Goal: Task Accomplishment & Management: Manage account settings

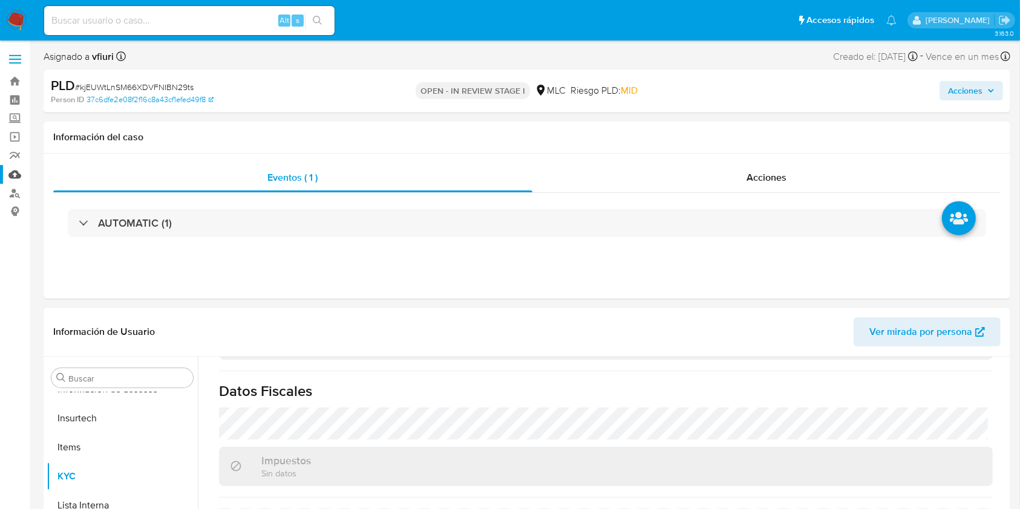
click at [9, 171] on link "Mulan" at bounding box center [72, 174] width 144 height 19
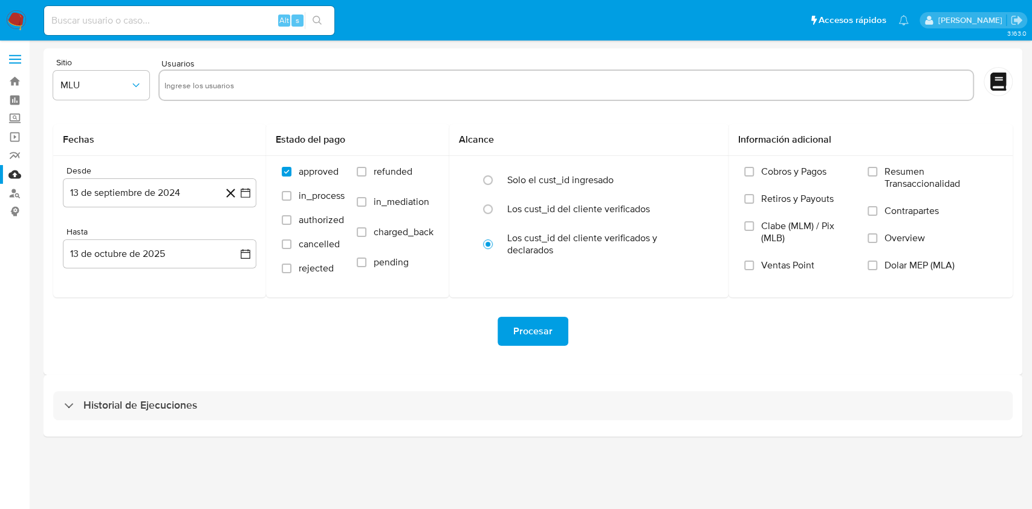
click at [1017, 156] on div "Sitio MLU Usuarios Fechas Desde 13 de septiembre de 2024 13-09-2024 Hasta 13 de…" at bounding box center [533, 211] width 979 height 327
drag, startPoint x: 209, startPoint y: 403, endPoint x: 269, endPoint y: 361, distance: 72.5
click at [210, 403] on div "Historial de Ejecuciones" at bounding box center [533, 405] width 960 height 29
select select "10"
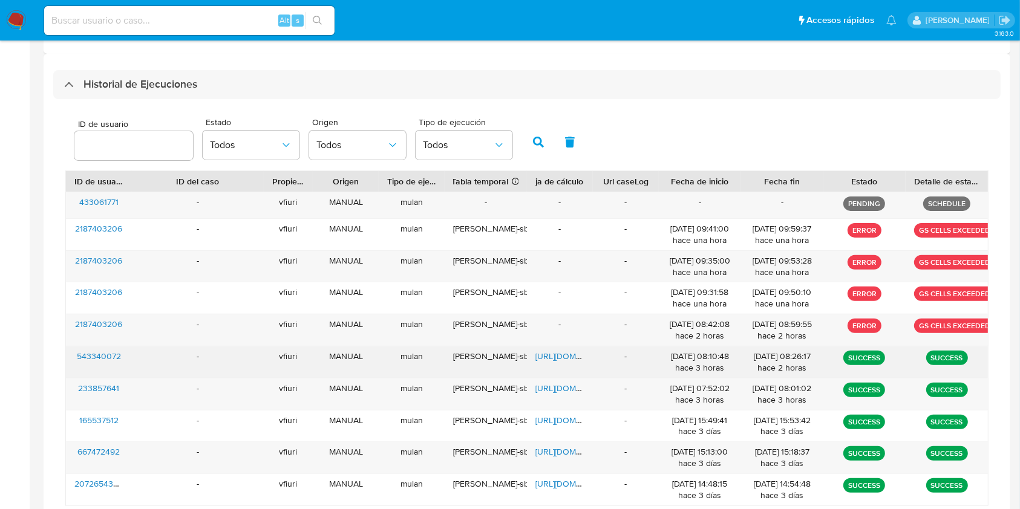
scroll to position [322, 0]
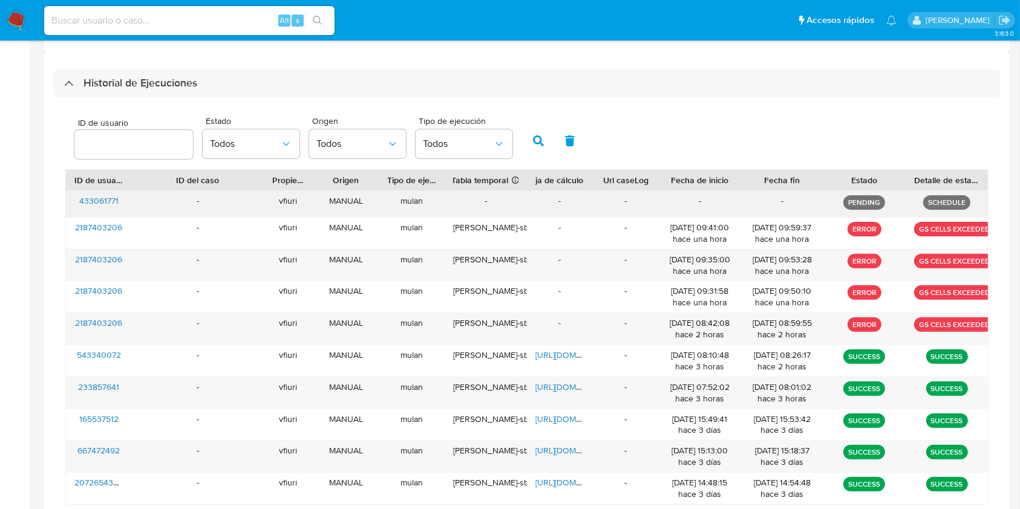
click at [98, 203] on span "433061771" at bounding box center [98, 201] width 39 height 12
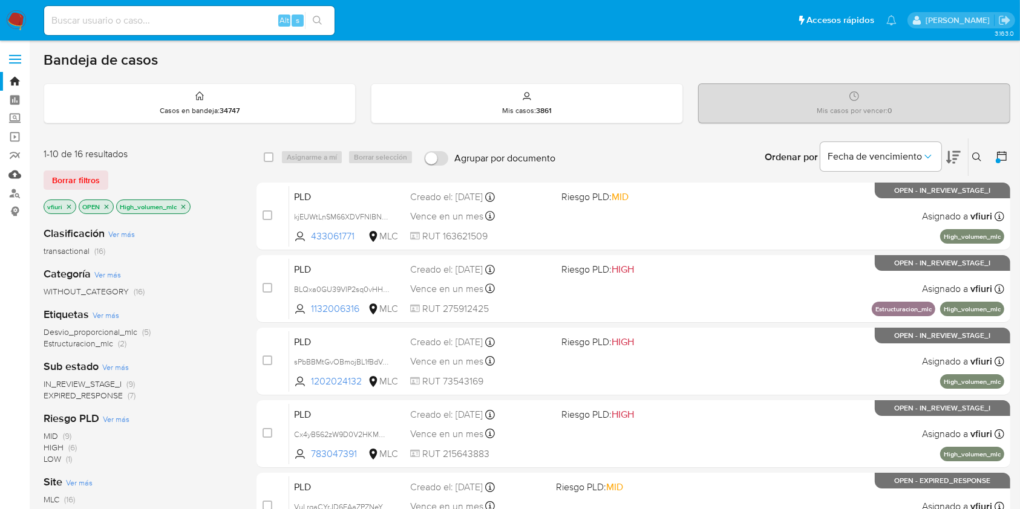
click at [19, 177] on link "Mulan" at bounding box center [72, 174] width 144 height 19
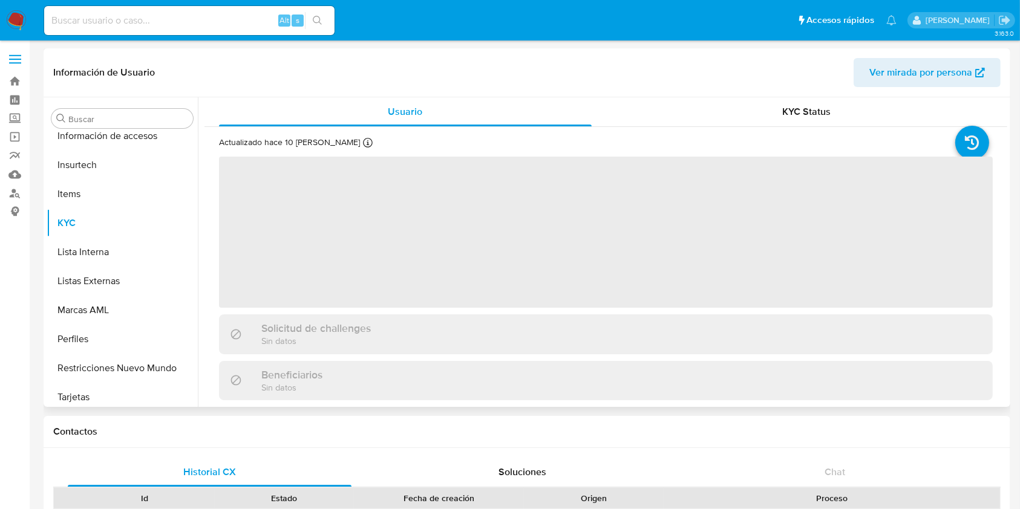
scroll to position [598, 0]
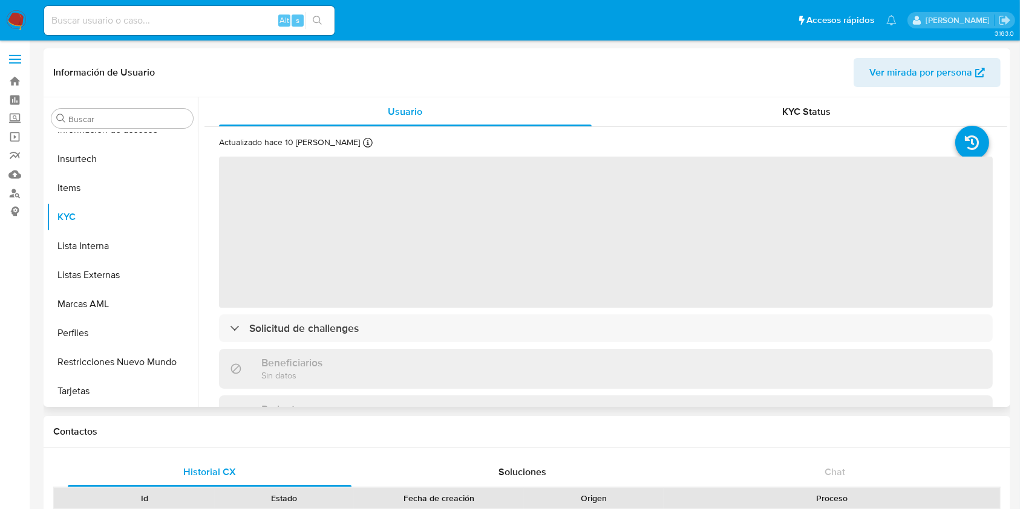
select select "10"
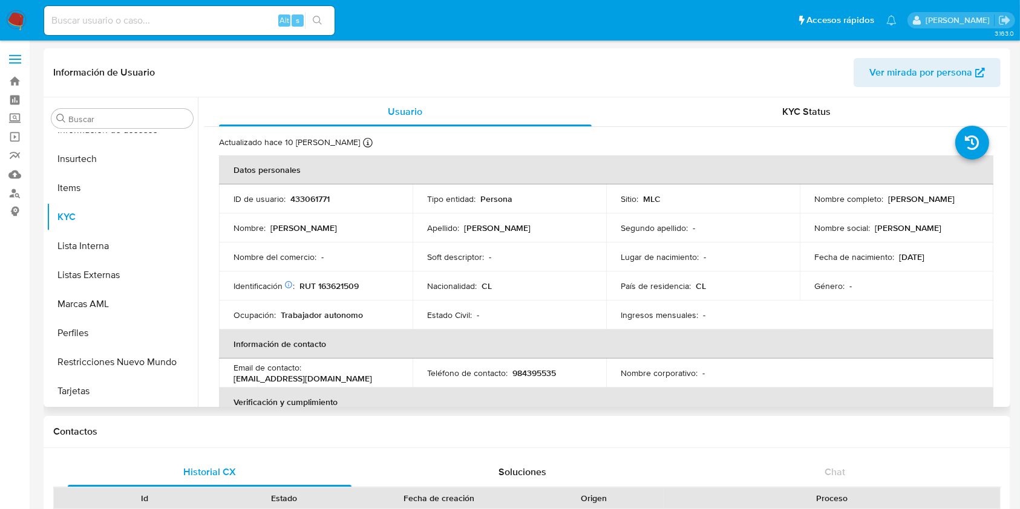
click at [316, 197] on p "433061771" at bounding box center [309, 199] width 39 height 11
copy p "433061771"
click at [15, 77] on link "Bandeja" at bounding box center [72, 81] width 144 height 19
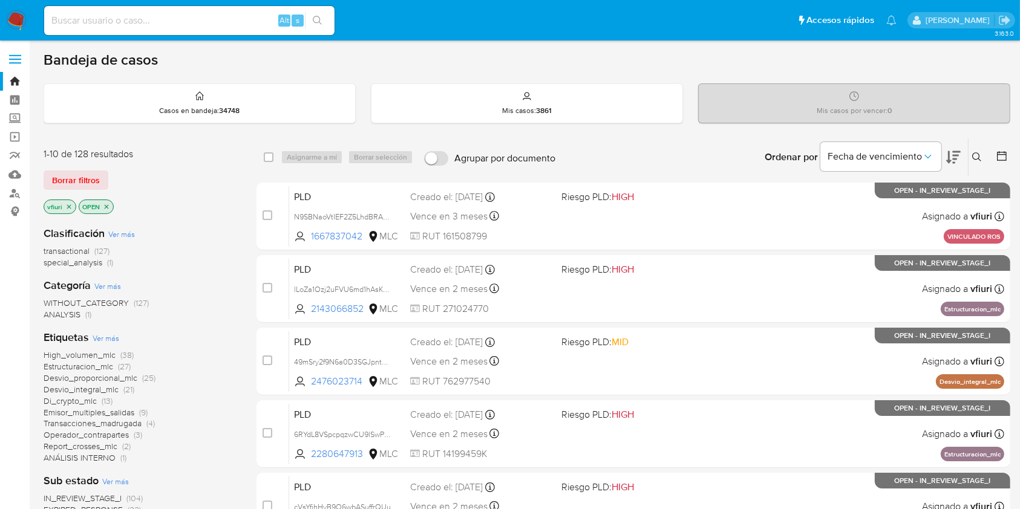
click at [976, 161] on icon at bounding box center [977, 157] width 10 height 10
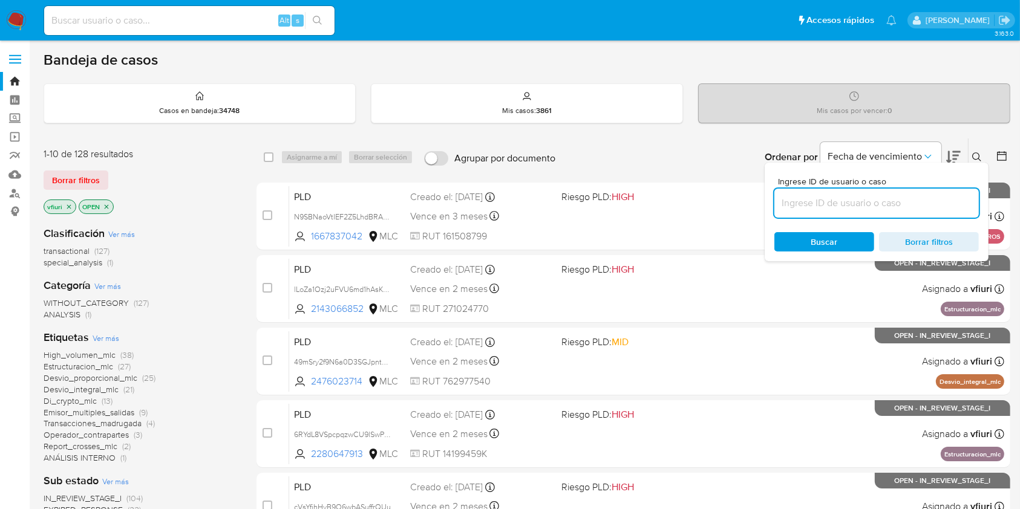
click at [815, 201] on input at bounding box center [876, 203] width 204 height 16
type input "433061771"
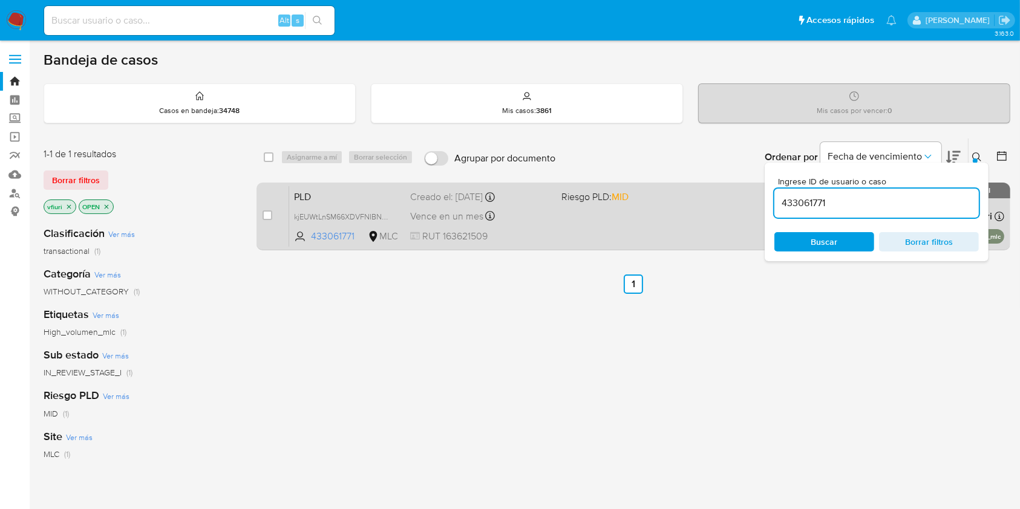
click at [564, 230] on div "PLD kjEUWtLnSM66XDVFNIBN29ts 433061771 MLC Riesgo PLD: MID Creado el: 12/08/202…" at bounding box center [646, 216] width 715 height 61
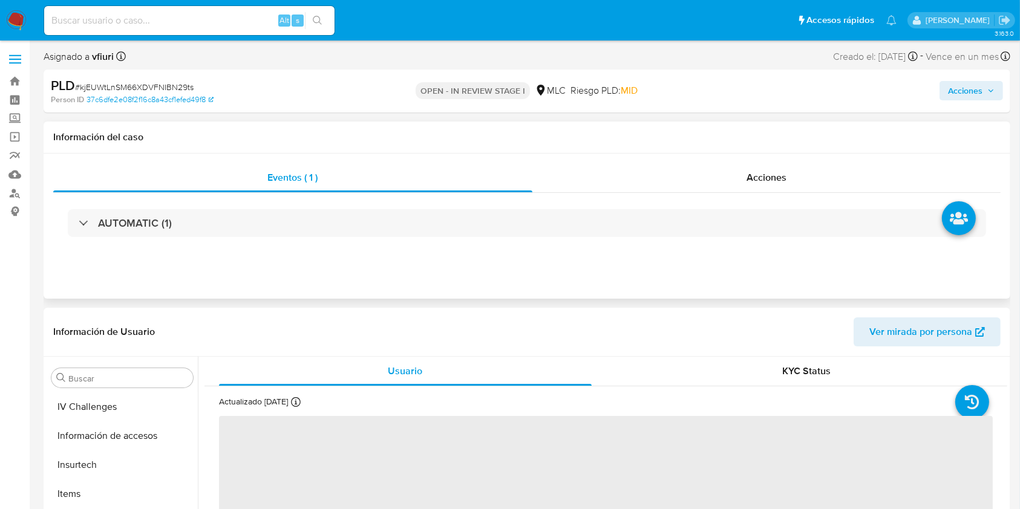
select select "10"
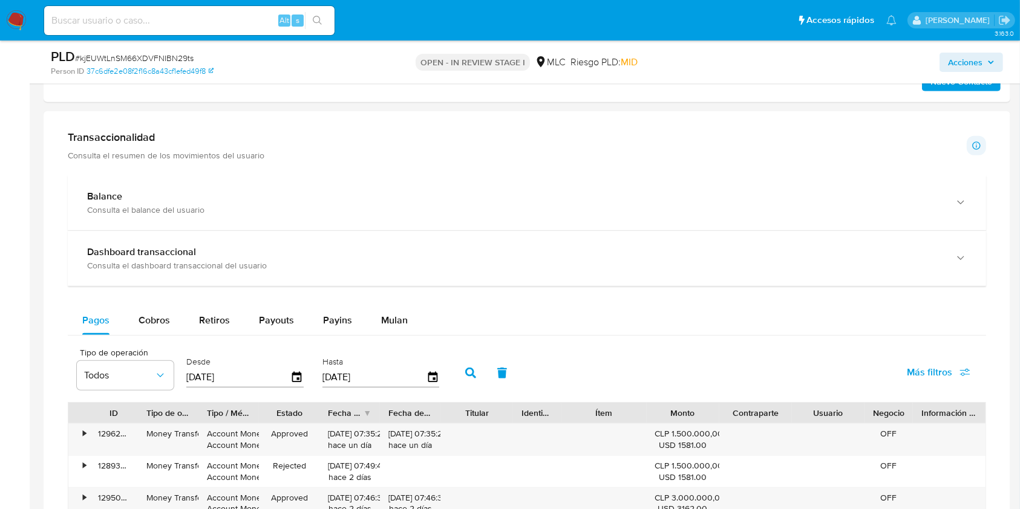
scroll to position [968, 0]
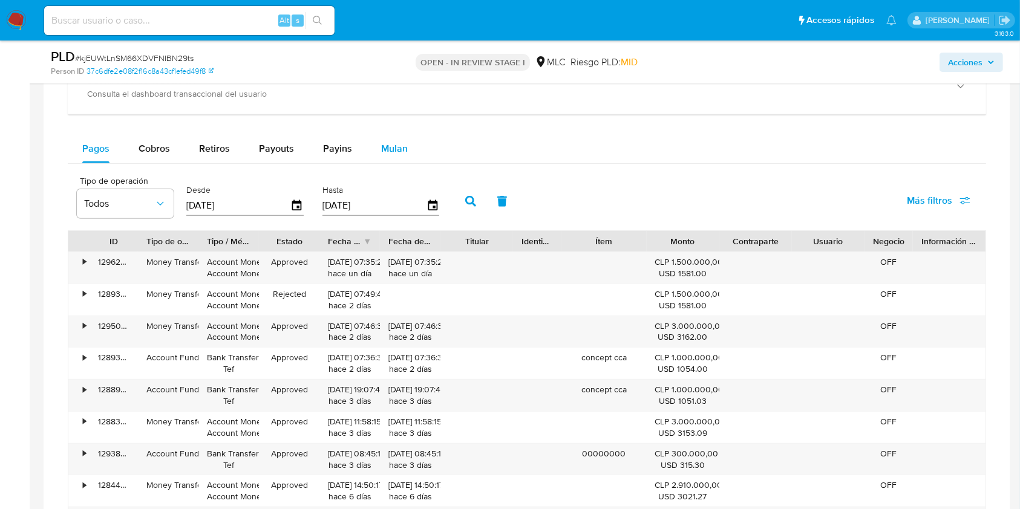
click at [382, 142] on span "Mulan" at bounding box center [394, 149] width 27 height 14
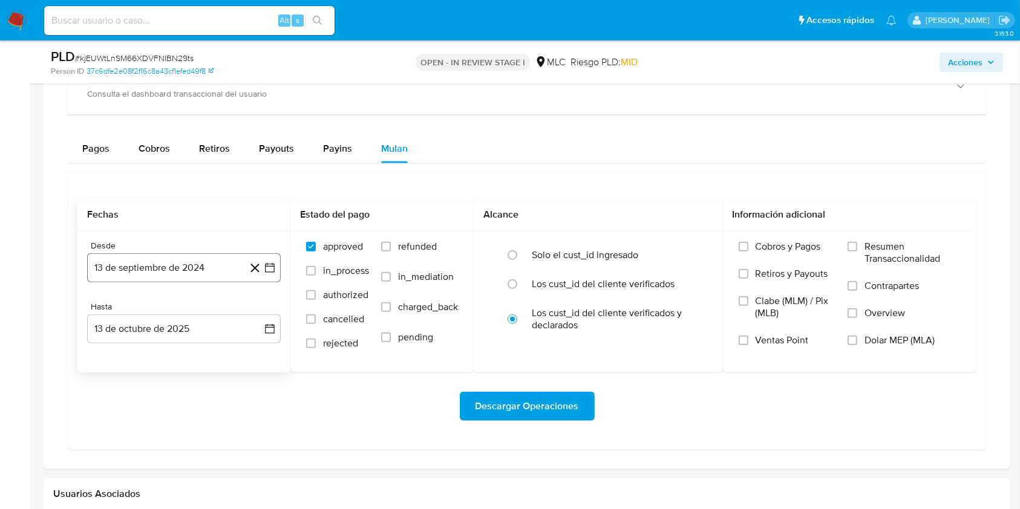
click at [275, 257] on button "13 de septiembre de 2024" at bounding box center [184, 267] width 194 height 29
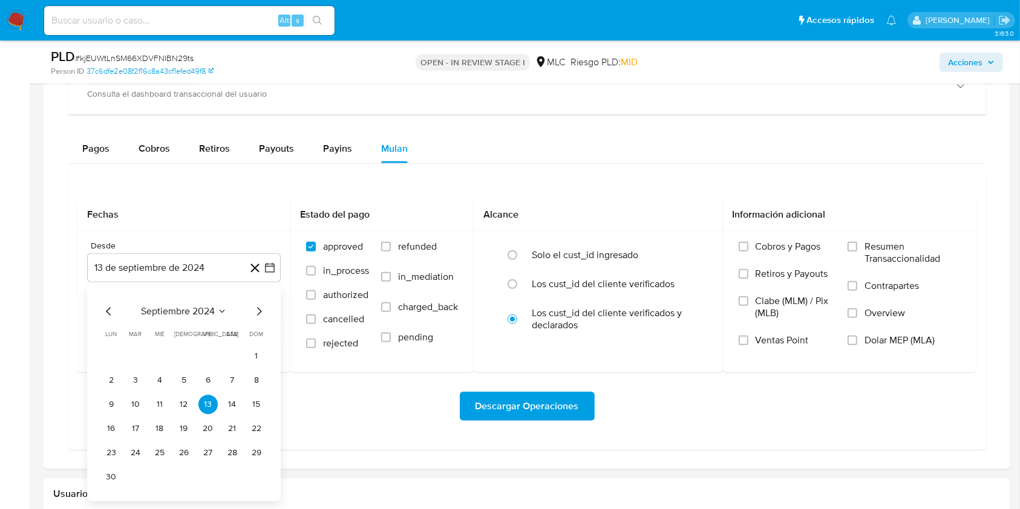
click at [168, 450] on button "25" at bounding box center [159, 452] width 19 height 19
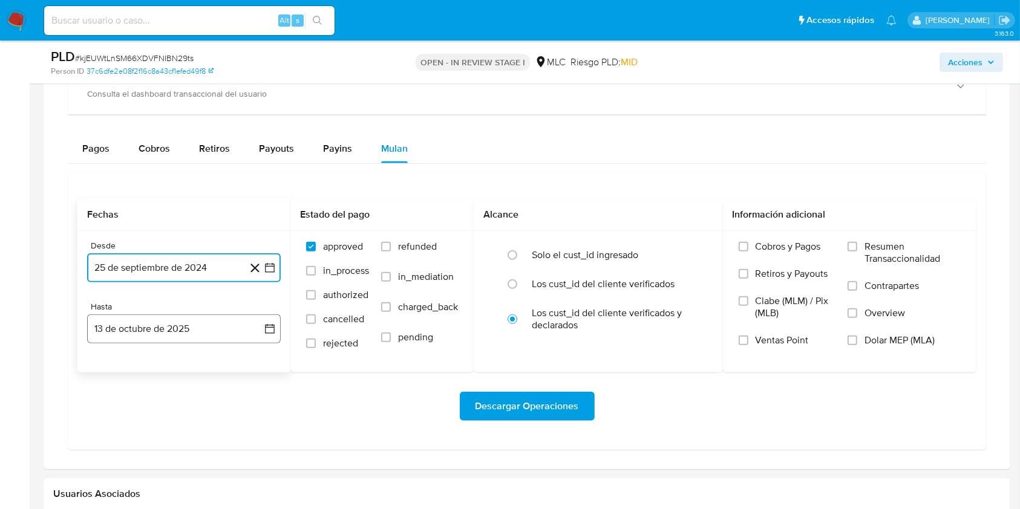
click at [262, 331] on button "13 de octubre de 2025" at bounding box center [184, 328] width 194 height 29
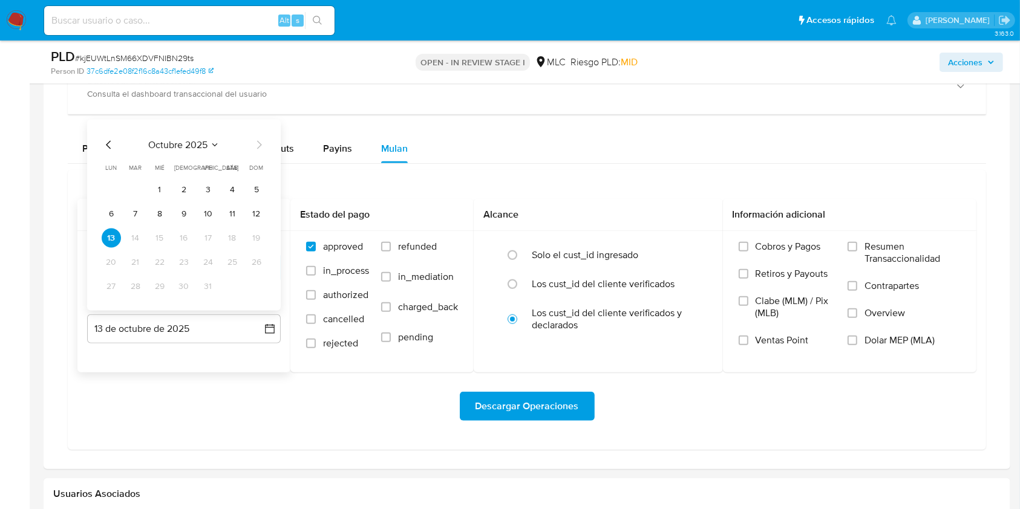
click at [106, 142] on icon "Mes anterior" at bounding box center [109, 145] width 15 height 15
drag, startPoint x: 161, startPoint y: 256, endPoint x: 169, endPoint y: 256, distance: 7.3
click at [161, 256] on button "24" at bounding box center [159, 262] width 19 height 19
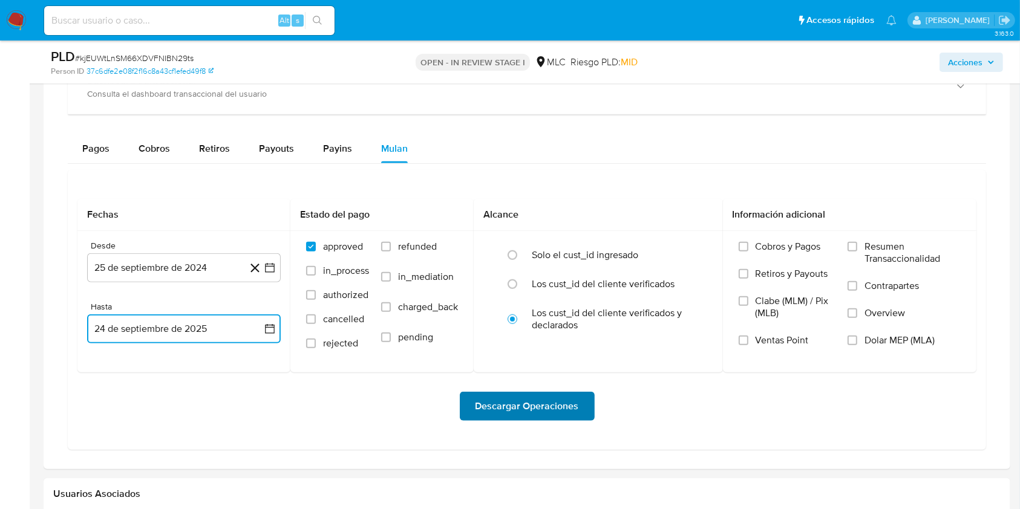
click at [556, 402] on span "Descargar Operaciones" at bounding box center [526, 406] width 103 height 27
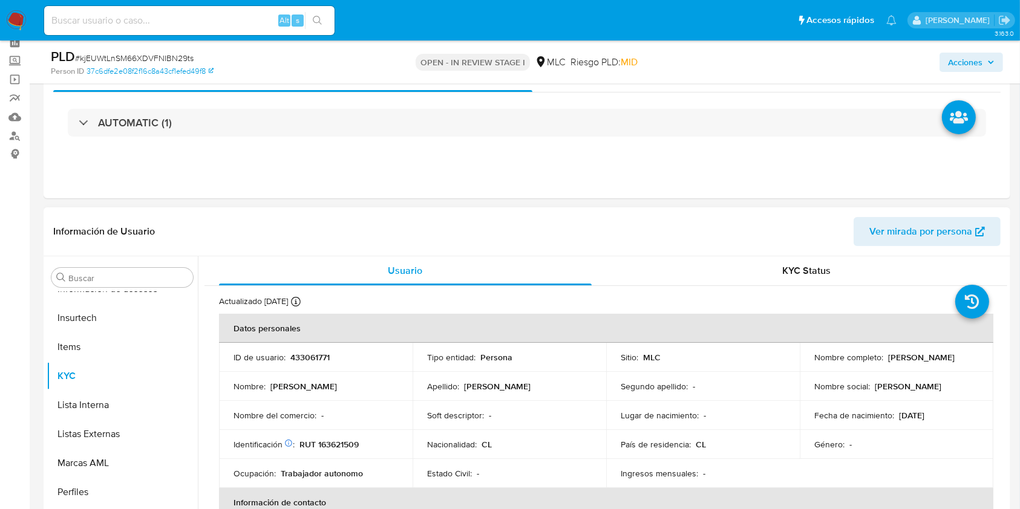
scroll to position [80, 0]
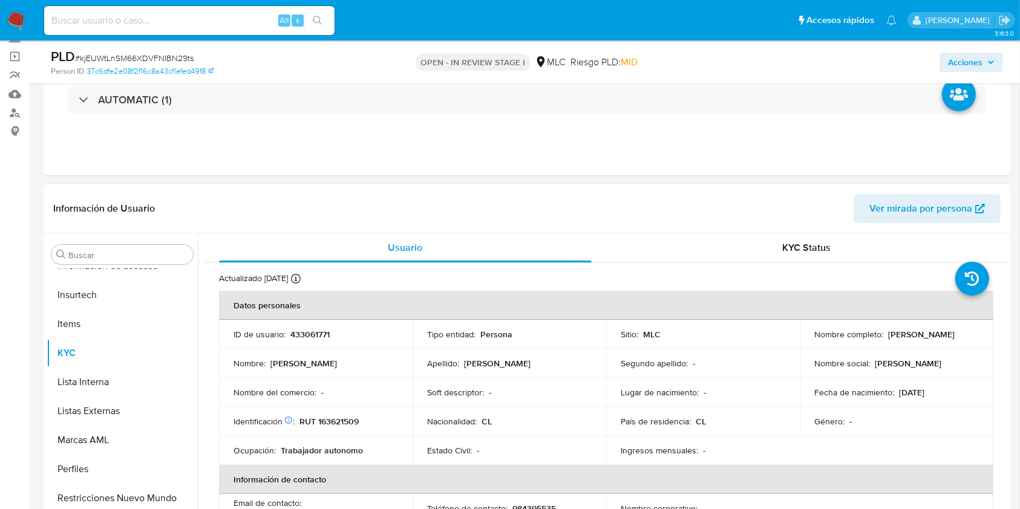
click at [301, 334] on p "433061771" at bounding box center [309, 334] width 39 height 11
copy p "433061771"
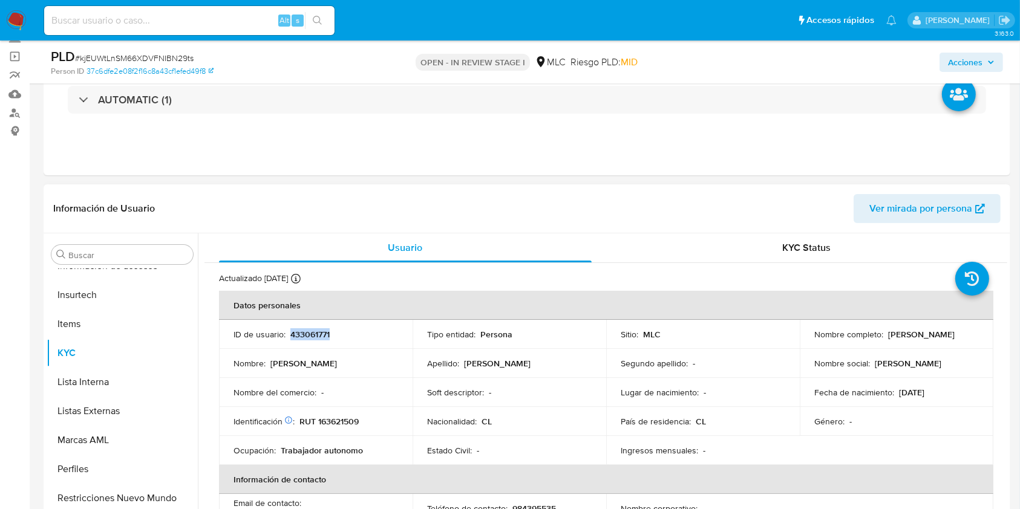
copy p "433061771"
click at [139, 55] on span "# kjEUWtLnSM66XDVFNIBN29ts" at bounding box center [134, 58] width 119 height 12
copy span "kjEUWtLnSM66XDVFNIBN29ts"
click at [359, 421] on p "RUT 163621509" at bounding box center [328, 421] width 59 height 11
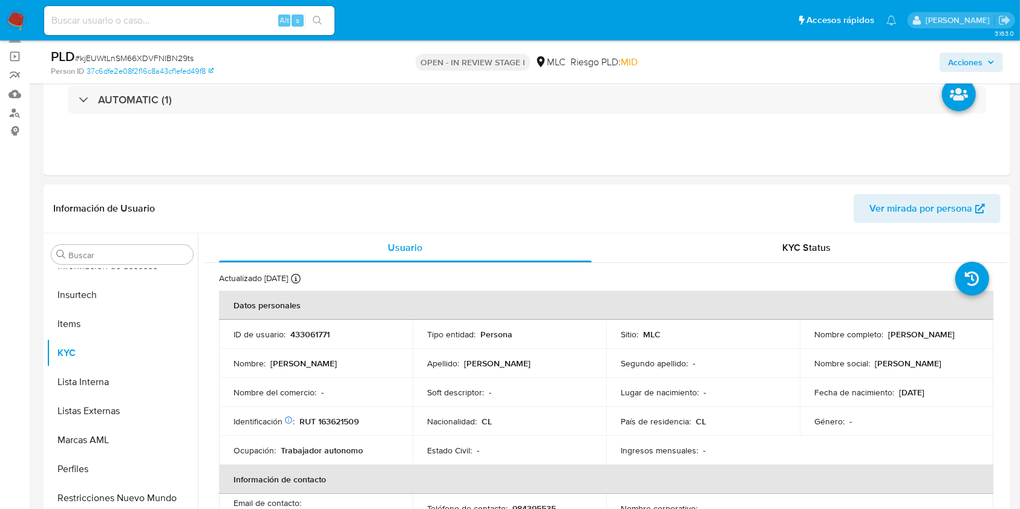
click at [354, 422] on p "RUT 163621509" at bounding box center [328, 421] width 59 height 11
copy p "163621509"
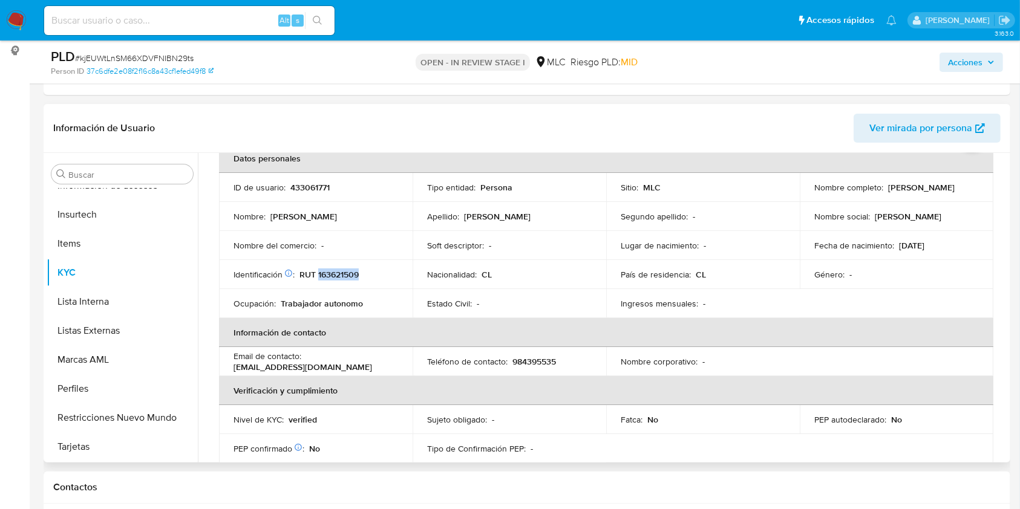
scroll to position [61, 0]
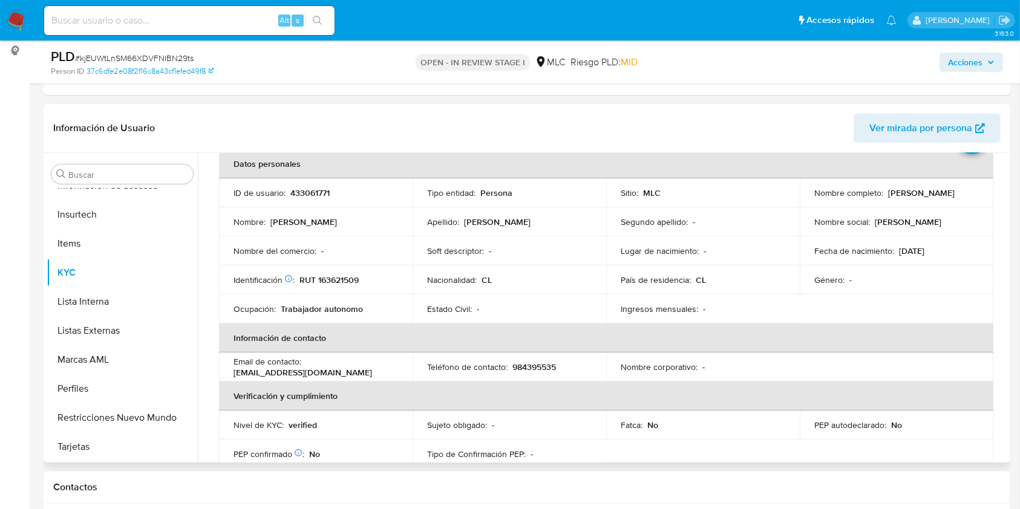
click at [893, 302] on table "Datos personales ID de usuario : 433061771 Tipo entidad : Persona Sitio : MLC N…" at bounding box center [606, 368] width 774 height 439
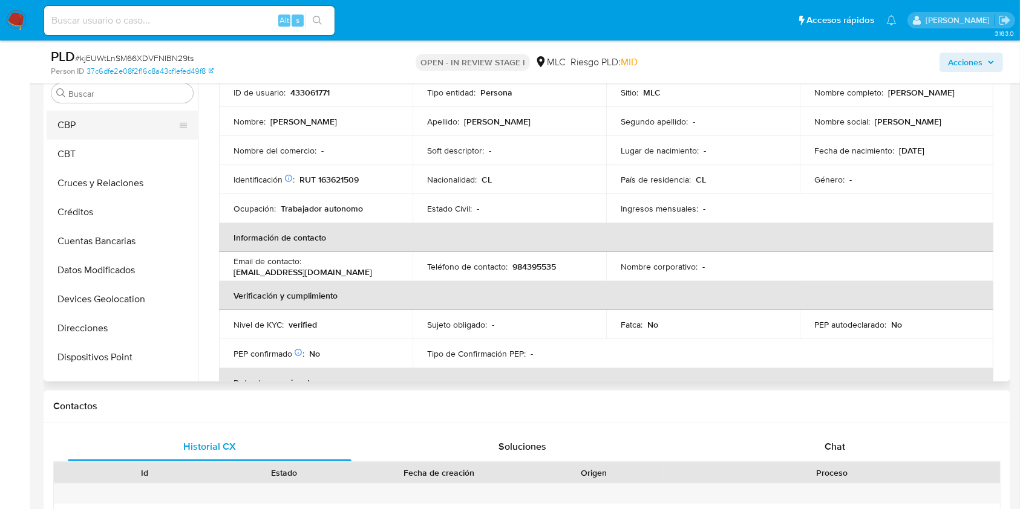
scroll to position [34, 0]
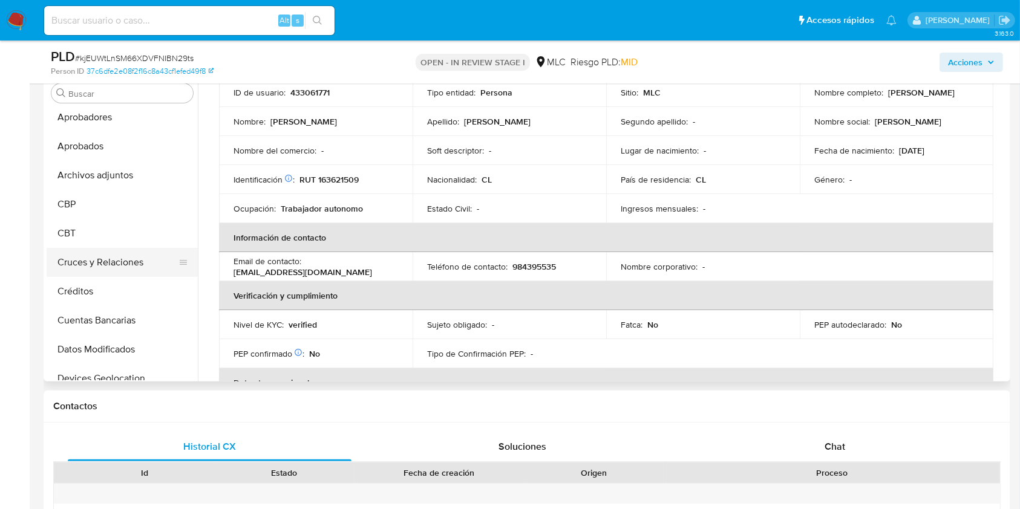
click at [104, 269] on button "Cruces y Relaciones" at bounding box center [118, 262] width 142 height 29
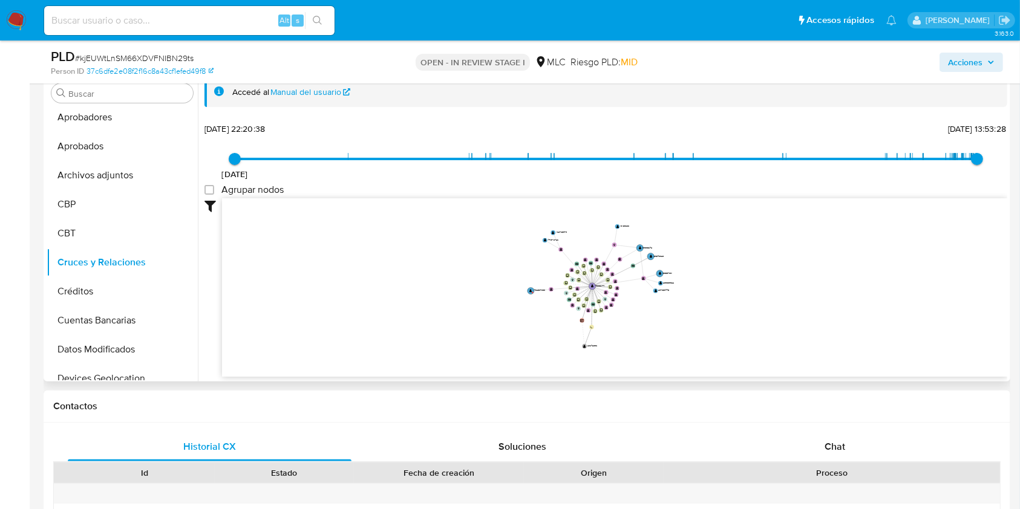
drag, startPoint x: 686, startPoint y: 297, endPoint x: 682, endPoint y: 315, distance: 18.5
click at [682, 315] on icon "device-6841892bd7d98a69657deaf6  device-6526c4ec43210d6f35fcb187  device-6841…" at bounding box center [614, 285] width 785 height 175
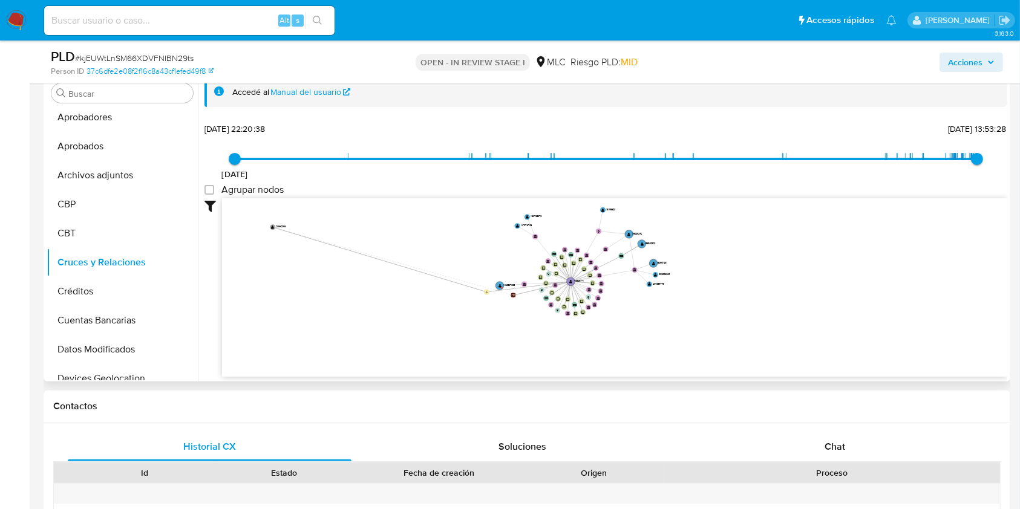
drag, startPoint x: 563, startPoint y: 354, endPoint x: 264, endPoint y: 227, distance: 325.4
click at [272, 227] on text "" at bounding box center [273, 227] width 3 height 4
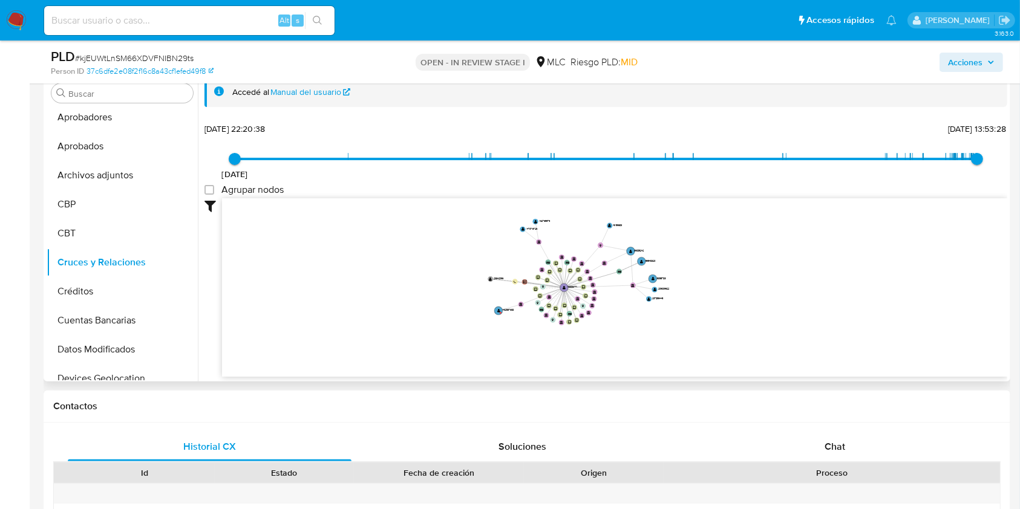
drag, startPoint x: 775, startPoint y: 314, endPoint x: 781, endPoint y: 328, distance: 15.2
click at [781, 328] on icon "device-6841892bd7d98a69657deaf6  device-6526c4ec43210d6f35fcb187  device-6841…" at bounding box center [614, 285] width 785 height 175
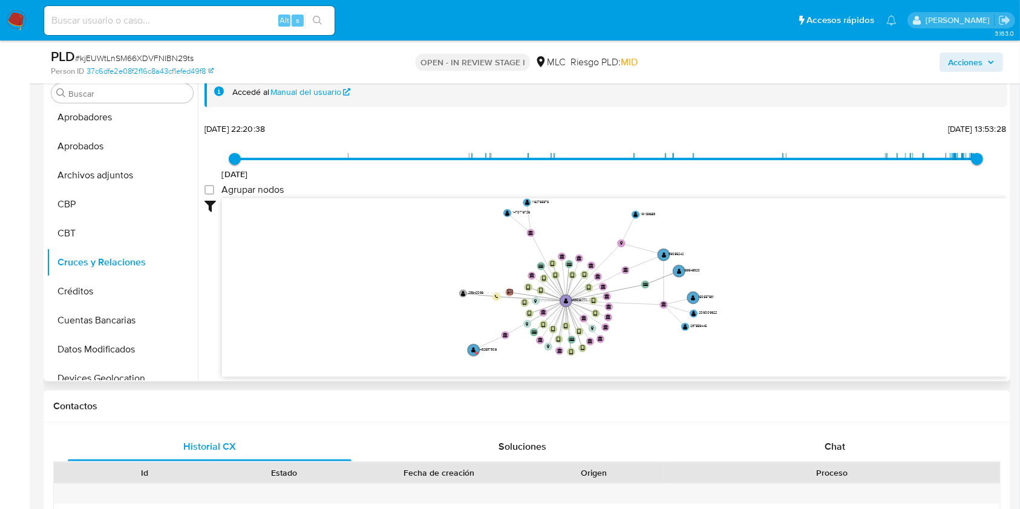
drag, startPoint x: 810, startPoint y: 348, endPoint x: 890, endPoint y: 376, distance: 85.3
click at [890, 376] on div "device-6841892bd7d98a69657deaf6  device-6526c4ec43210d6f35fcb187  device-6841…" at bounding box center [614, 287] width 785 height 179
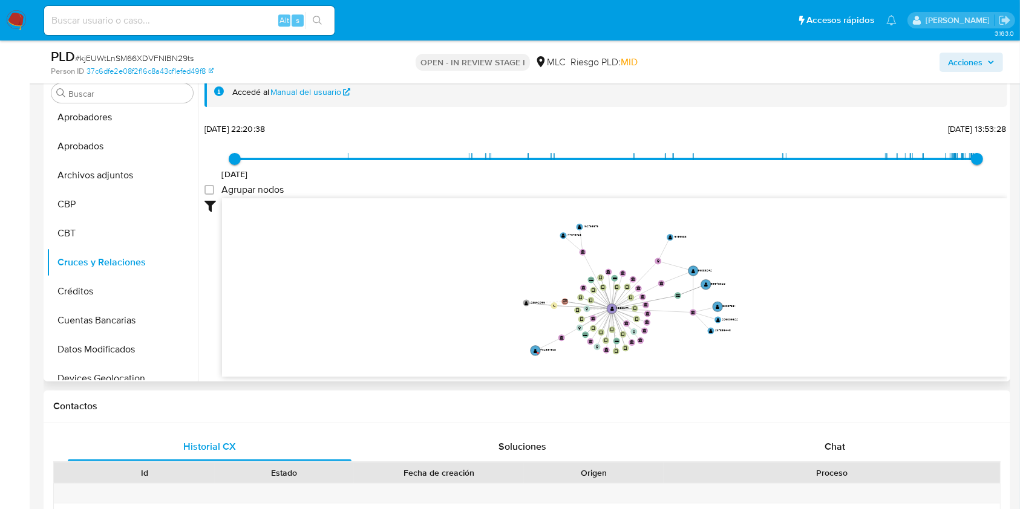
drag, startPoint x: 850, startPoint y: 352, endPoint x: 844, endPoint y: 349, distance: 7.3
click at [844, 349] on icon "device-6841892bd7d98a69657deaf6  device-6526c4ec43210d6f35fcb187  device-6841…" at bounding box center [614, 285] width 785 height 175
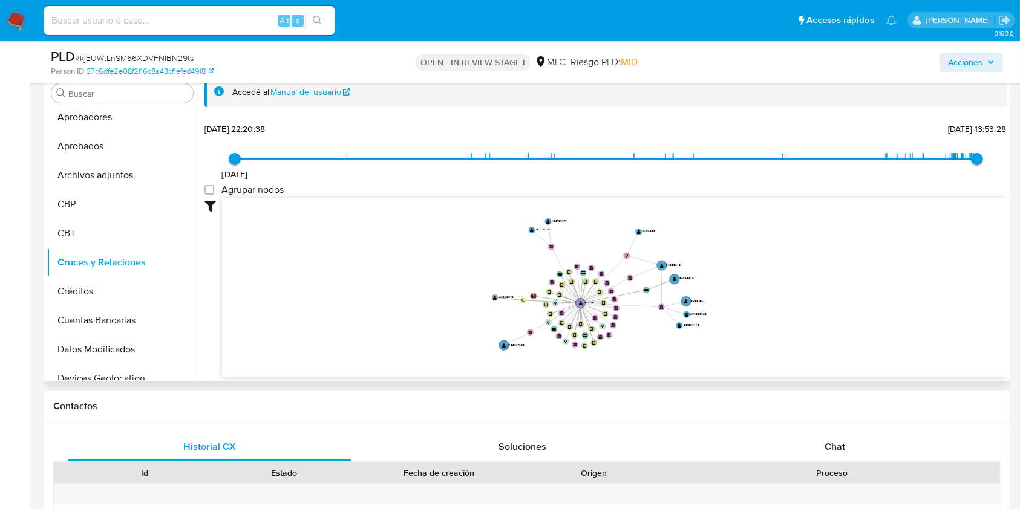
drag, startPoint x: 777, startPoint y: 240, endPoint x: 746, endPoint y: 234, distance: 31.3
click at [746, 234] on icon "device-6841892bd7d98a69657deaf6  device-6526c4ec43210d6f35fcb187  device-6841…" at bounding box center [614, 285] width 785 height 175
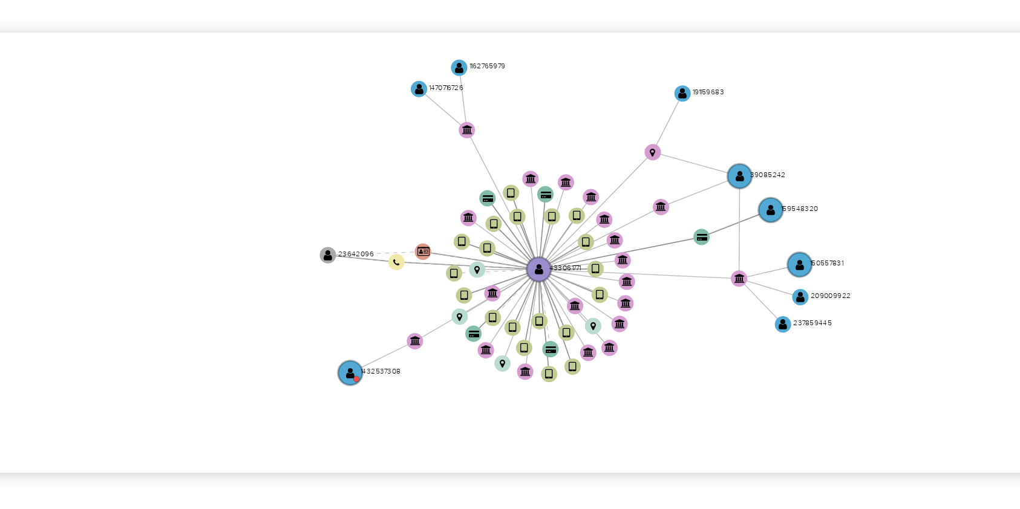
scroll to position [242, 0]
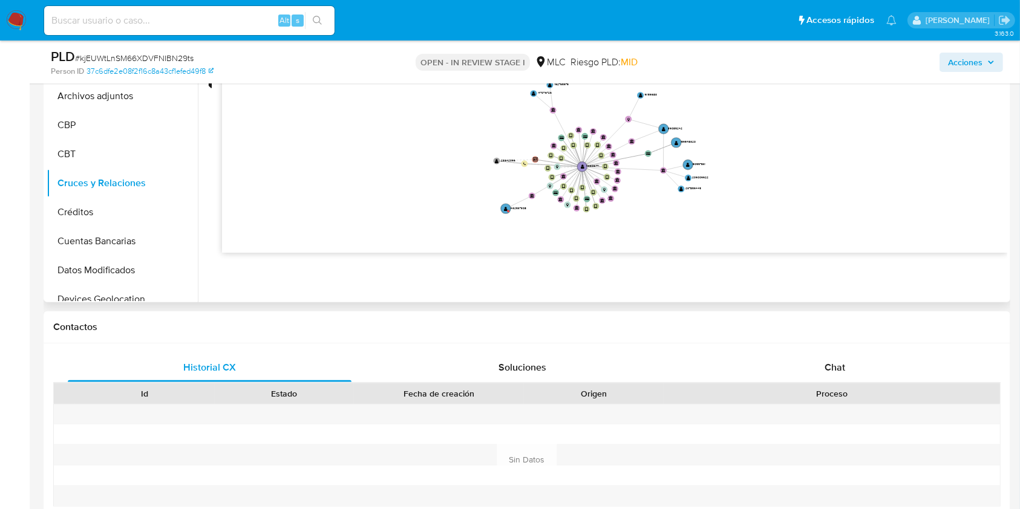
scroll to position [322, 0]
click at [855, 357] on div "Chat" at bounding box center [835, 366] width 284 height 29
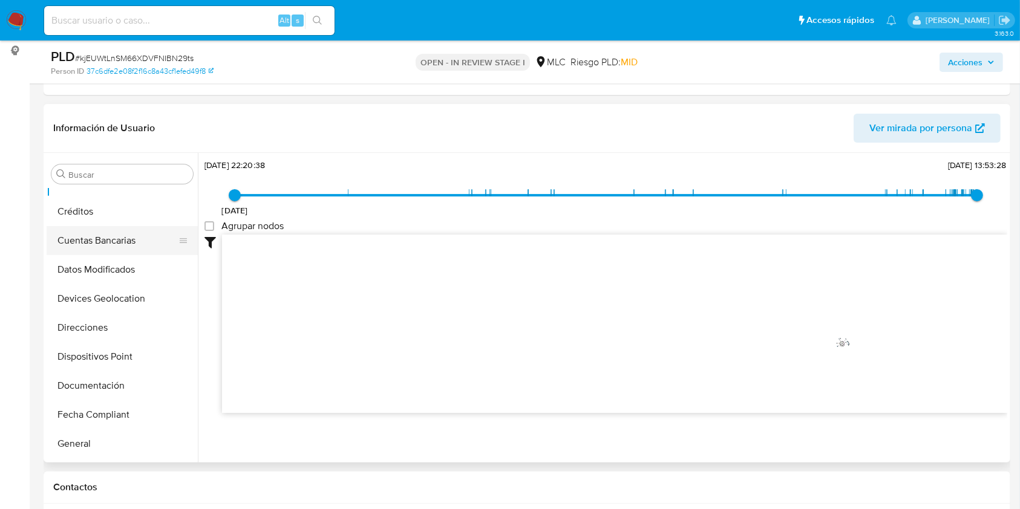
scroll to position [356, 0]
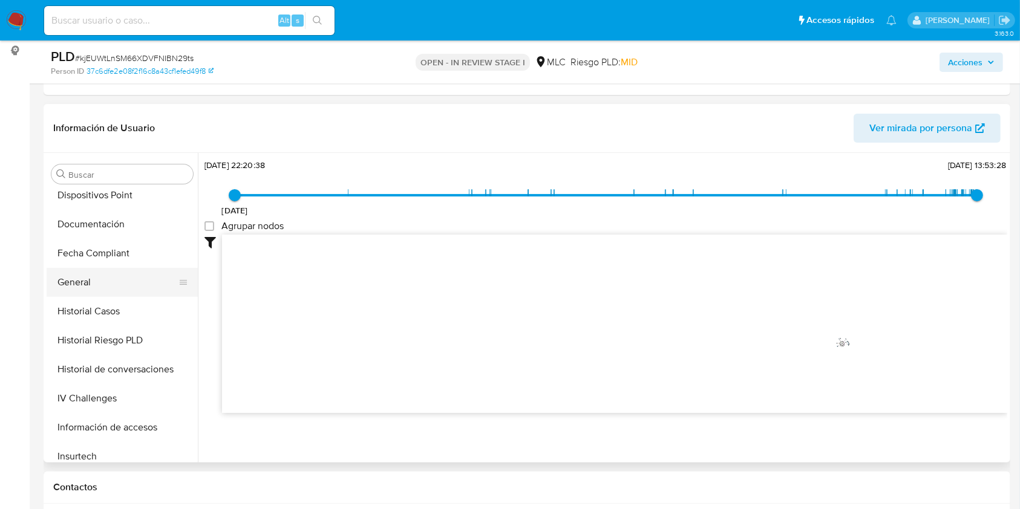
click at [100, 288] on button "General" at bounding box center [118, 282] width 142 height 29
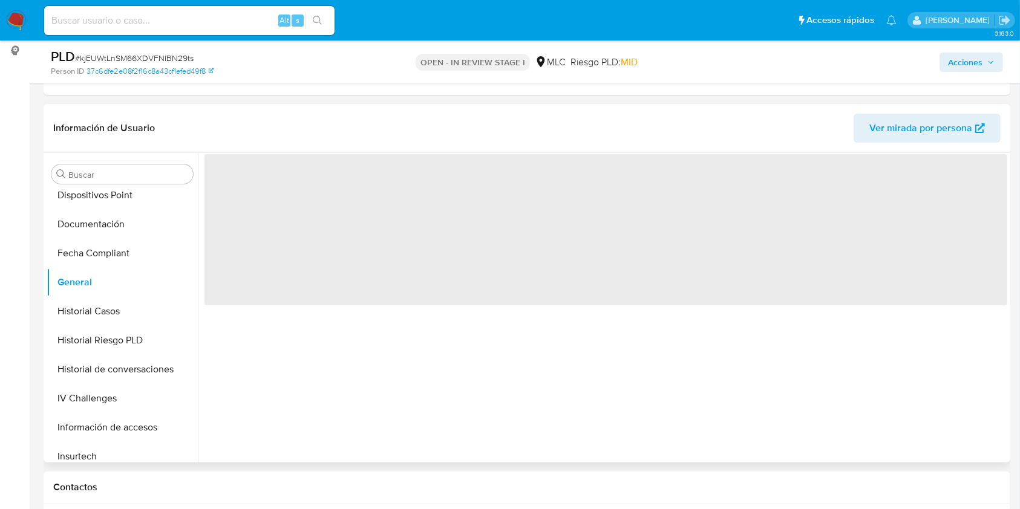
scroll to position [0, 0]
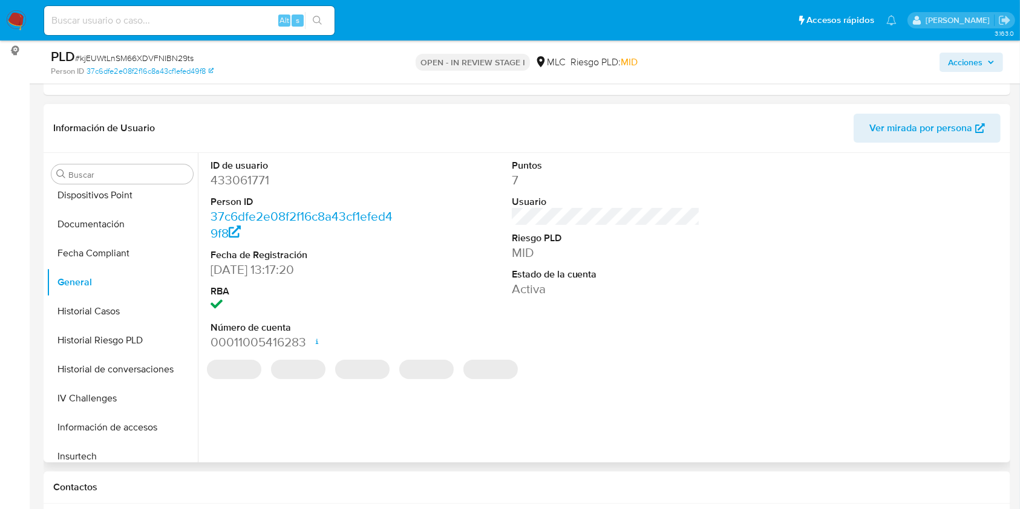
click at [256, 177] on dd "433061771" at bounding box center [304, 180] width 189 height 17
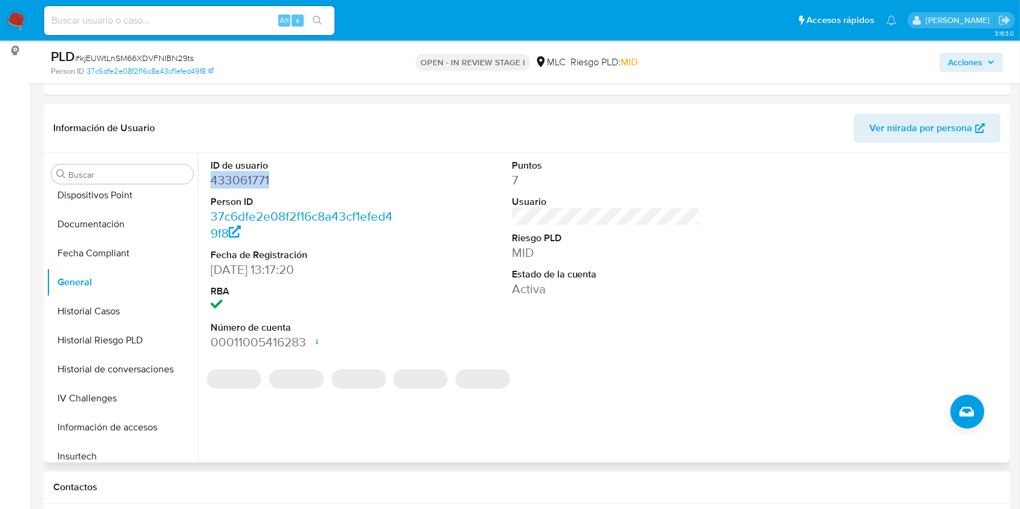
copy dd "433061771"
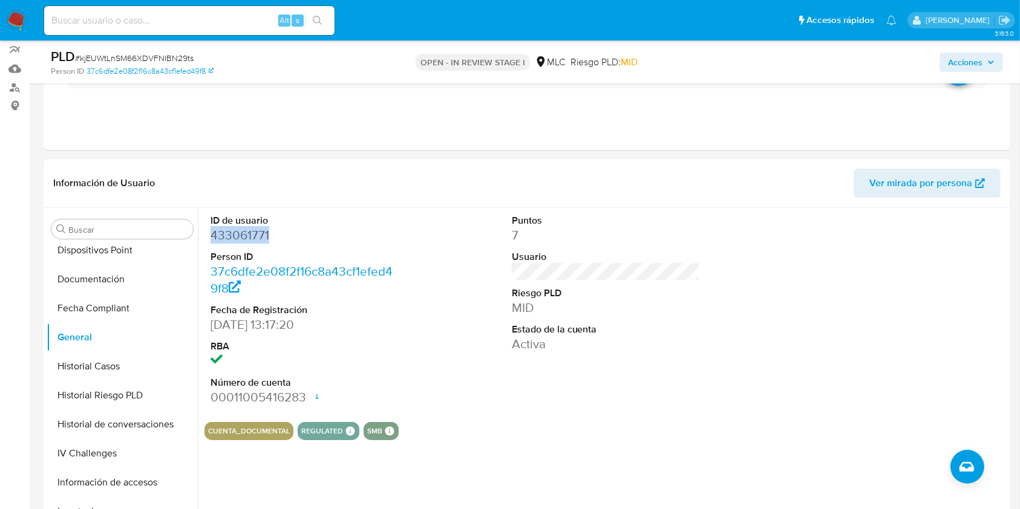
scroll to position [80, 0]
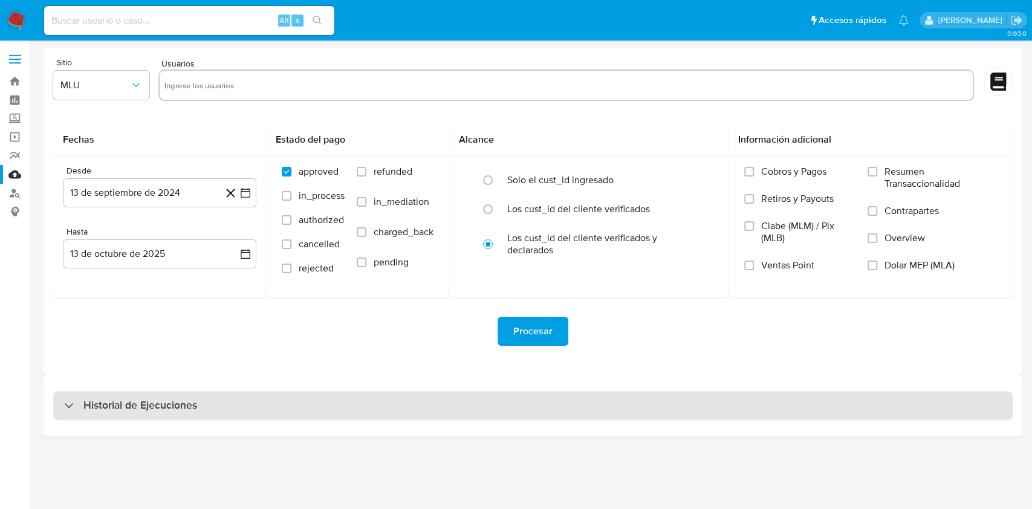
click at [448, 410] on div "Historial de Ejecuciones" at bounding box center [533, 405] width 960 height 29
select select "10"
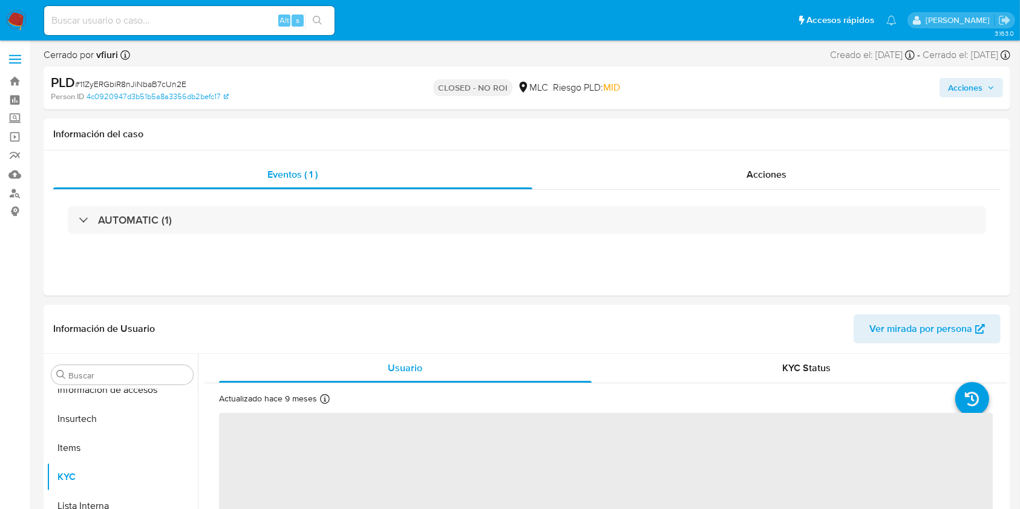
scroll to position [598, 0]
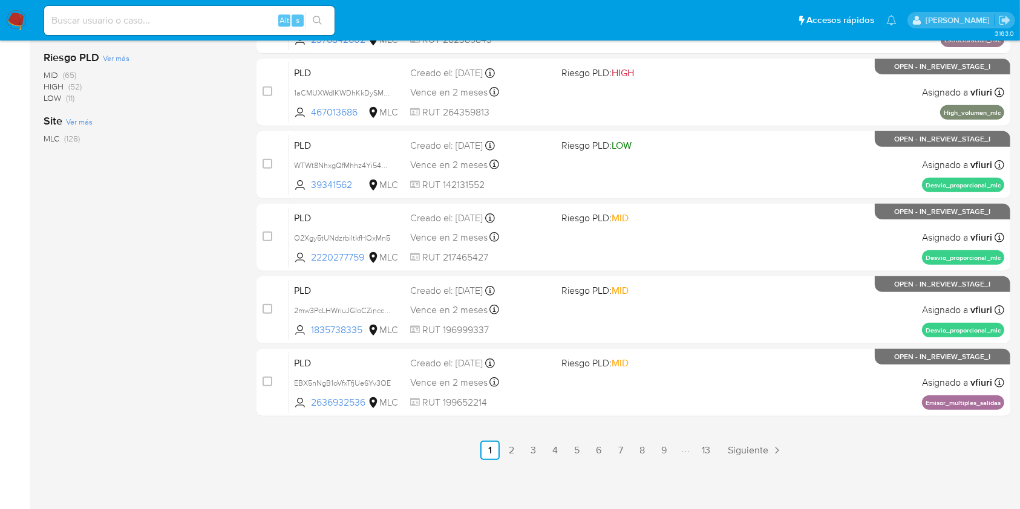
scroll to position [489, 0]
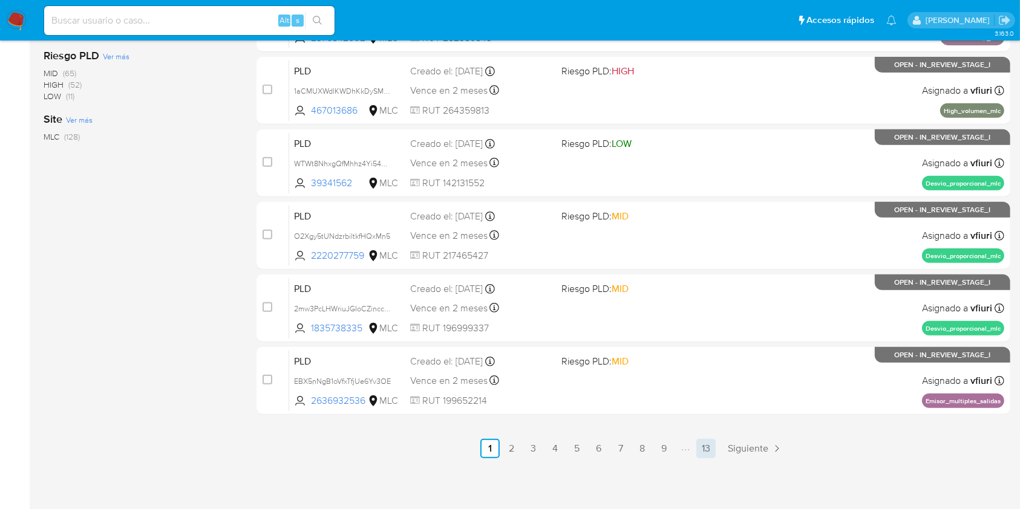
click at [712, 451] on link "13" at bounding box center [705, 448] width 19 height 19
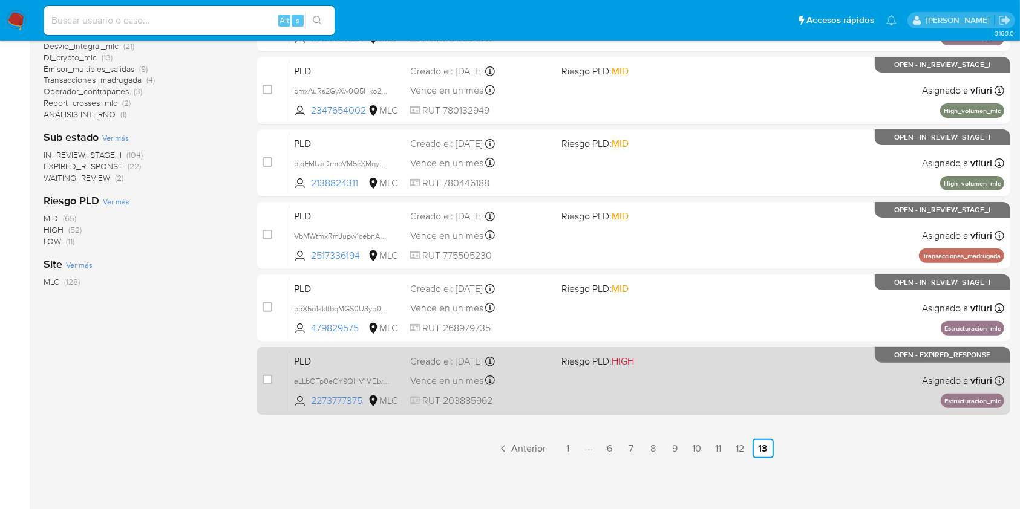
scroll to position [262, 0]
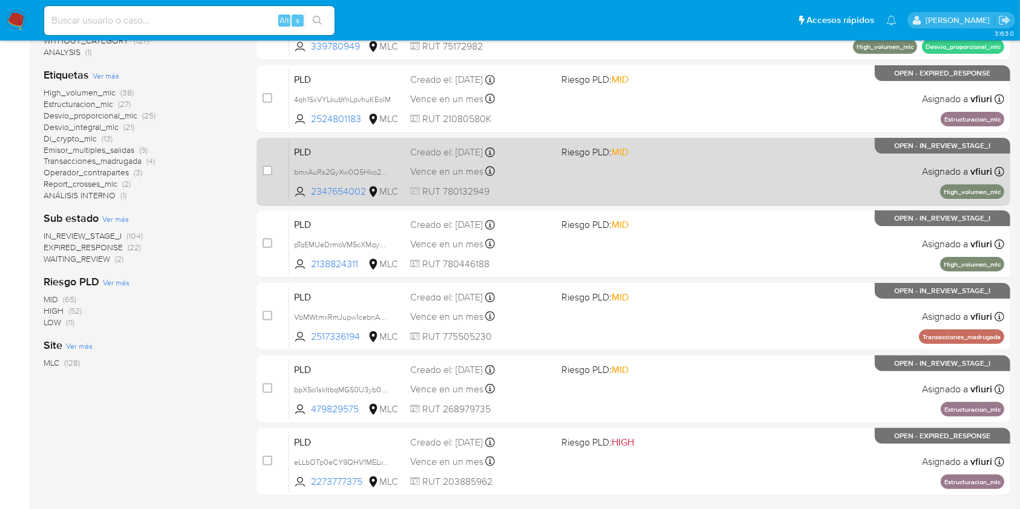
click at [529, 180] on div "PLD bmxAuRs2GyXw0Q5Hko2dkVSn 2347654002 MLC Riesgo PLD: MID Creado el: 12/08/20…" at bounding box center [646, 171] width 715 height 61
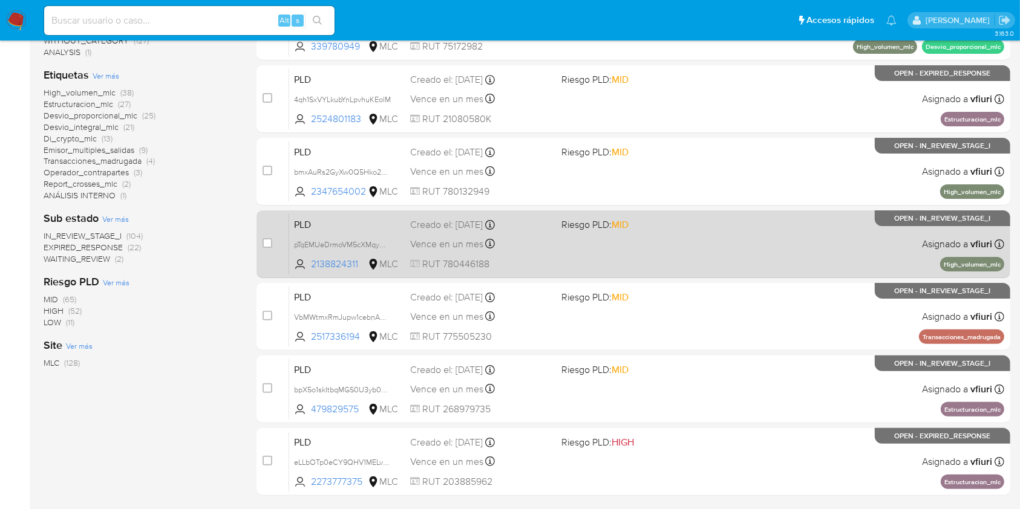
scroll to position [182, 0]
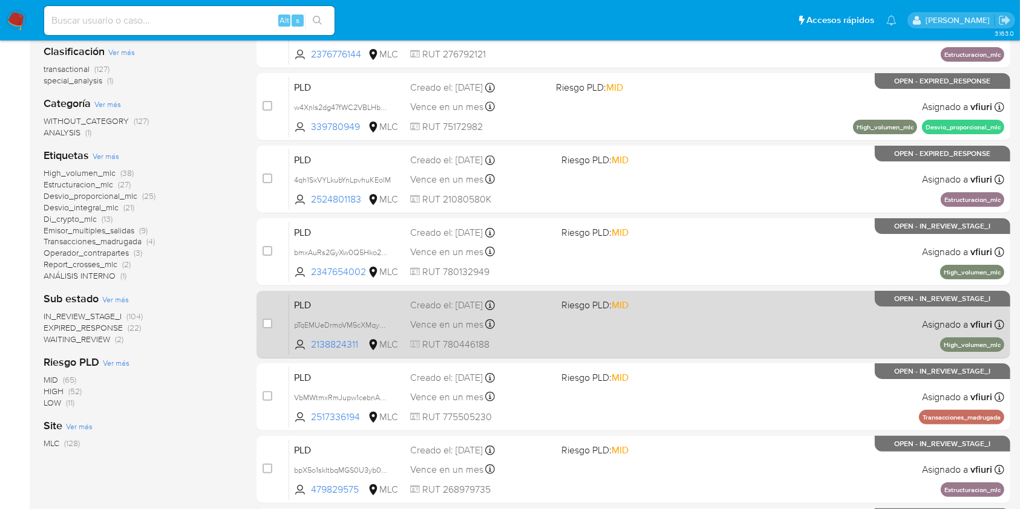
click at [696, 331] on div "PLD pTqEMUeDrmoVM5cXMqyH9F08 2138824311 MLC Riesgo PLD: MID Creado el: 12/08/20…" at bounding box center [646, 324] width 715 height 61
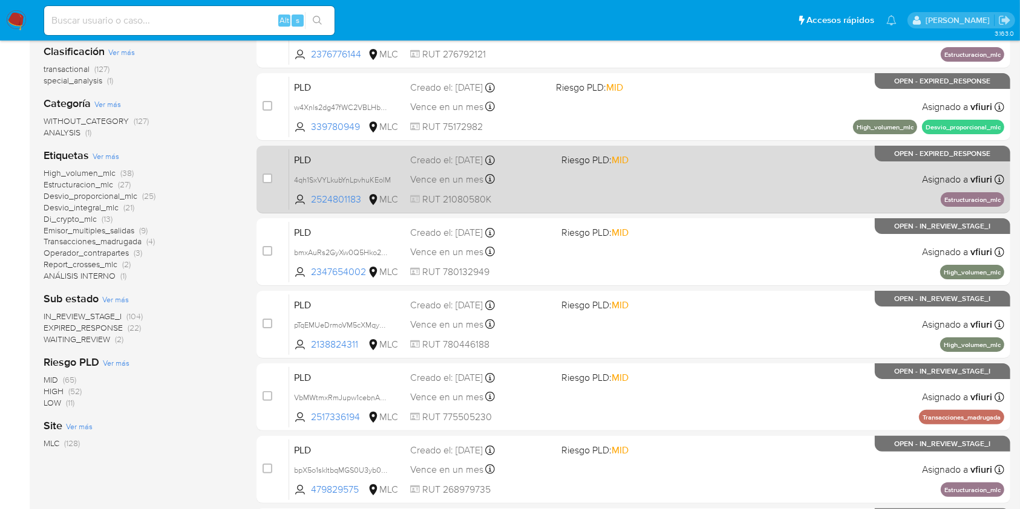
click at [679, 184] on div "PLD 4qh1SxVYLkubYnLpvhuKEolM 2524801183 MLC Riesgo PLD: MID Creado el: 12/08/20…" at bounding box center [646, 179] width 715 height 61
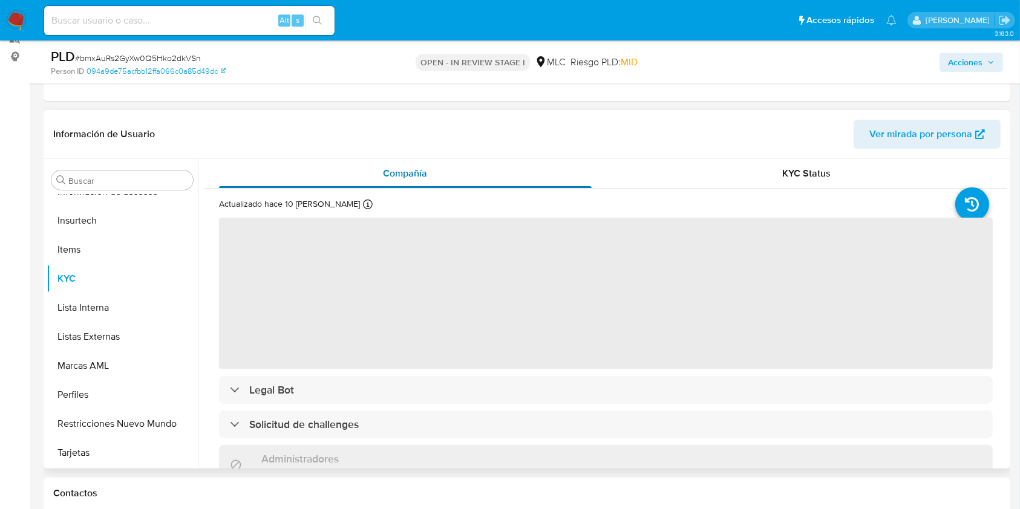
scroll to position [161, 0]
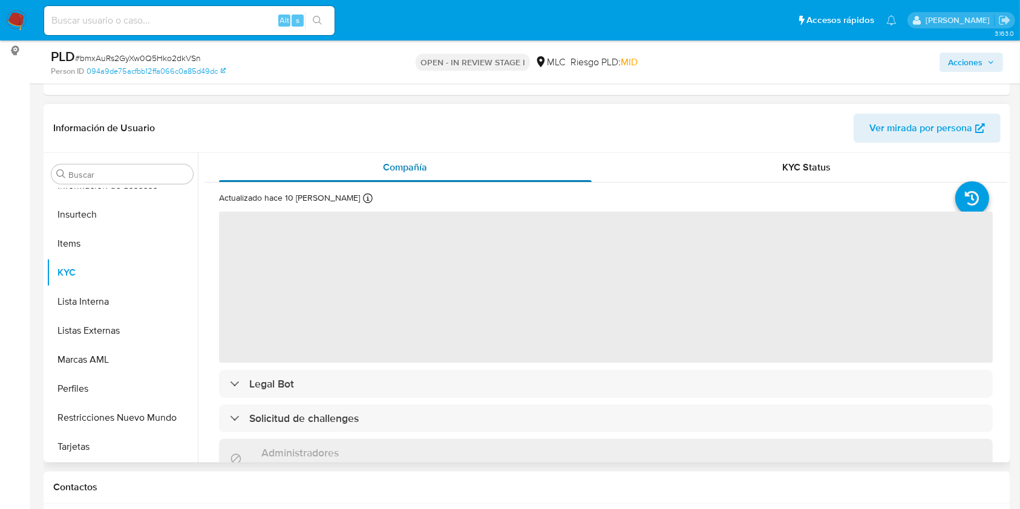
select select "10"
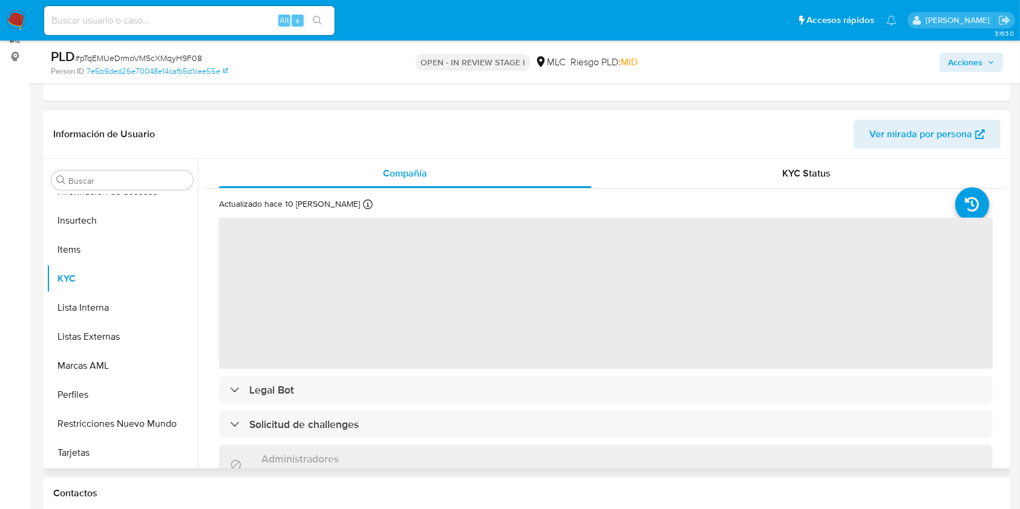
scroll to position [161, 0]
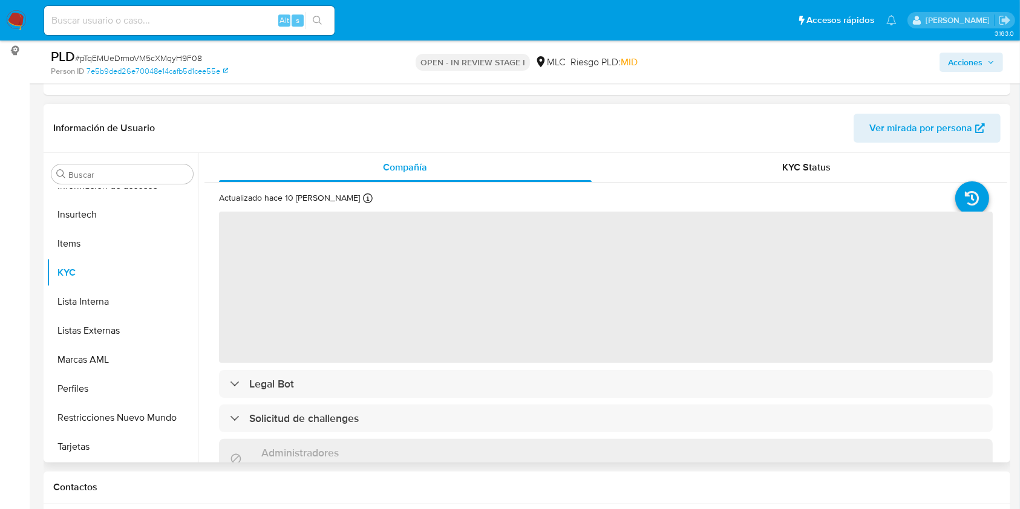
select select "10"
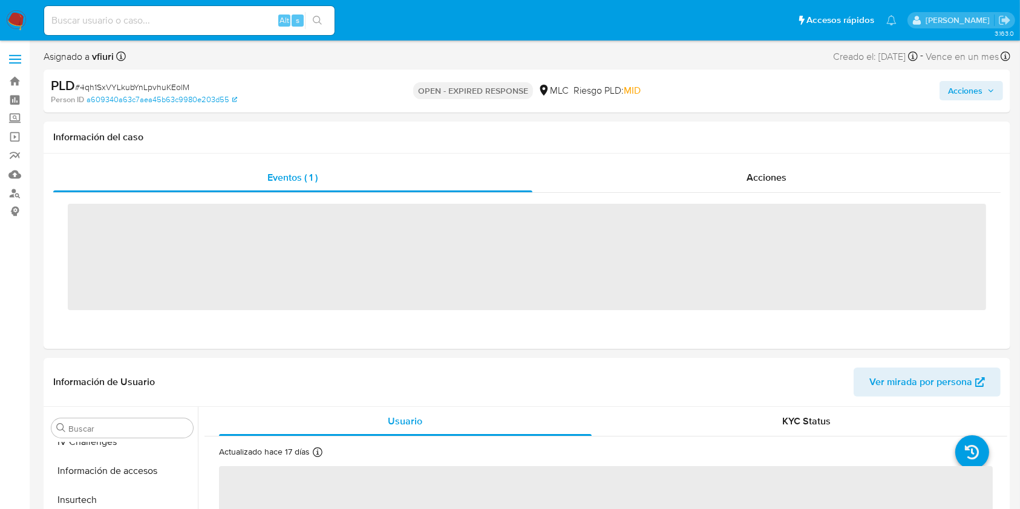
scroll to position [598, 0]
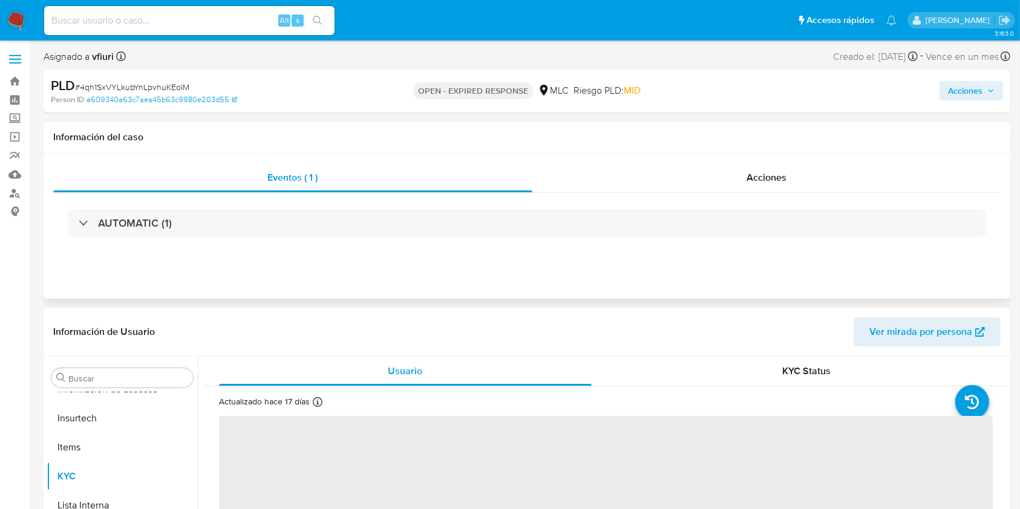
select select "10"
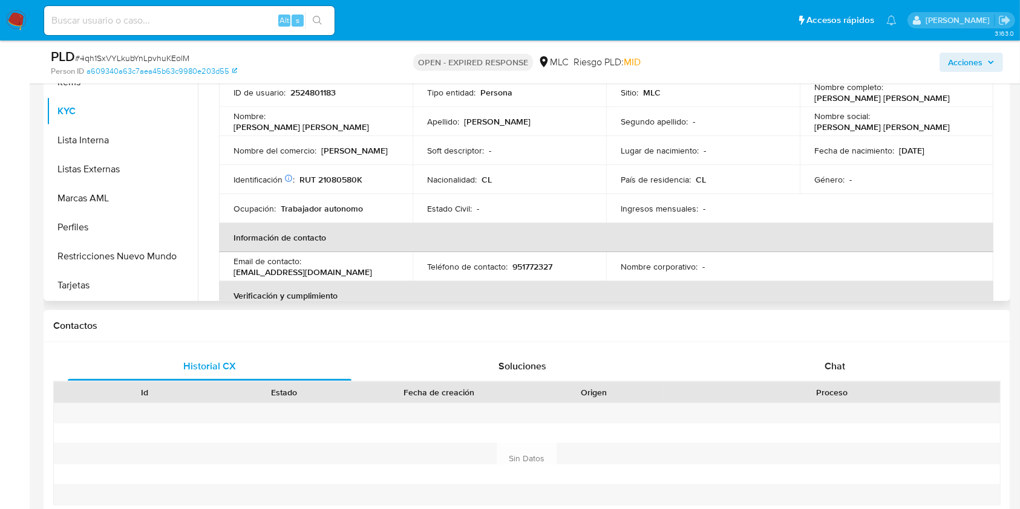
scroll to position [161, 0]
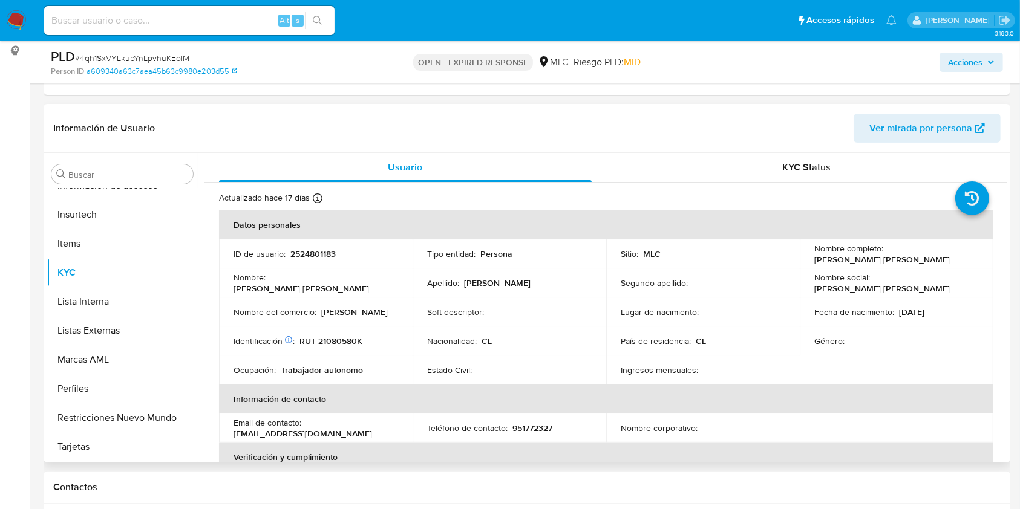
click at [311, 250] on p "2524801183" at bounding box center [312, 254] width 45 height 11
copy p "2524801183"
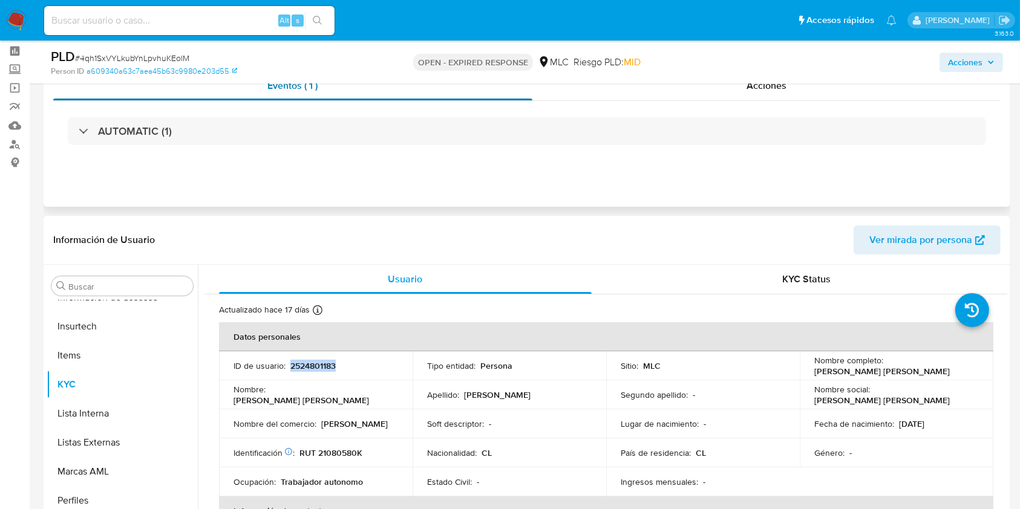
scroll to position [0, 0]
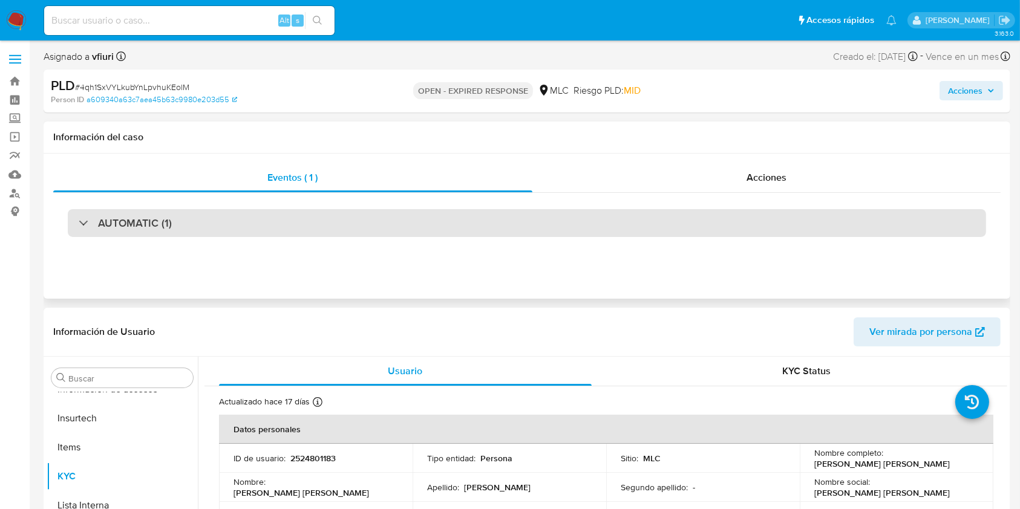
click at [237, 219] on div "AUTOMATIC (1)" at bounding box center [527, 223] width 918 height 28
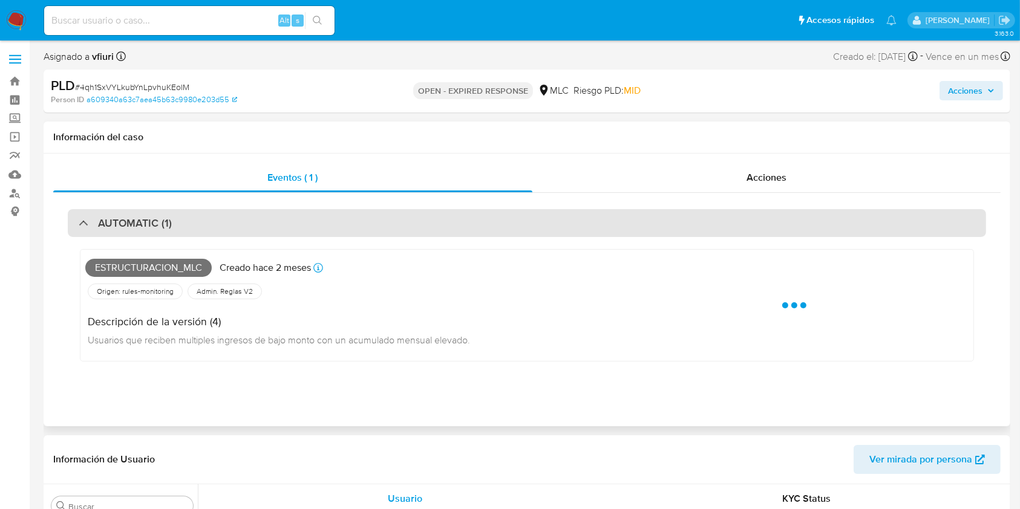
click at [237, 217] on div "AUTOMATIC (1)" at bounding box center [527, 223] width 918 height 28
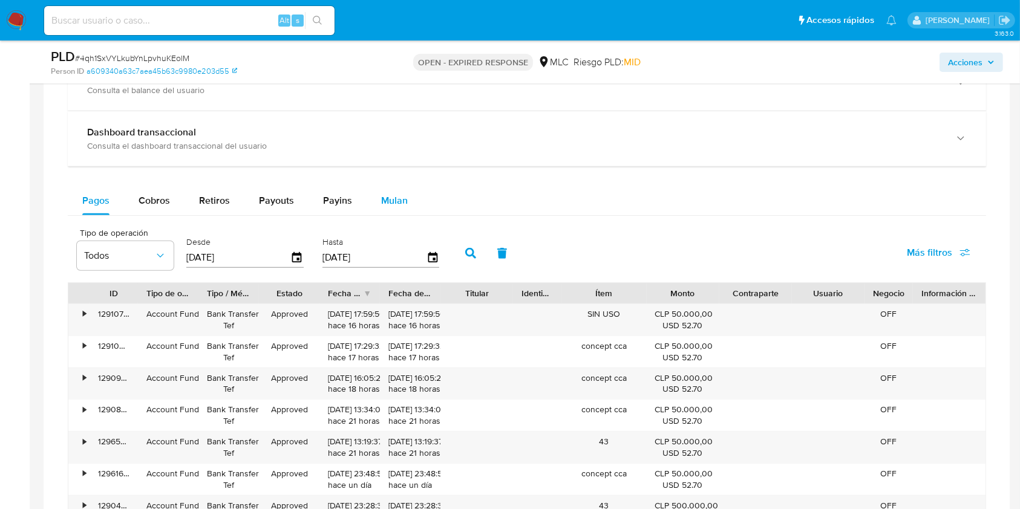
click at [389, 198] on span "Mulan" at bounding box center [394, 201] width 27 height 14
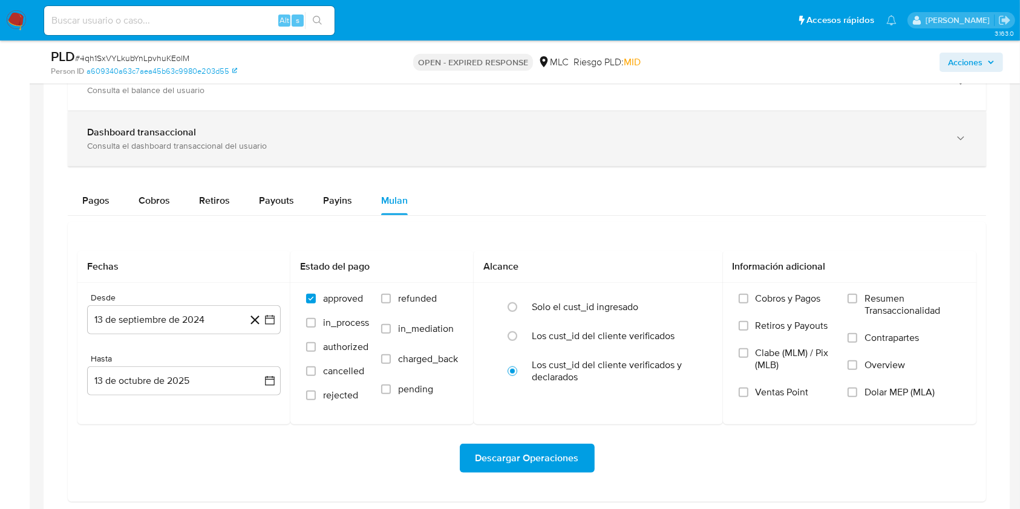
scroll to position [1048, 0]
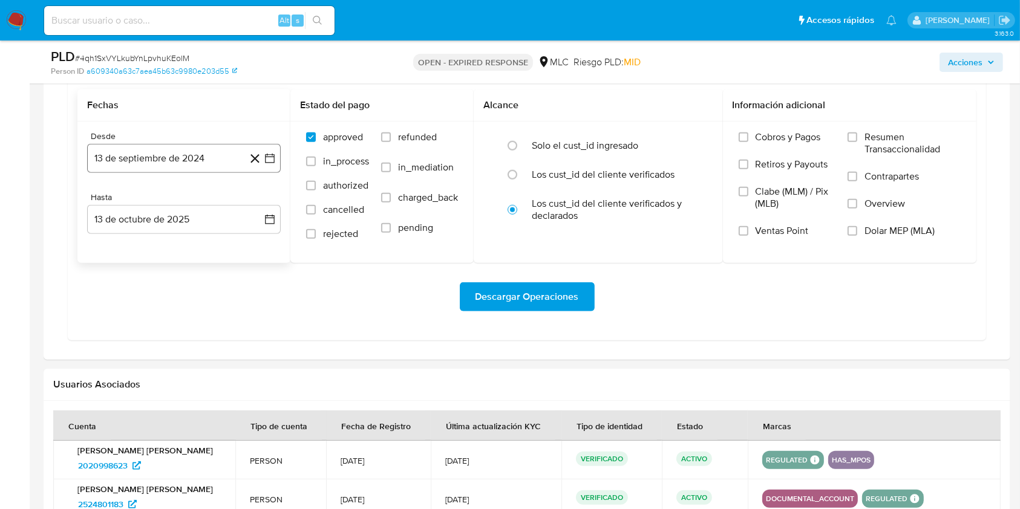
click at [266, 162] on icon "button" at bounding box center [270, 159] width 10 height 10
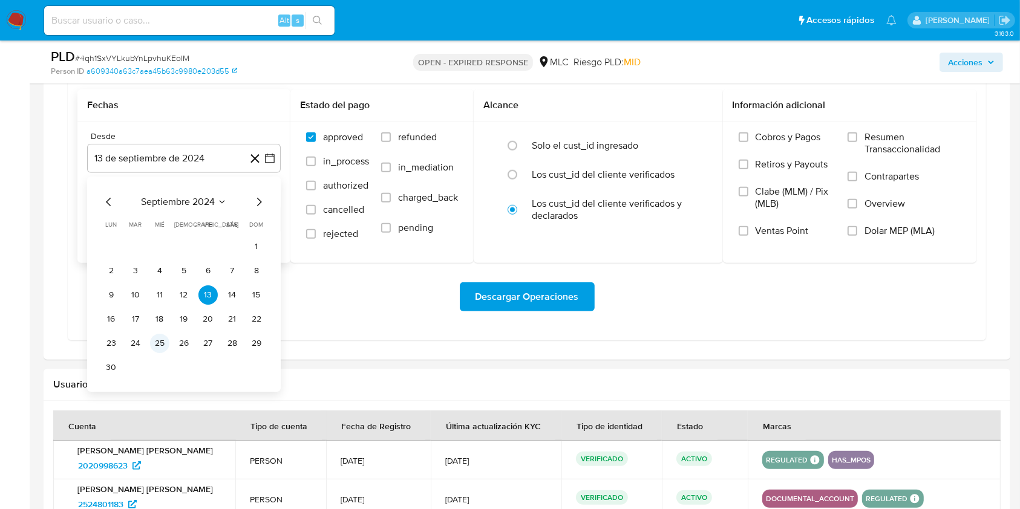
click at [160, 342] on button "25" at bounding box center [159, 343] width 19 height 19
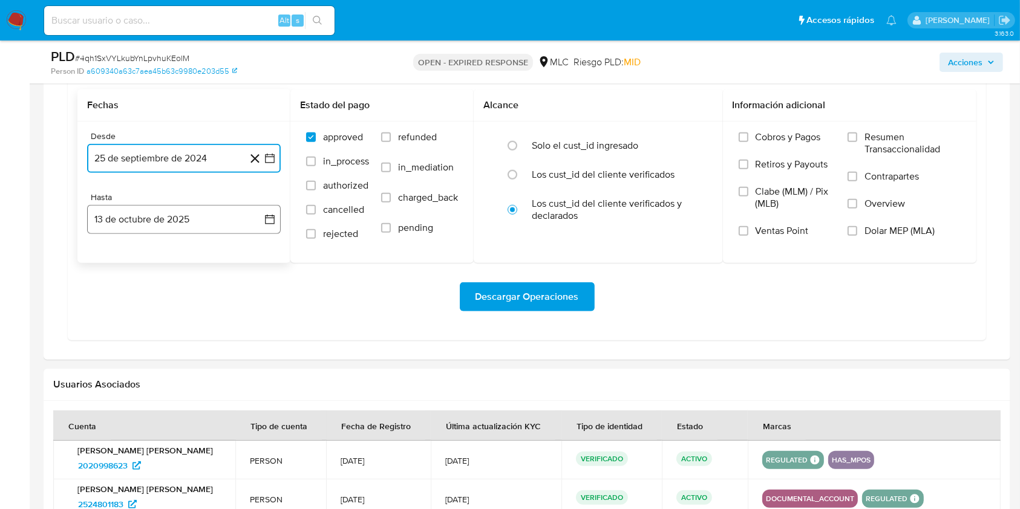
click at [276, 224] on button "13 de octubre de 2025" at bounding box center [184, 219] width 194 height 29
click at [116, 263] on icon "Mes anterior" at bounding box center [109, 263] width 15 height 15
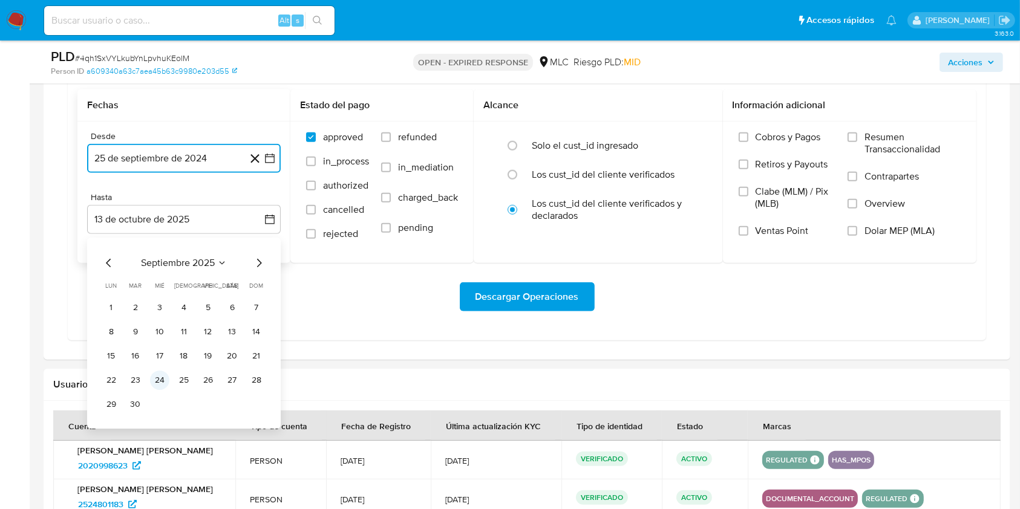
click at [155, 383] on button "24" at bounding box center [159, 380] width 19 height 19
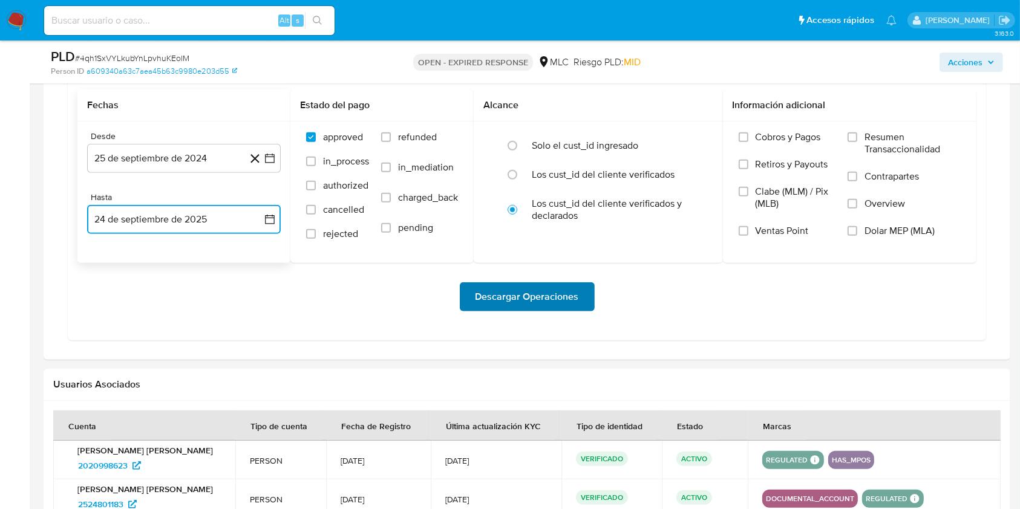
click at [500, 302] on span "Descargar Operaciones" at bounding box center [526, 297] width 103 height 27
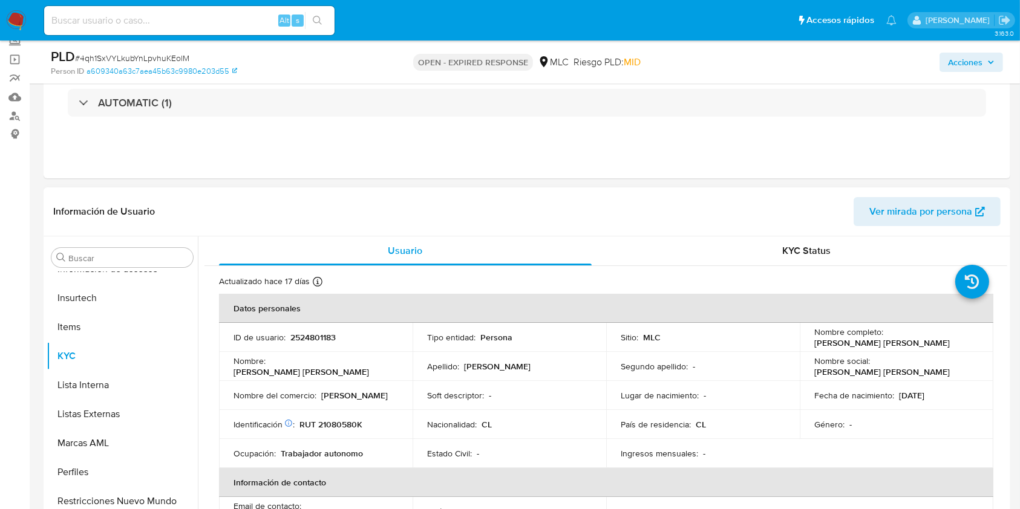
scroll to position [80, 0]
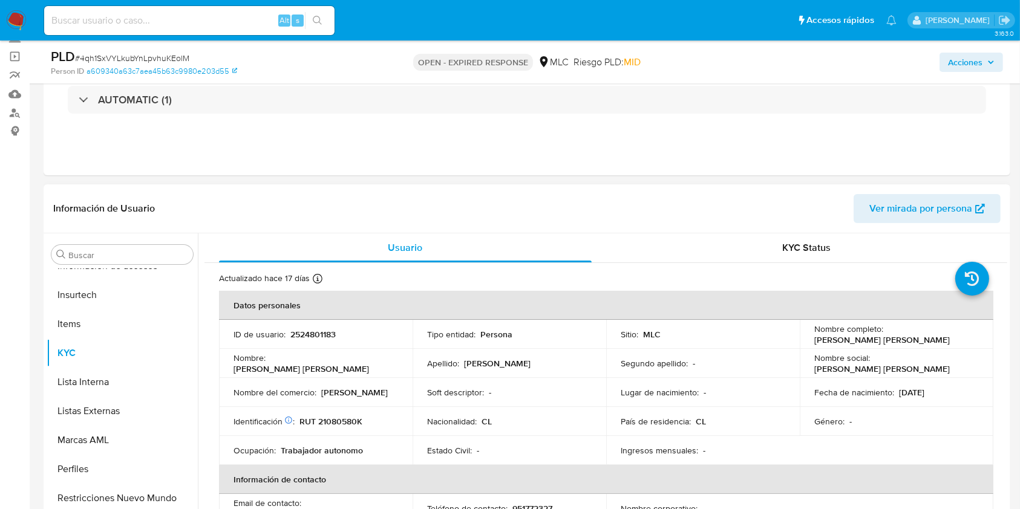
click at [305, 331] on p "2524801183" at bounding box center [312, 334] width 45 height 11
copy p "2524801183"
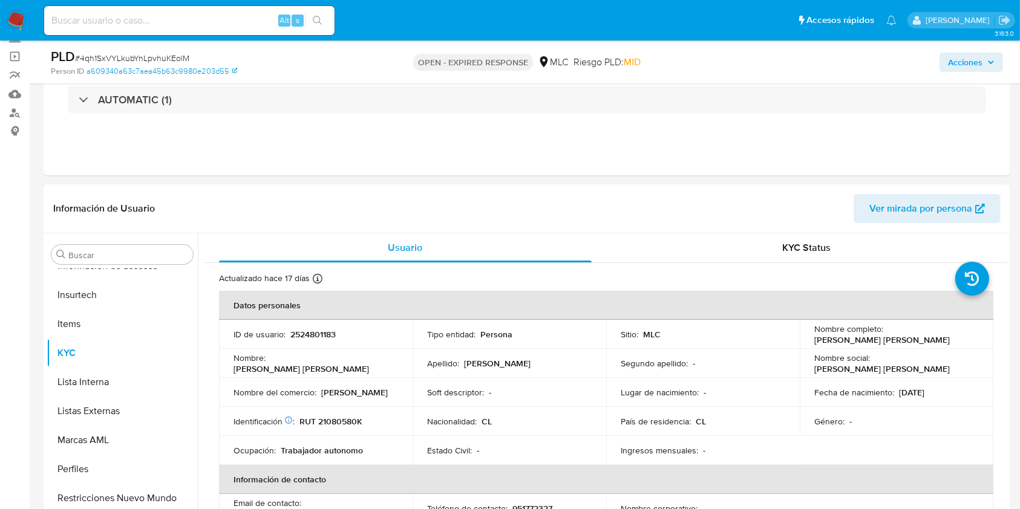
click at [162, 54] on span "# 4qh1SxVYLkubYnLpvhuKEolM" at bounding box center [132, 58] width 114 height 12
copy span "4qh1SxVYLkubYnLpvhuKEolM"
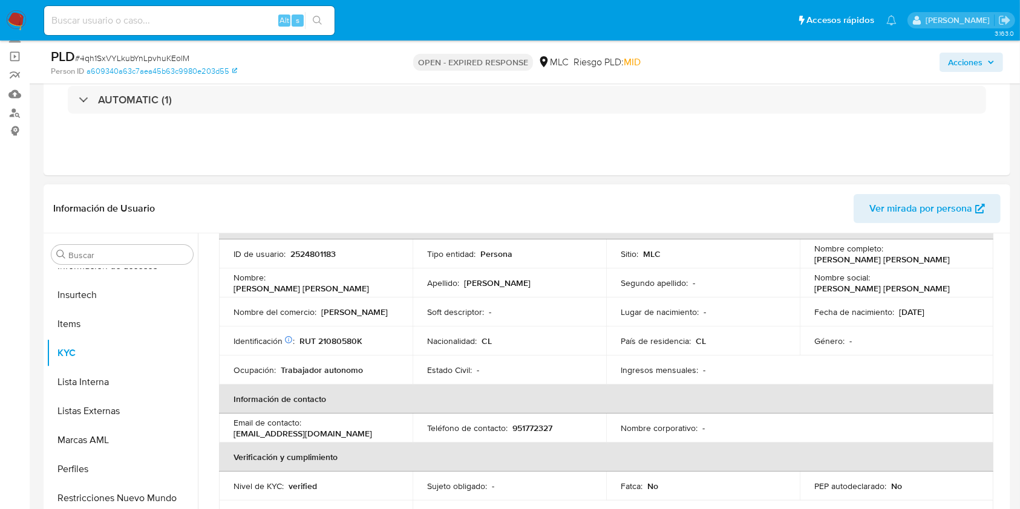
click at [340, 341] on p "RUT 21080580K" at bounding box center [330, 341] width 63 height 11
copy p "21080580K"
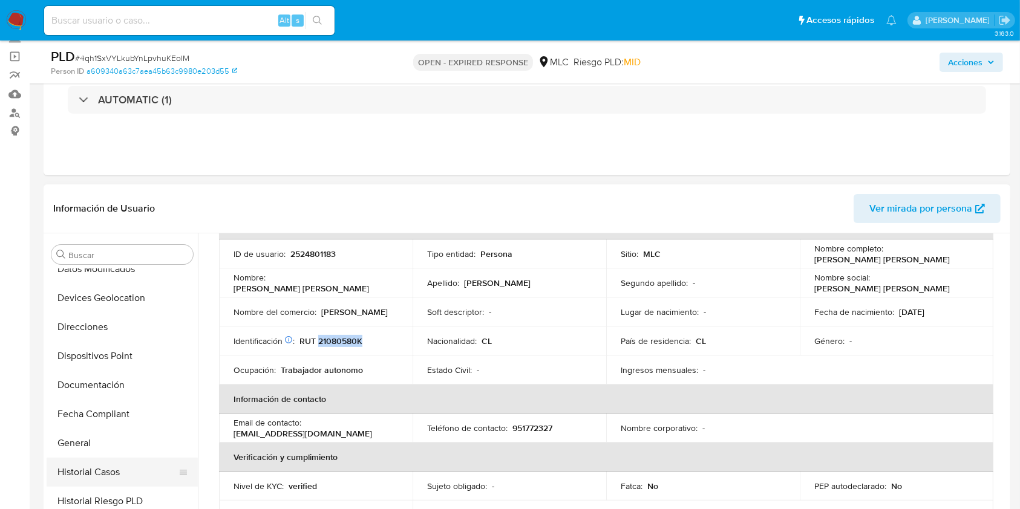
click at [108, 467] on button "Historial Casos" at bounding box center [118, 472] width 142 height 29
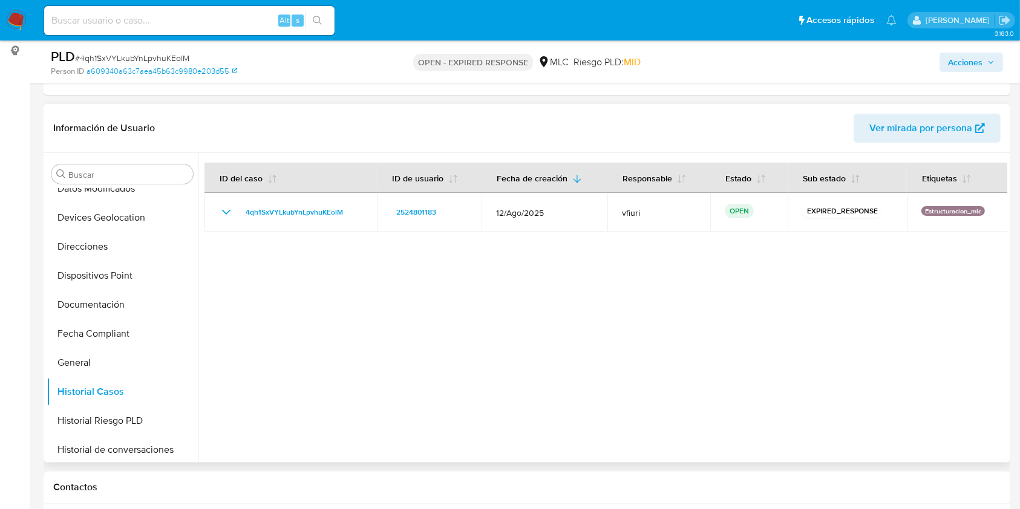
scroll to position [403, 0]
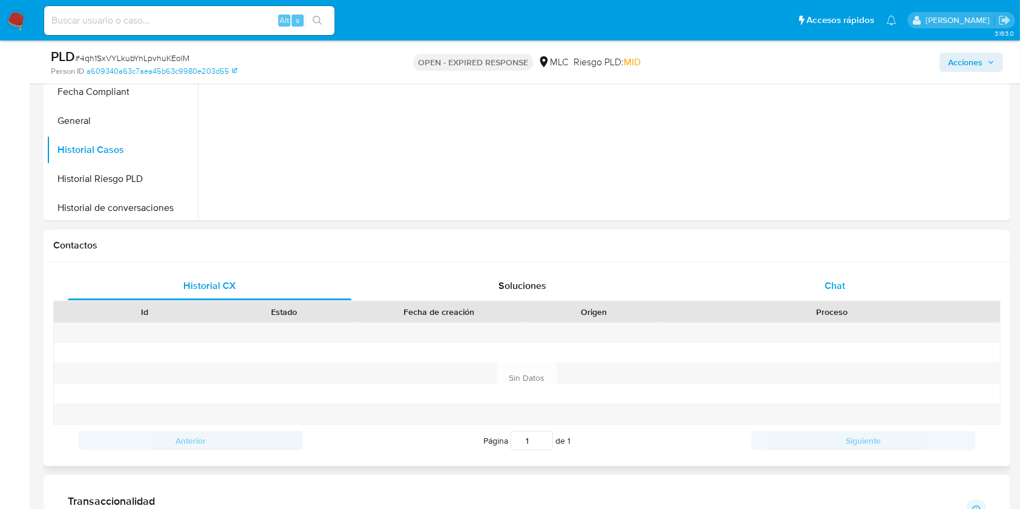
click at [837, 290] on span "Chat" at bounding box center [834, 286] width 21 height 14
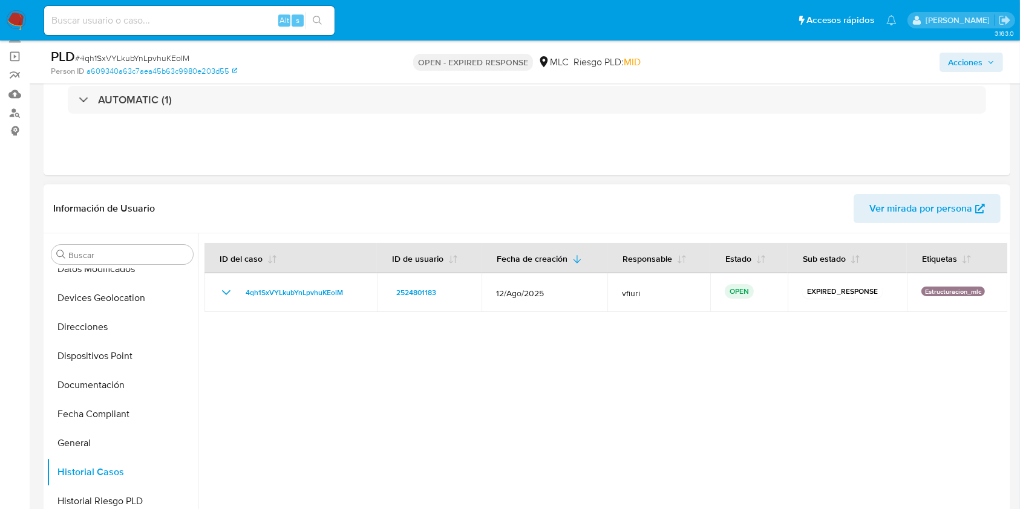
scroll to position [518, 0]
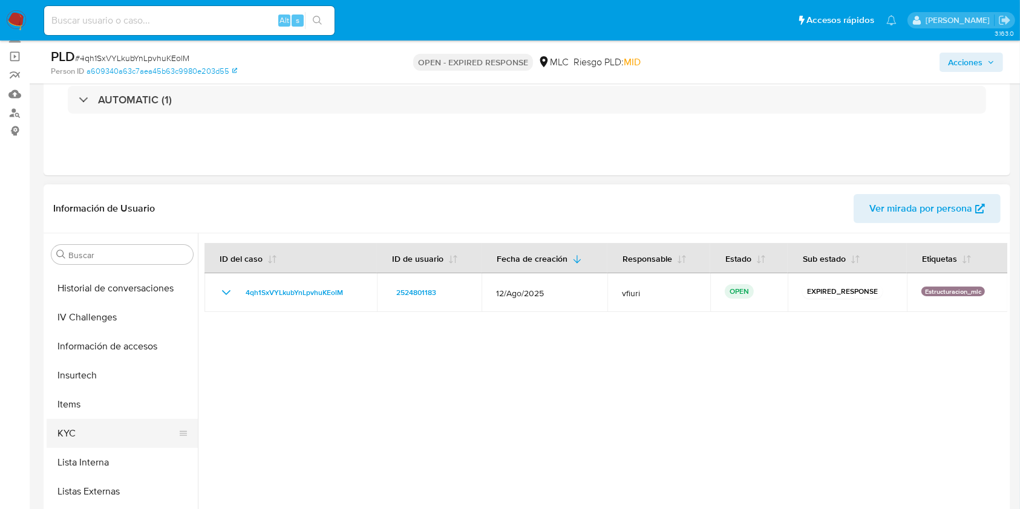
click at [97, 431] on button "KYC" at bounding box center [118, 433] width 142 height 29
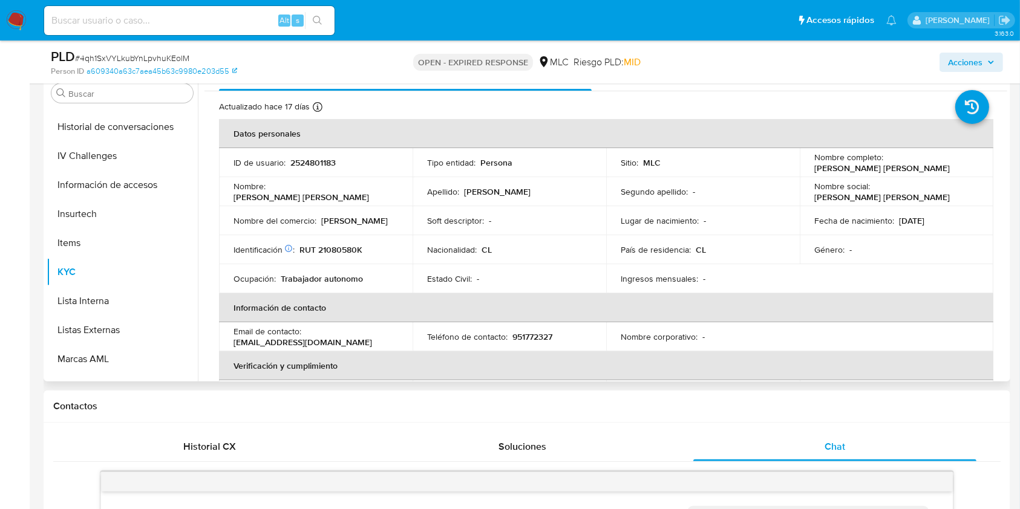
scroll to position [0, 0]
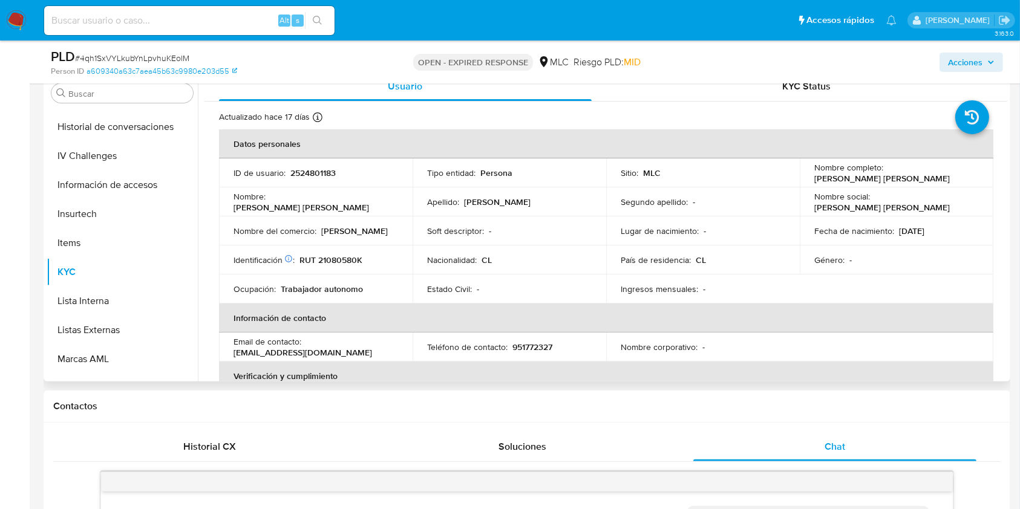
click at [347, 260] on p "RUT 21080580K" at bounding box center [330, 260] width 63 height 11
copy p "21080580K"
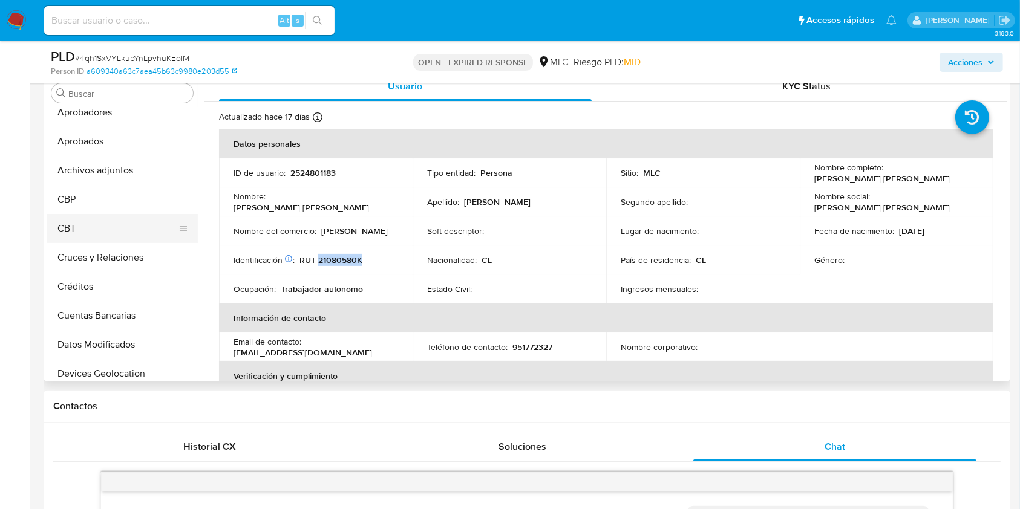
scroll to position [34, 0]
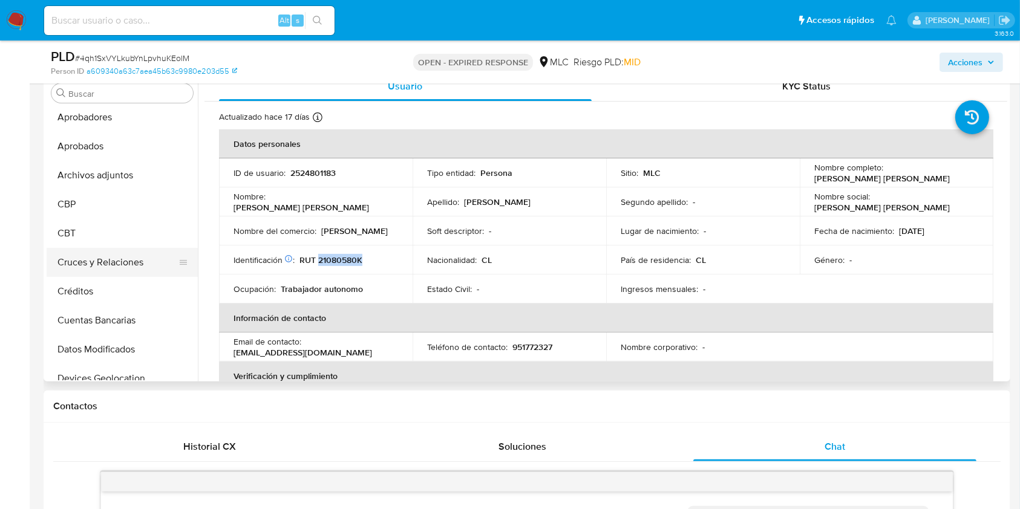
click at [116, 259] on button "Cruces y Relaciones" at bounding box center [118, 262] width 142 height 29
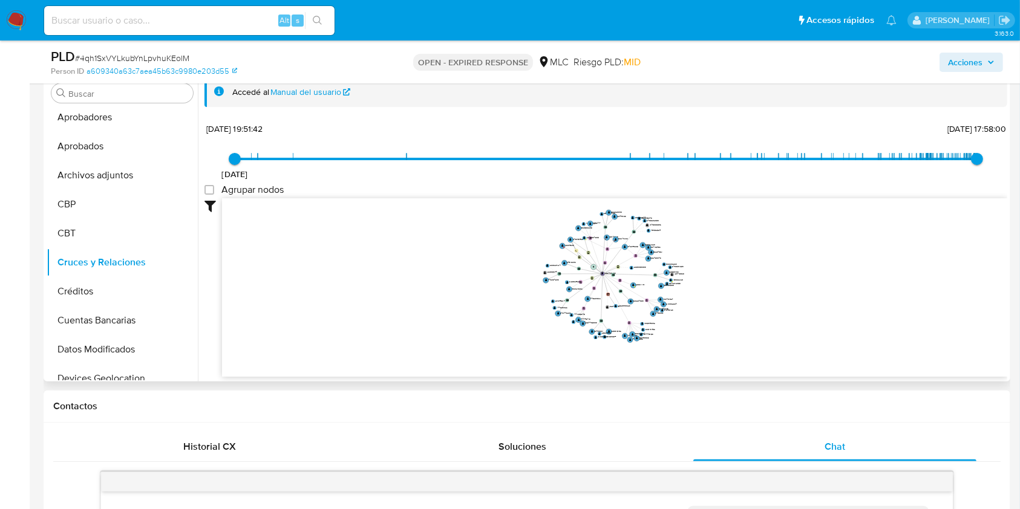
drag, startPoint x: 859, startPoint y: 274, endPoint x: 795, endPoint y: 281, distance: 65.1
click at [795, 281] on icon "user-2524801183  2524801183 device-683cb665ce3b217862d1379a  device-68aa72dd7…" at bounding box center [614, 285] width 785 height 175
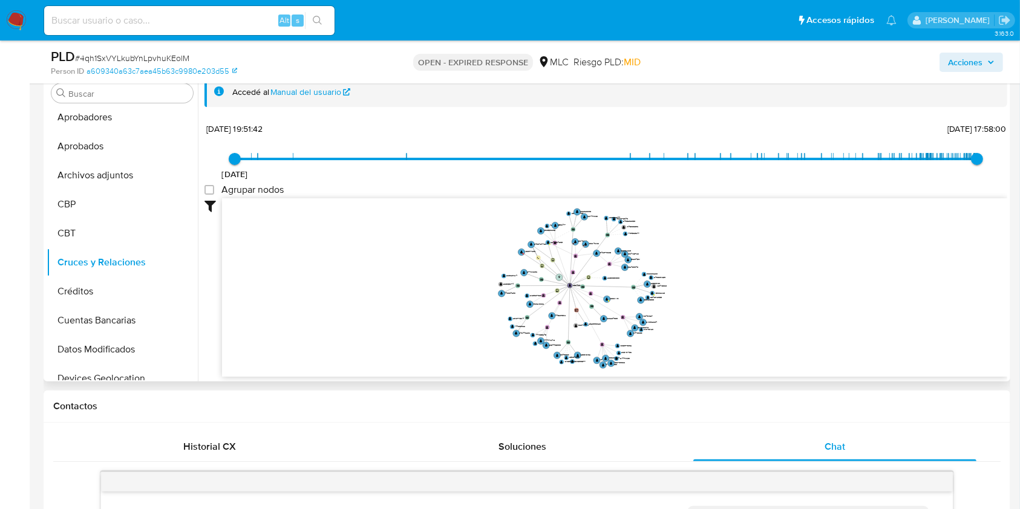
drag, startPoint x: 795, startPoint y: 293, endPoint x: 803, endPoint y: 301, distance: 11.6
click at [803, 301] on icon "user-2524801183  2524801183 device-683cb665ce3b217862d1379a  device-68aa72dd7…" at bounding box center [614, 285] width 785 height 175
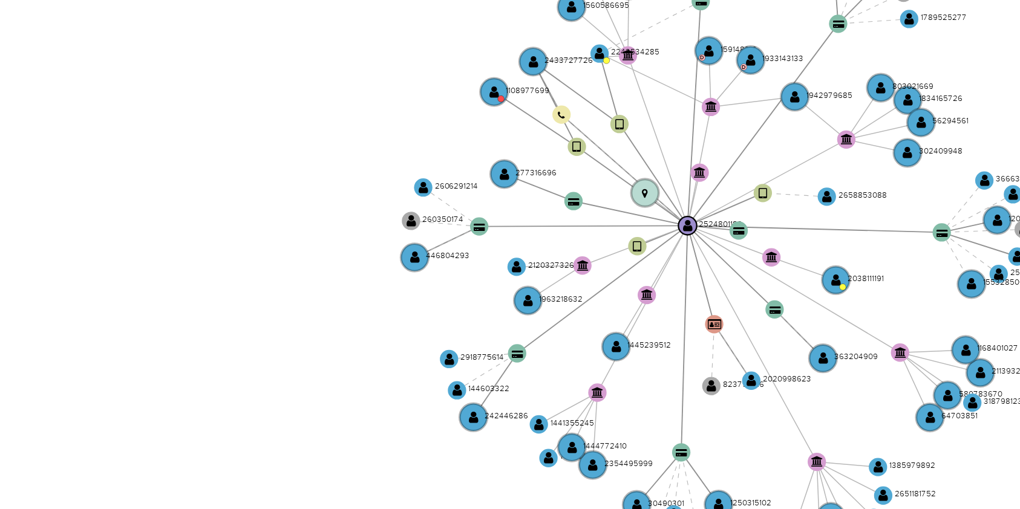
scroll to position [242, 0]
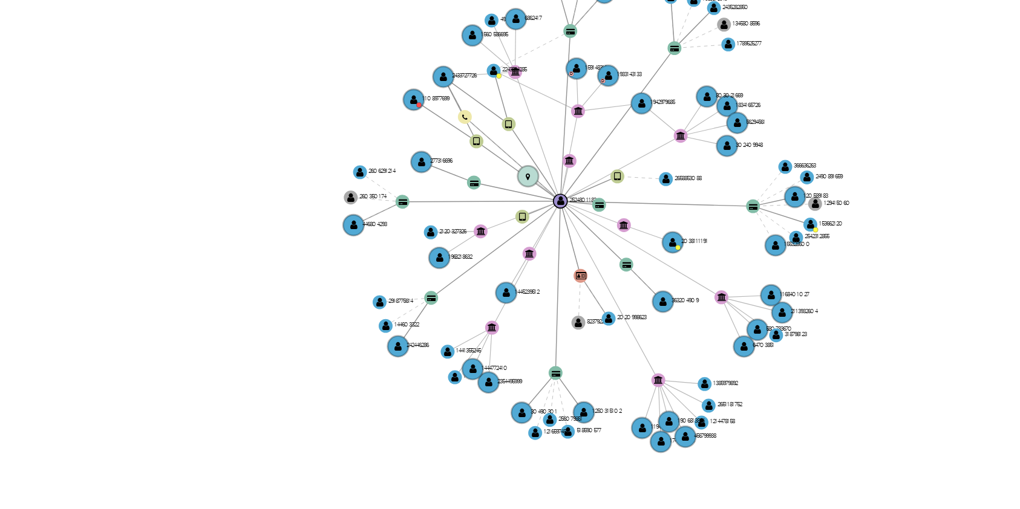
drag, startPoint x: 485, startPoint y: 233, endPoint x: 460, endPoint y: 244, distance: 27.4
click at [459, 244] on icon "user-2524801183  2524801183 device-683cb665ce3b217862d1379a  device-68aa72dd7…" at bounding box center [614, 241] width 785 height 175
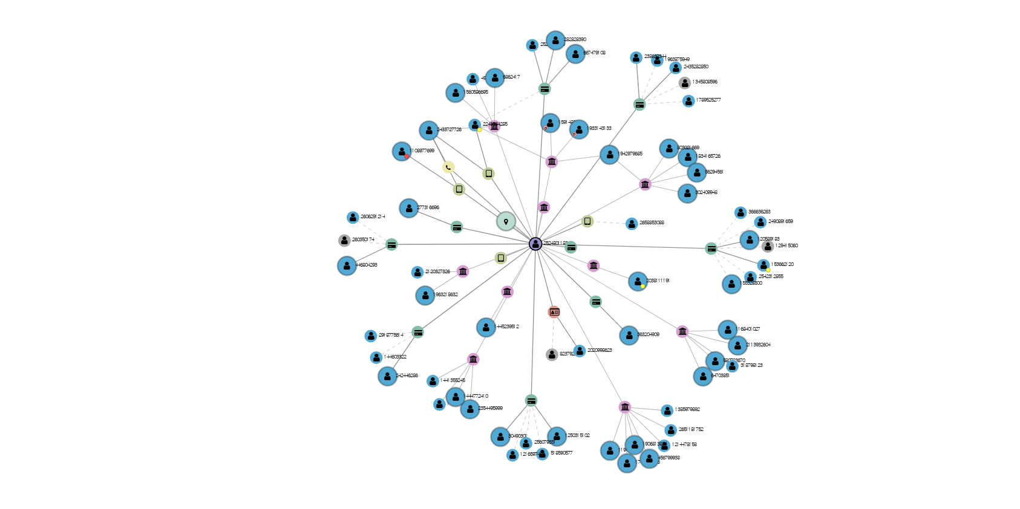
click at [611, 242] on icon "user-2524801183  2524801183 device-683cb665ce3b217862d1379a  device-68aa72dd7…" at bounding box center [614, 241] width 785 height 175
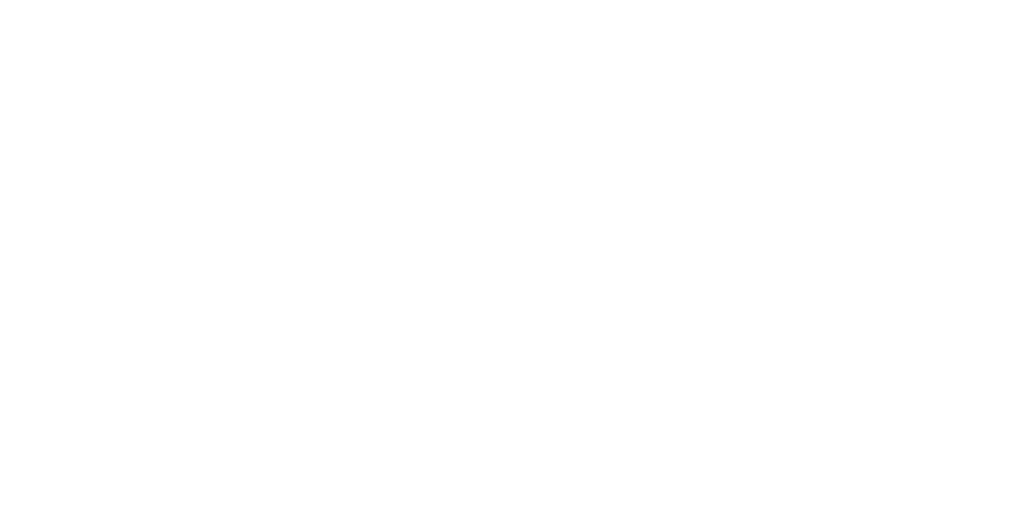
scroll to position [0, 0]
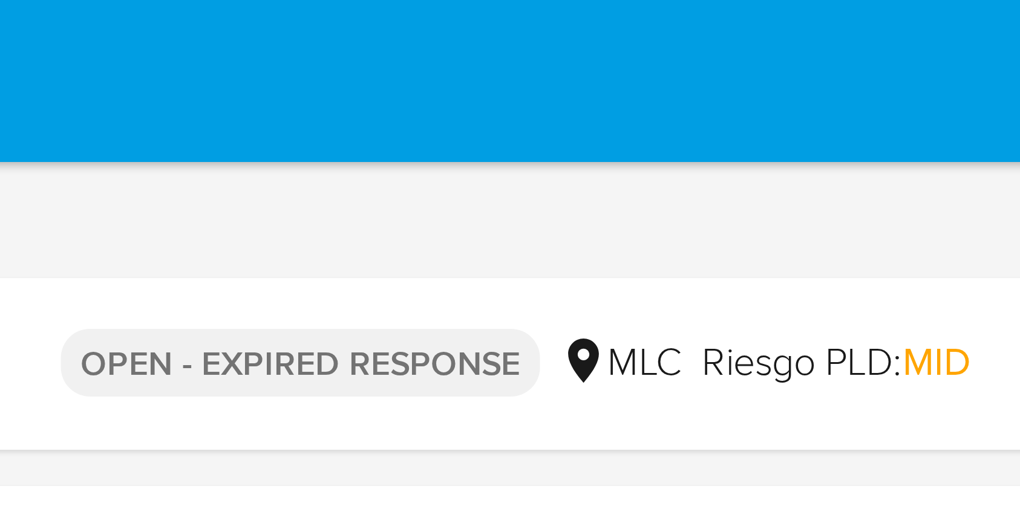
drag, startPoint x: 656, startPoint y: 238, endPoint x: 654, endPoint y: 5, distance: 233.5
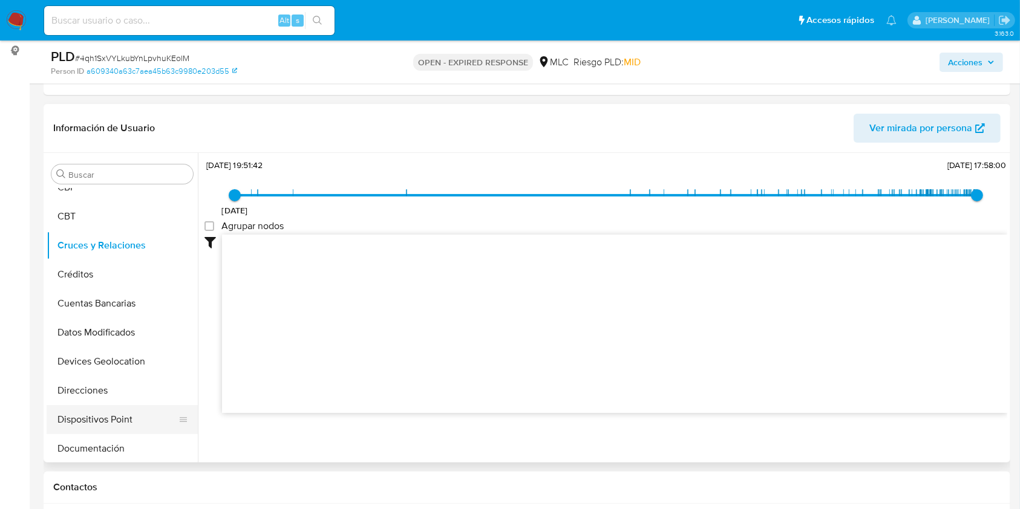
scroll to position [276, 0]
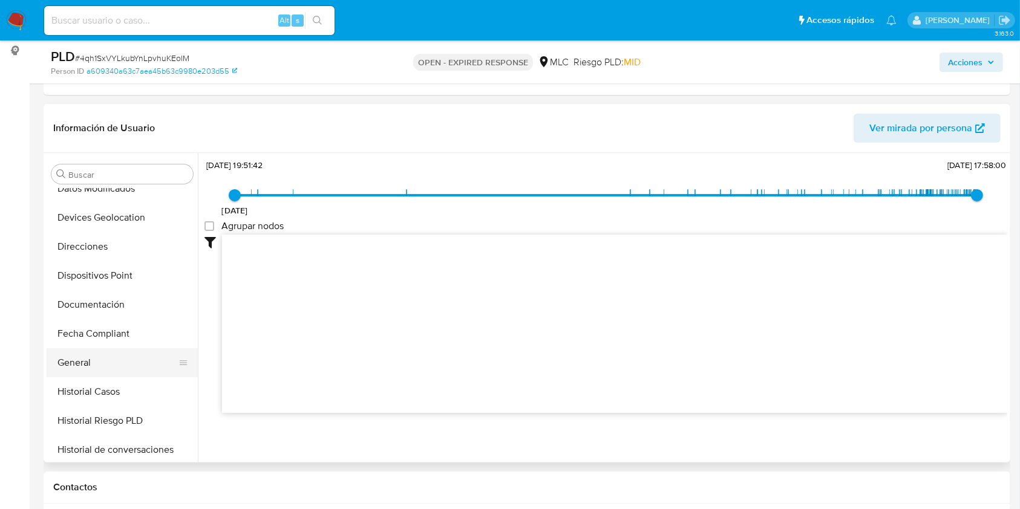
click at [112, 365] on button "General" at bounding box center [118, 362] width 142 height 29
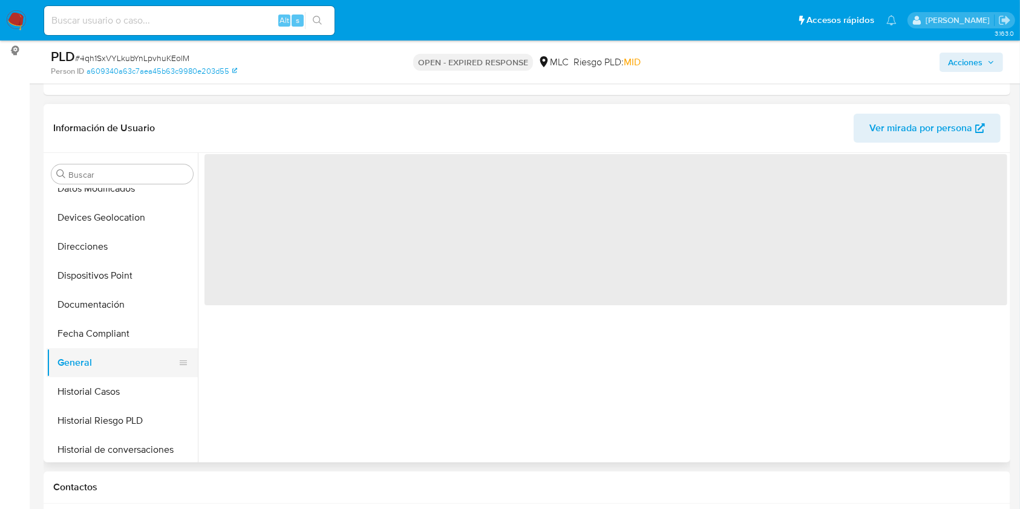
scroll to position [0, 0]
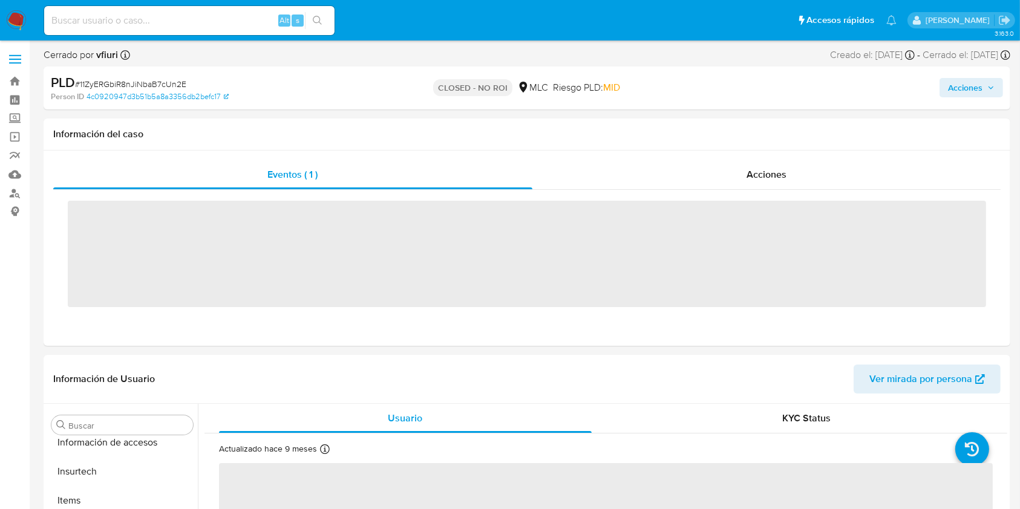
scroll to position [598, 0]
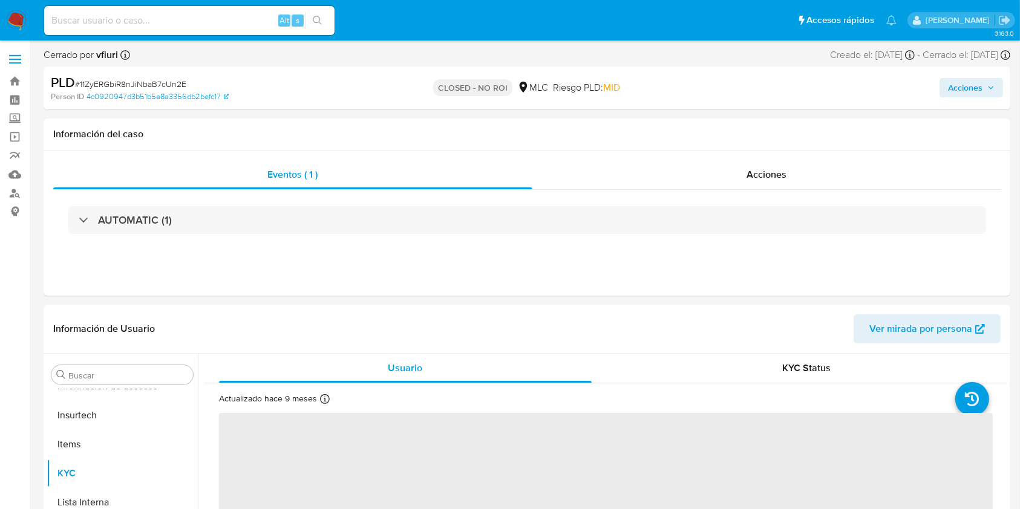
select select "10"
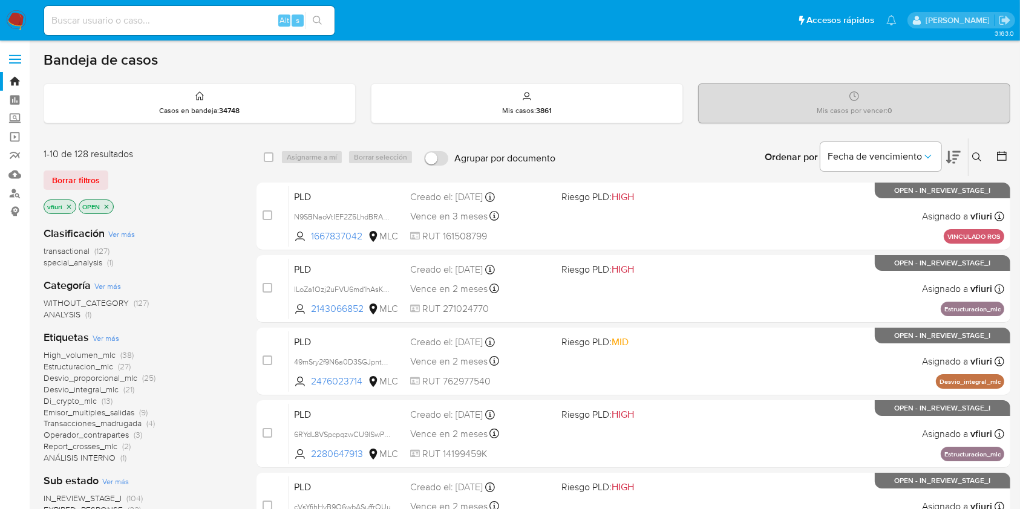
click at [975, 152] on icon at bounding box center [976, 156] width 9 height 9
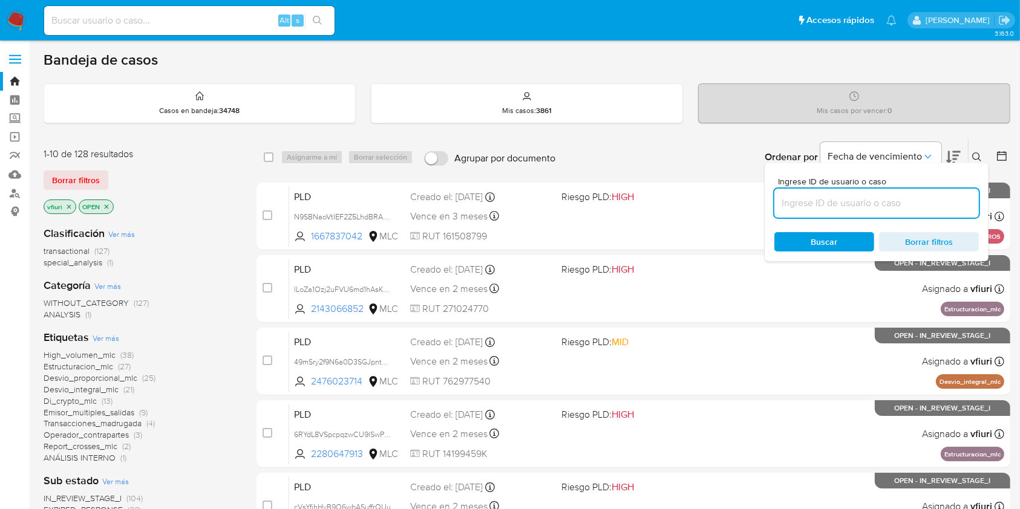
click at [819, 204] on input at bounding box center [876, 203] width 204 height 16
type input "433061771"
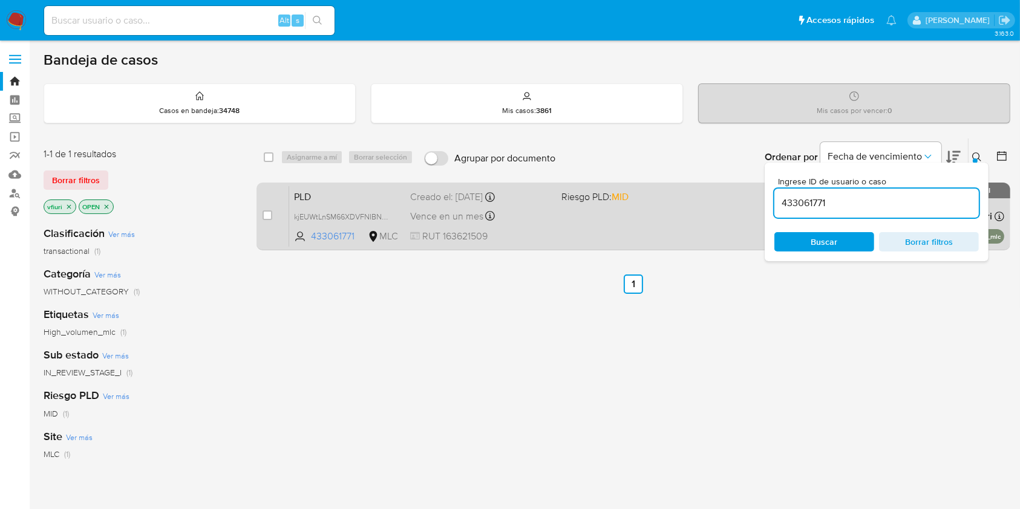
click at [564, 226] on div "PLD kjEUWtLnSM66XDVFNIBN29ts 433061771 MLC Riesgo PLD: MID Creado el: 12/08/202…" at bounding box center [646, 216] width 715 height 61
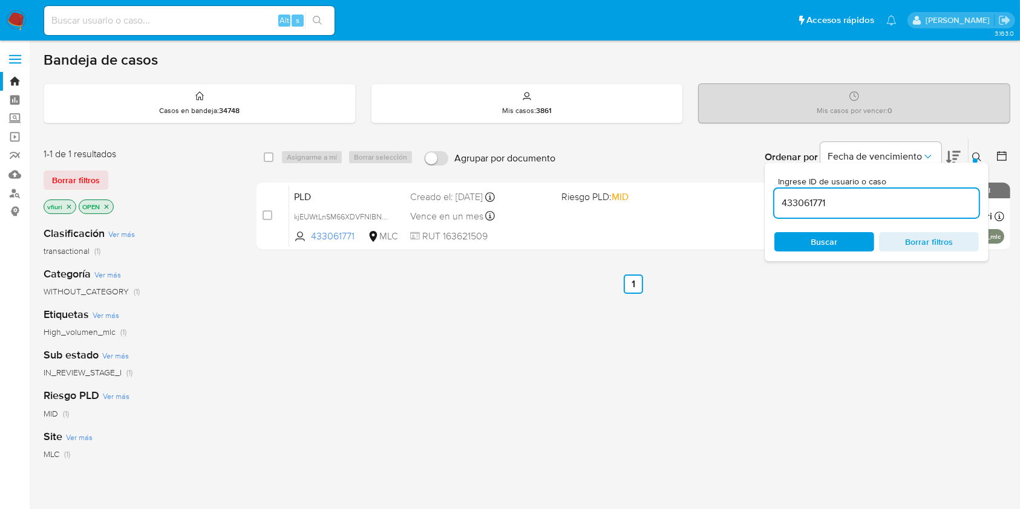
click at [729, 373] on div "select-all-cases-checkbox Asignarme a mí Borrar selección Agrupar por documento…" at bounding box center [633, 412] width 754 height 548
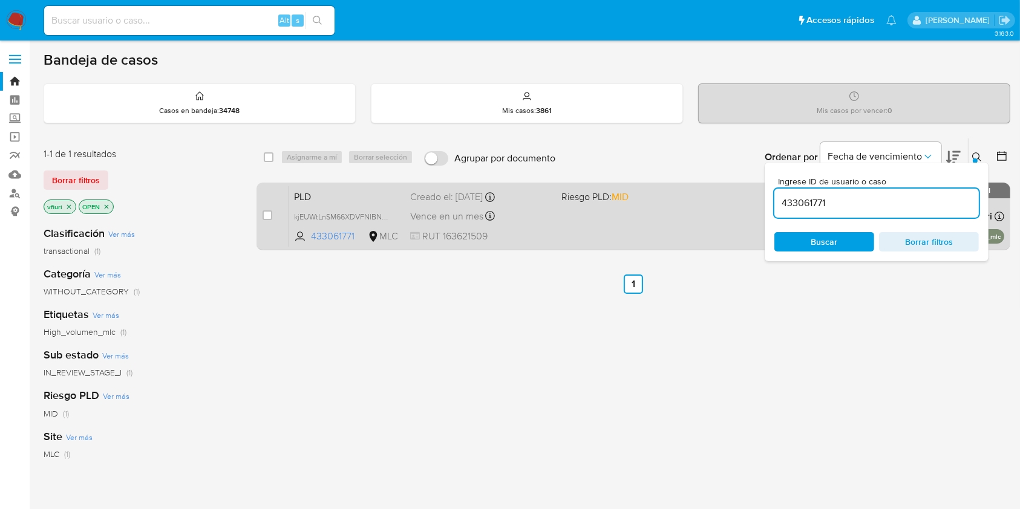
click at [539, 220] on div "Vence en un mes Vence el 10/11/2025 06:08:12" at bounding box center [480, 216] width 141 height 16
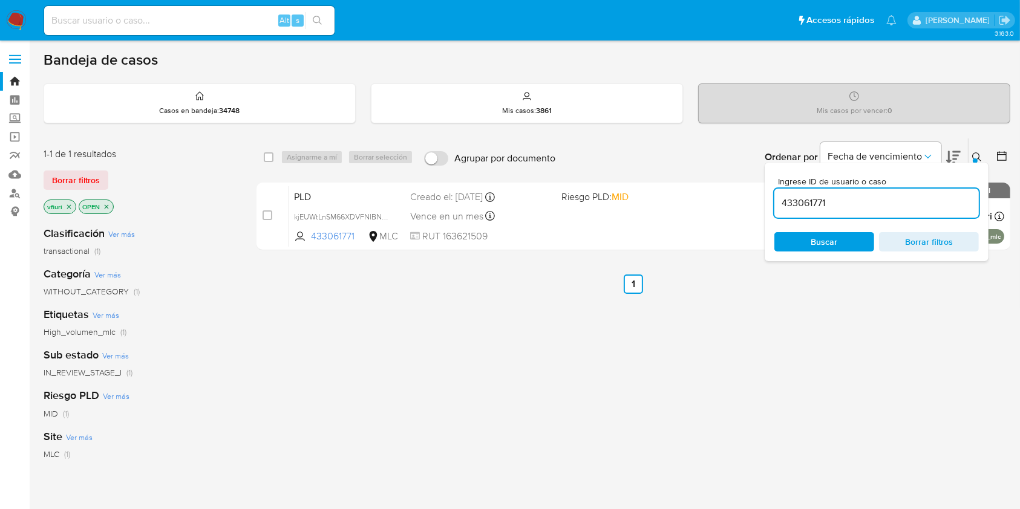
click at [108, 201] on p "OPEN" at bounding box center [96, 206] width 34 height 13
click at [109, 204] on icon "close-filter" at bounding box center [106, 206] width 7 height 7
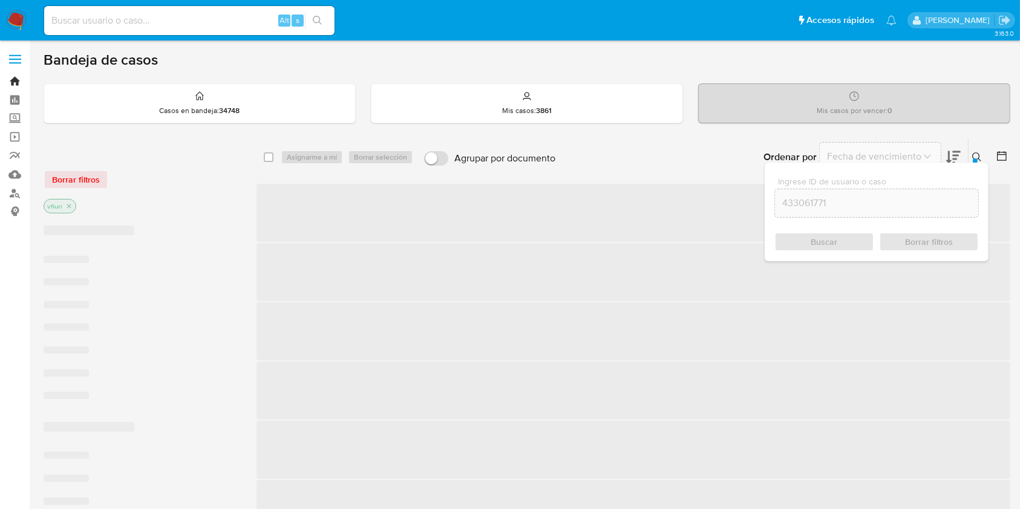
click at [8, 77] on link "Bandeja" at bounding box center [72, 81] width 144 height 19
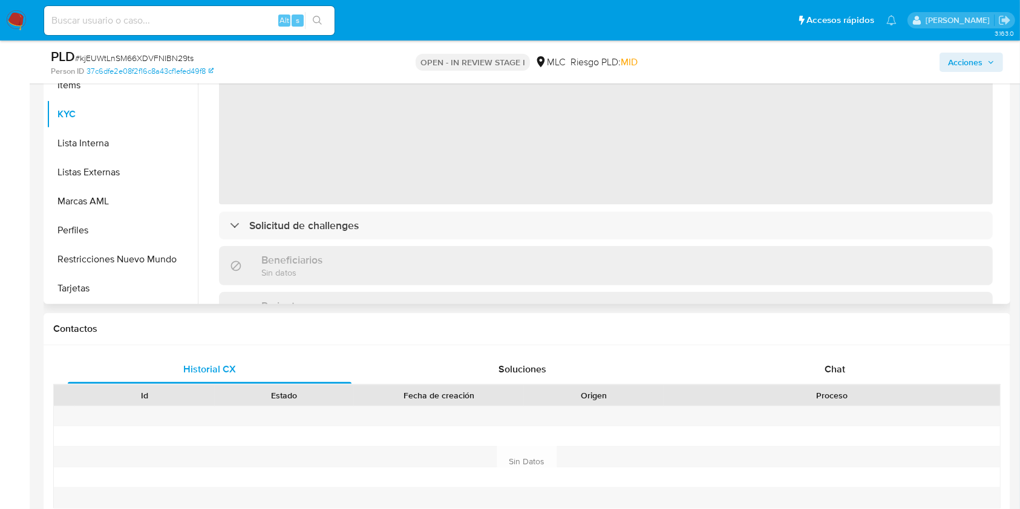
scroll to position [322, 0]
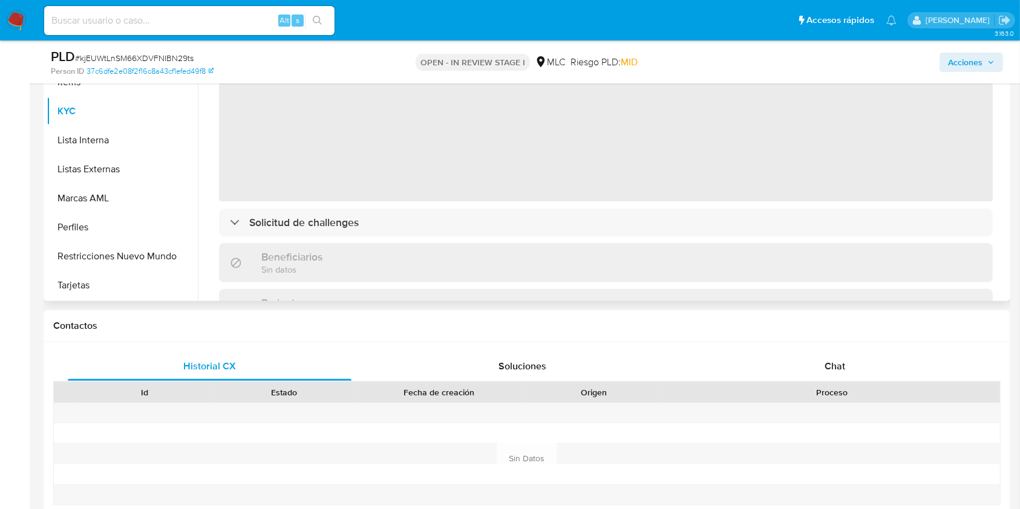
select select "10"
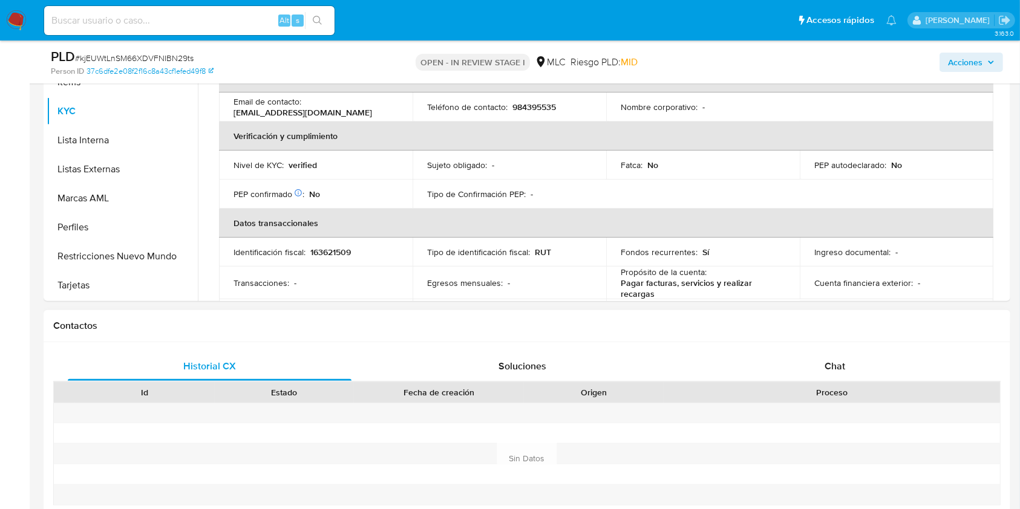
scroll to position [161, 0]
click at [827, 356] on div "Chat" at bounding box center [835, 366] width 284 height 29
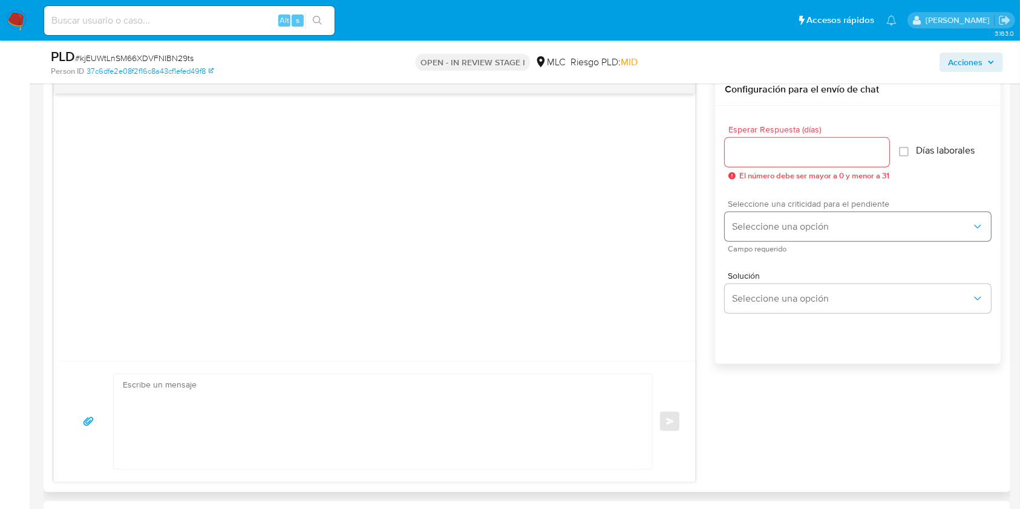
scroll to position [645, 0]
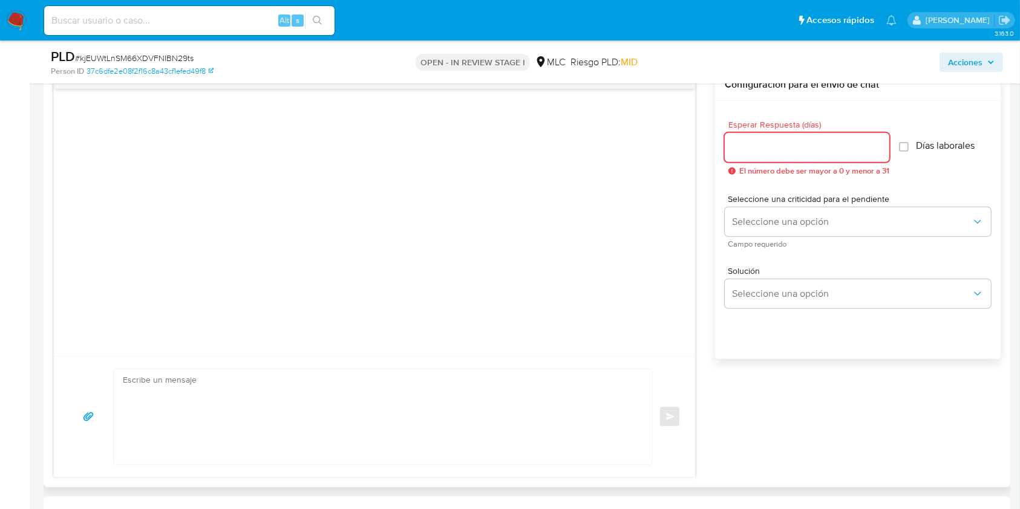
click at [780, 145] on input "Esperar Respuesta (días)" at bounding box center [807, 148] width 165 height 16
type input "3"
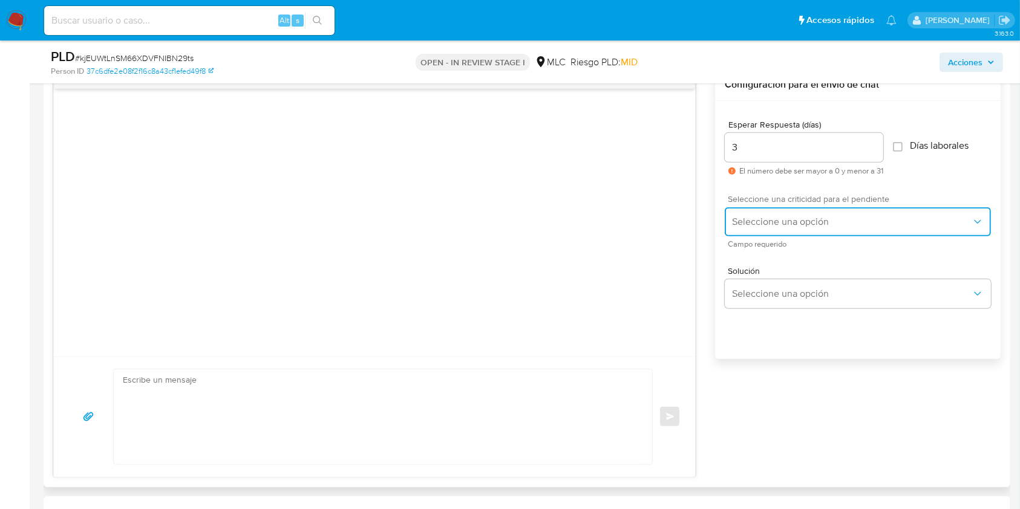
click at [774, 235] on button "Seleccione una opción" at bounding box center [858, 221] width 266 height 29
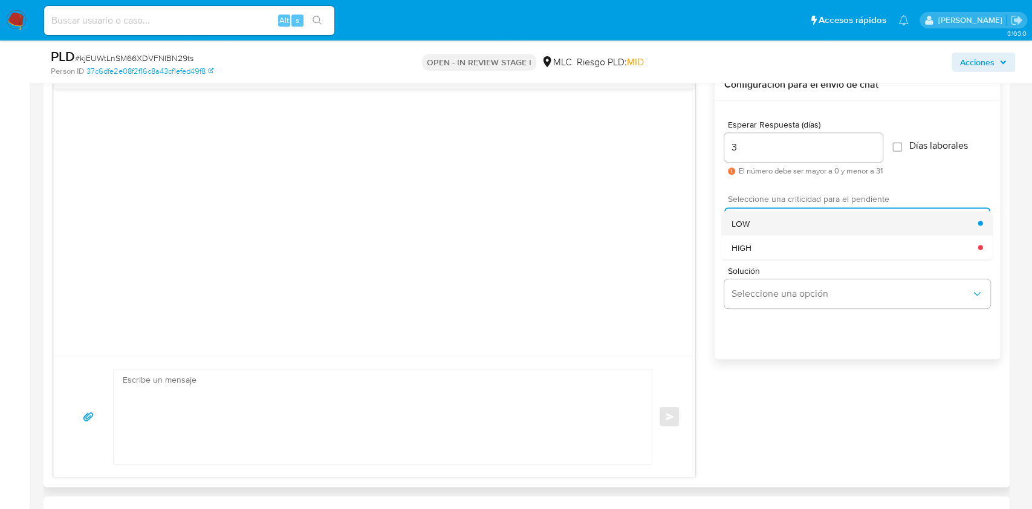
click at [768, 227] on div "LOW" at bounding box center [855, 223] width 247 height 24
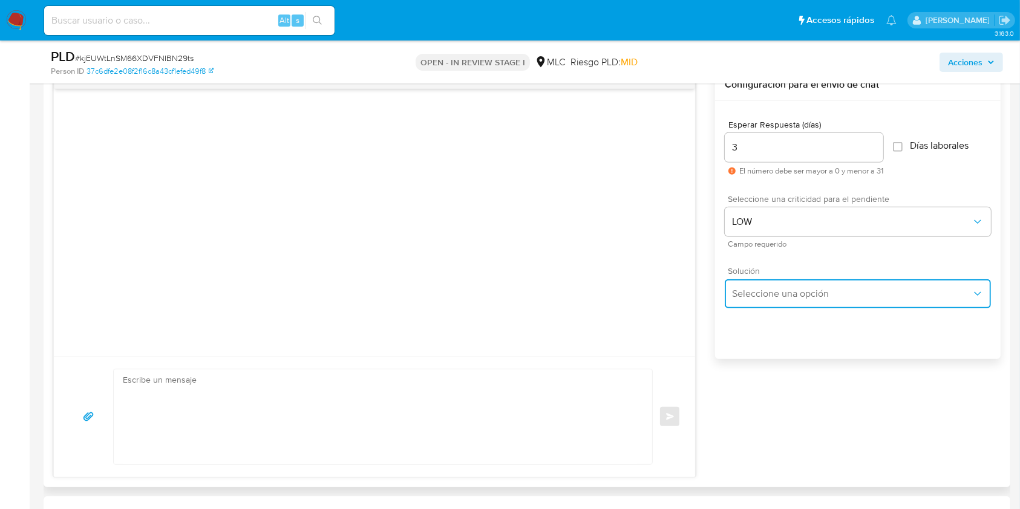
click at [757, 295] on span "Seleccione una opción" at bounding box center [852, 294] width 240 height 12
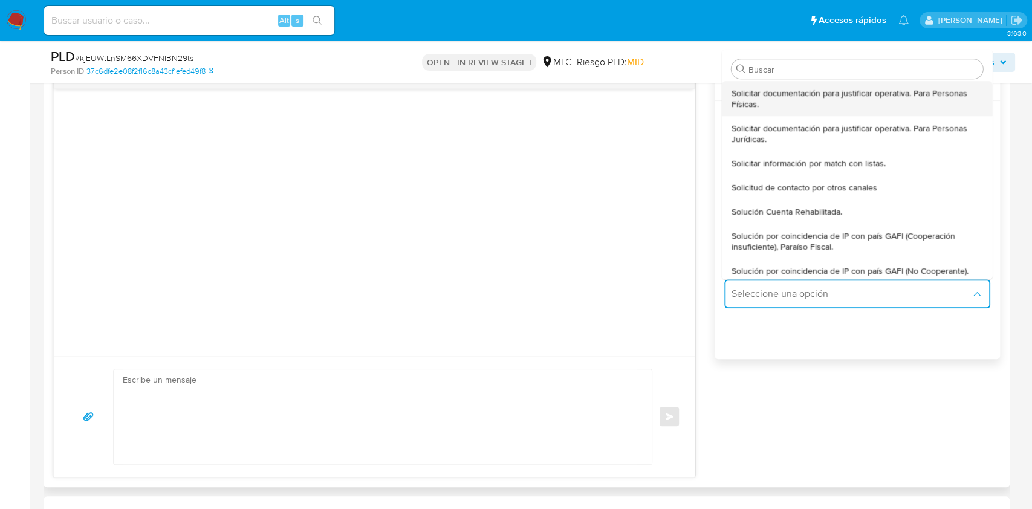
click at [788, 106] on span "Solicitar documentación para justificar operativa. Para Personas Físicas." at bounding box center [858, 99] width 252 height 22
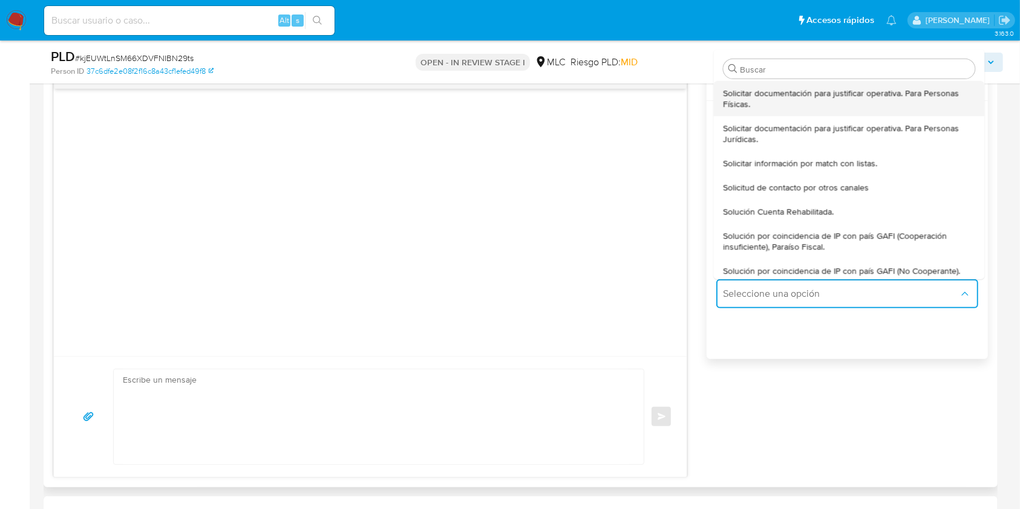
type textarea "Lore ,Ip dolorsitame cons adi el seddoe tem incididunt utla etd magnaaliquae ad…"
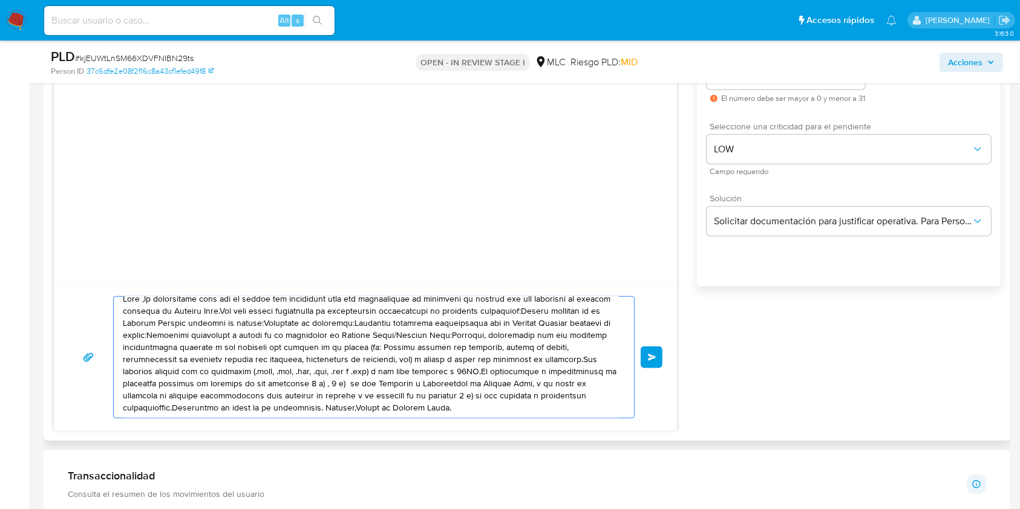
scroll to position [564, 0]
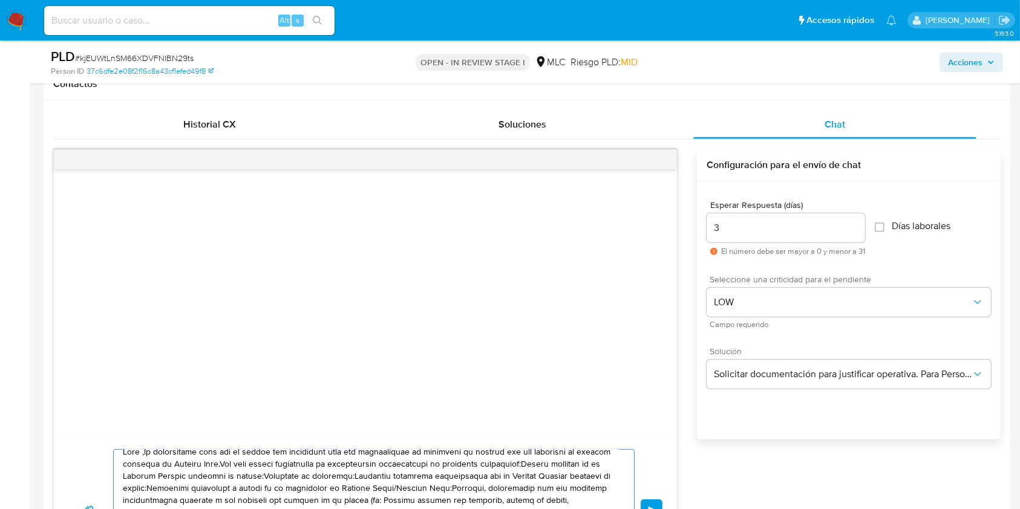
drag, startPoint x: 534, startPoint y: 323, endPoint x: 100, endPoint y: 232, distance: 443.2
click at [100, 232] on div "Enviar" at bounding box center [365, 366] width 624 height 435
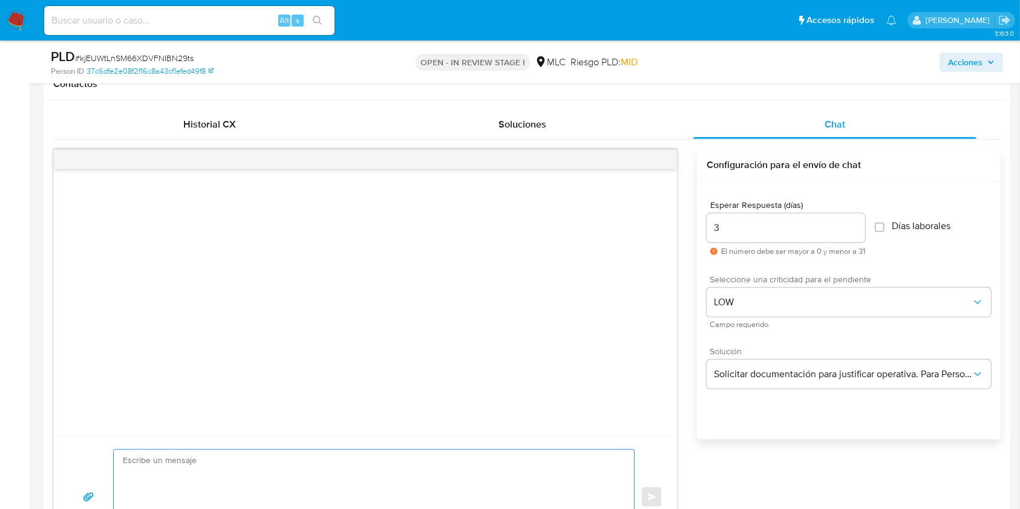
scroll to position [726, 0]
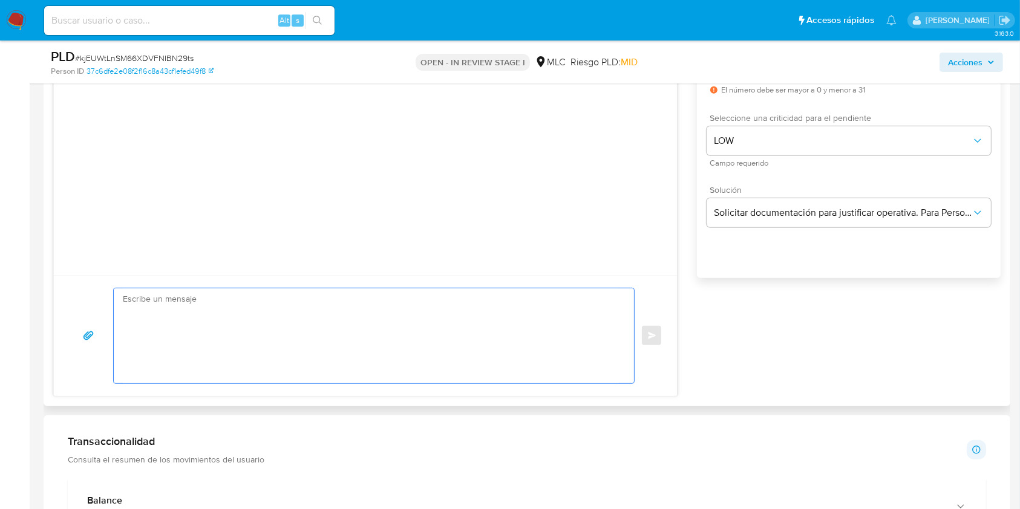
paste textarea "Hola XXX, Te contactamos desde el Equipo de Mercado Pago para verificar tus dat…"
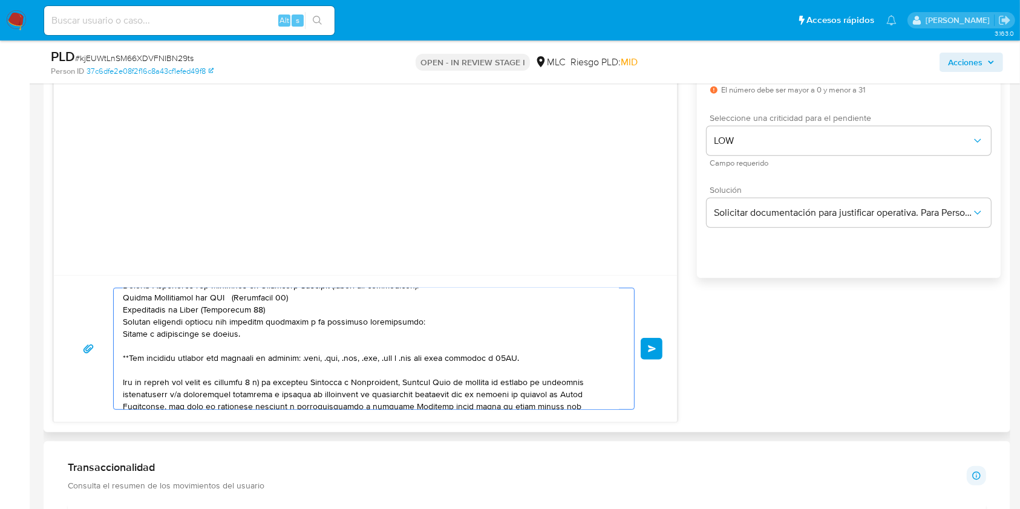
scroll to position [0, 0]
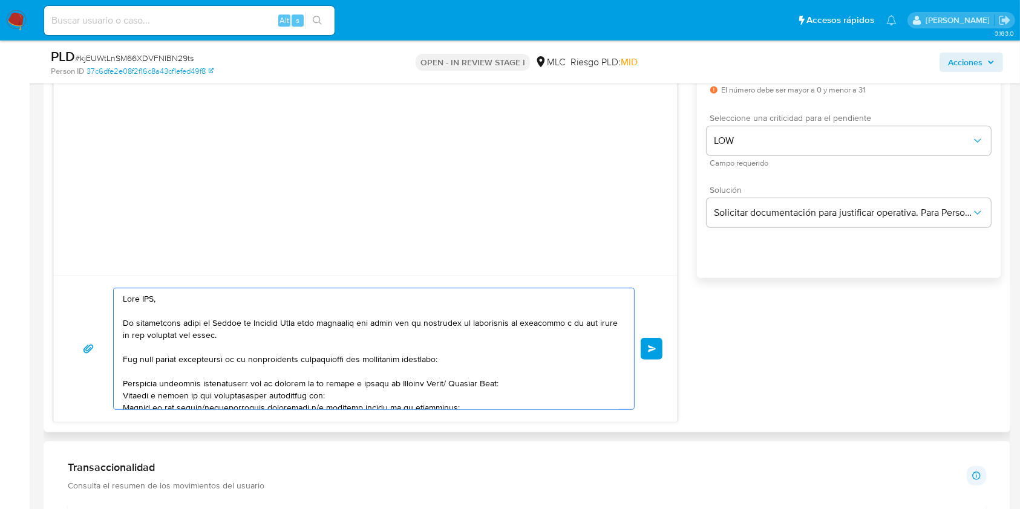
click at [146, 304] on textarea at bounding box center [371, 348] width 496 height 121
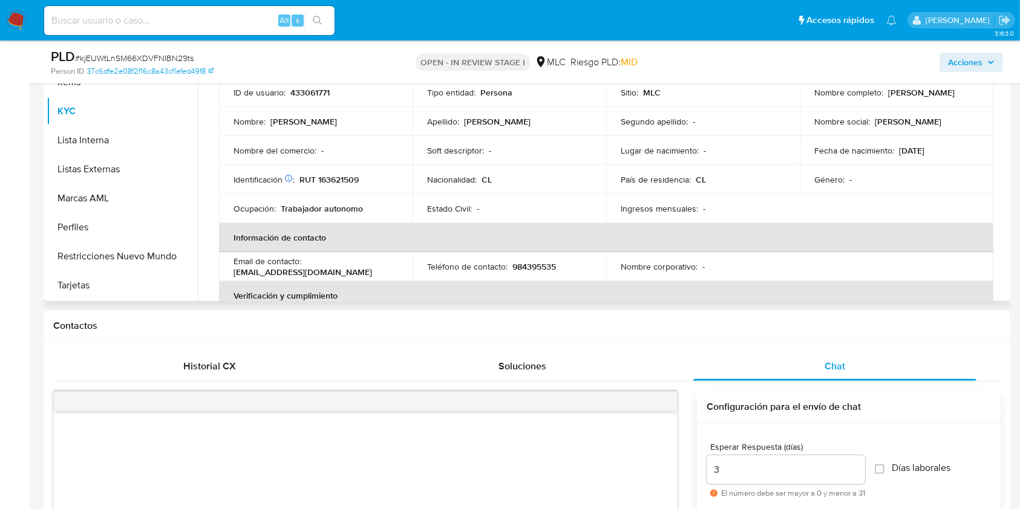
click at [888, 98] on p "[PERSON_NAME]" at bounding box center [921, 92] width 67 height 11
copy p "Francisco"
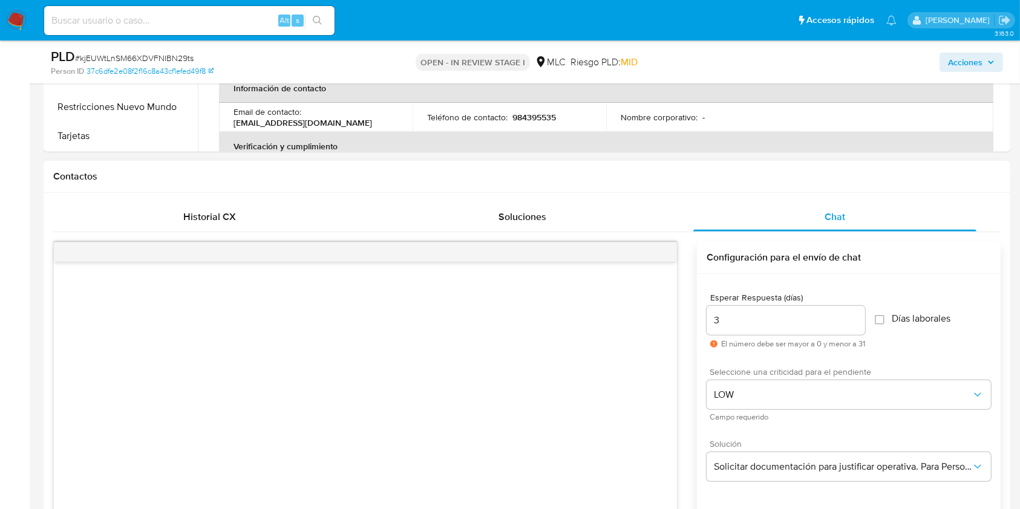
scroll to position [726, 0]
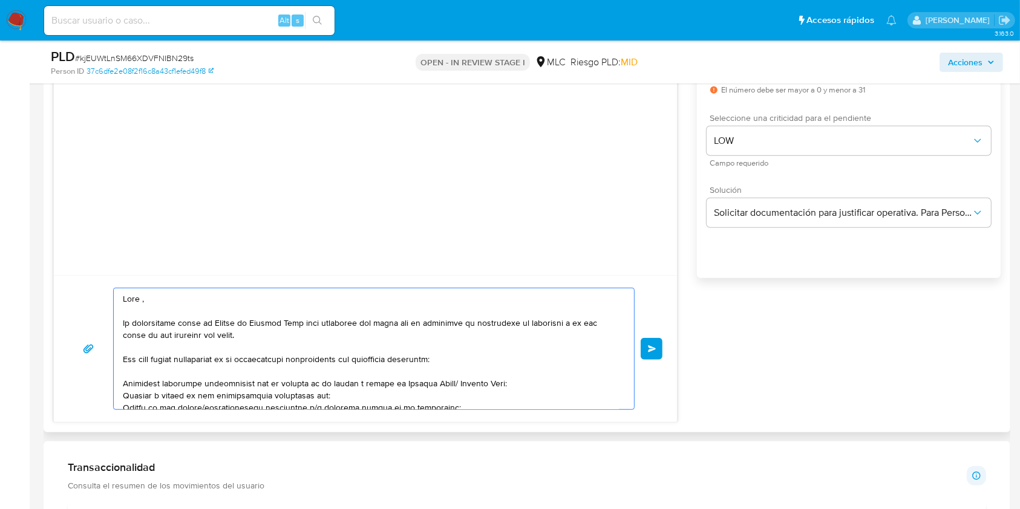
click at [140, 296] on textarea at bounding box center [371, 348] width 496 height 121
click at [143, 302] on textarea at bounding box center [371, 348] width 496 height 121
paste textarea "Francisco"
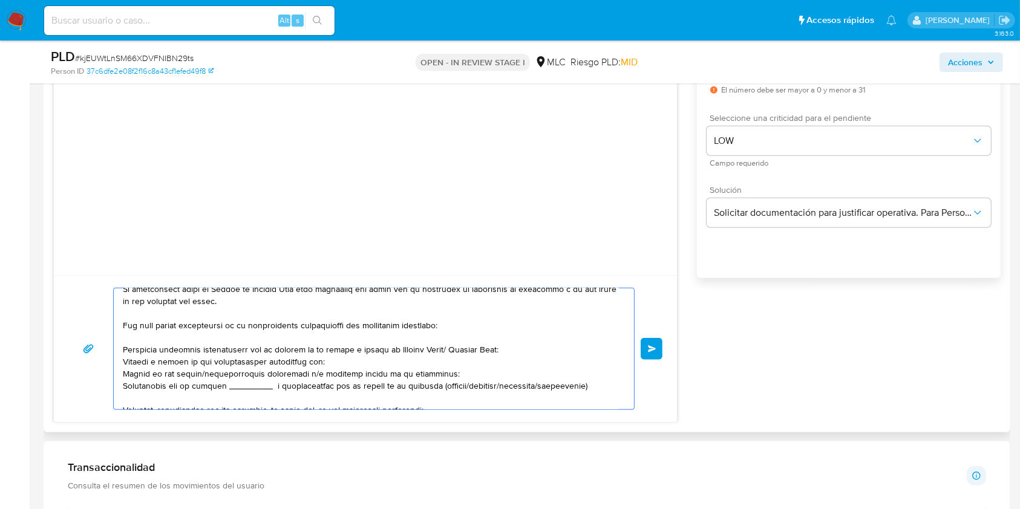
scroll to position [36, 0]
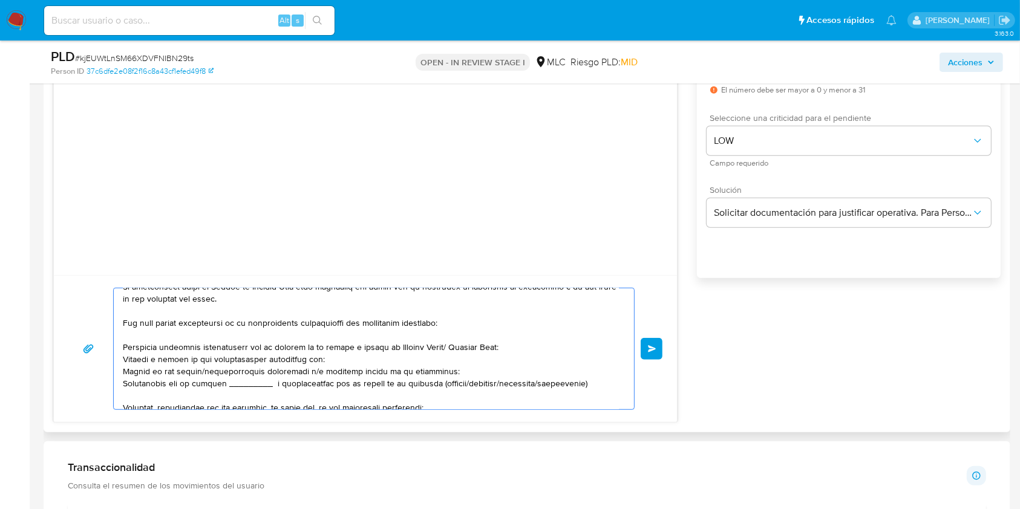
drag, startPoint x: 443, startPoint y: 350, endPoint x: 394, endPoint y: 353, distance: 49.7
click at [394, 353] on textarea at bounding box center [371, 348] width 496 height 121
drag, startPoint x: 321, startPoint y: 360, endPoint x: 122, endPoint y: 362, distance: 198.4
click at [123, 362] on textarea at bounding box center [371, 348] width 496 height 121
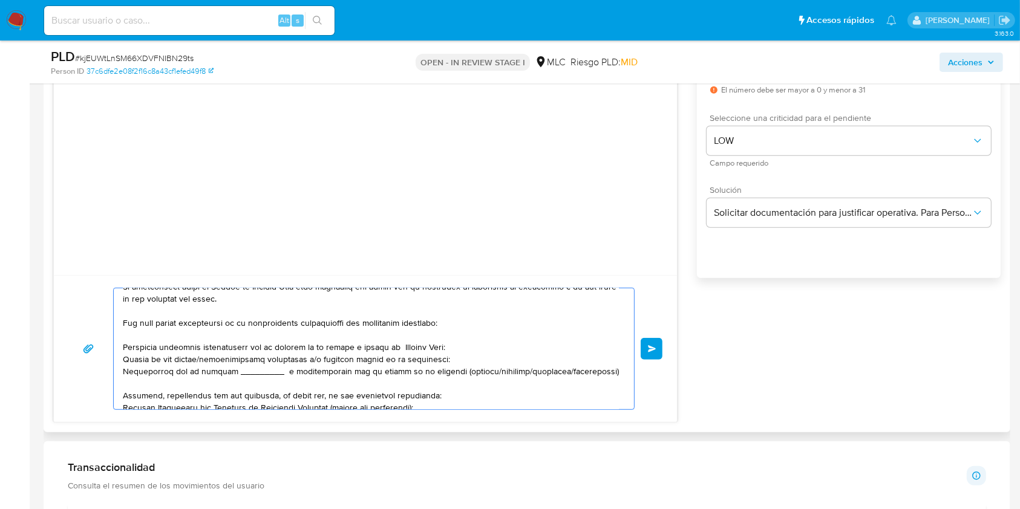
click at [312, 363] on textarea at bounding box center [371, 348] width 496 height 121
drag, startPoint x: 595, startPoint y: 377, endPoint x: 105, endPoint y: 376, distance: 489.9
click at [105, 376] on div "Enviar" at bounding box center [365, 349] width 594 height 122
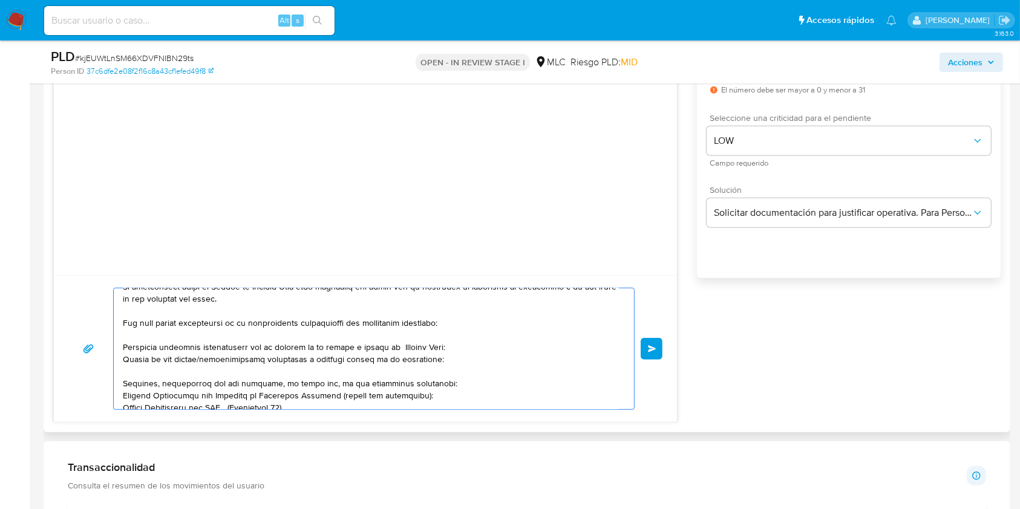
click at [391, 351] on textarea at bounding box center [371, 348] width 496 height 121
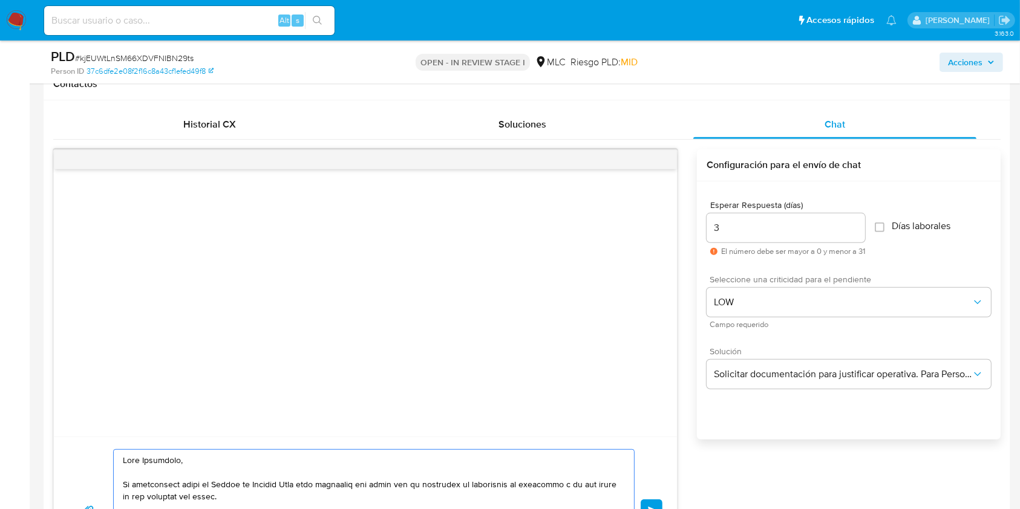
scroll to position [645, 0]
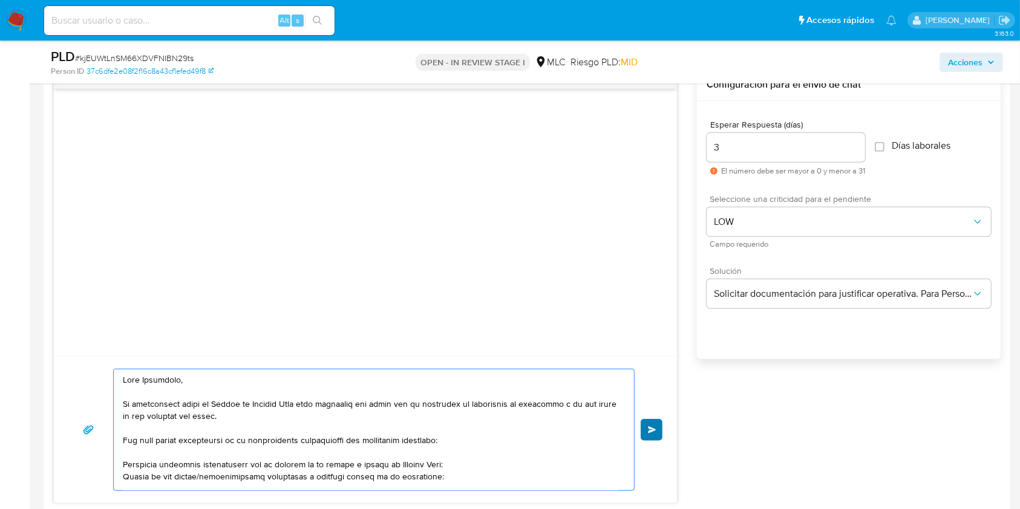
type textarea "Hola Francisco, Te contactamos desde el Equipo de Mercado Pago para verificar t…"
click at [656, 420] on button "Enviar" at bounding box center [651, 430] width 22 height 22
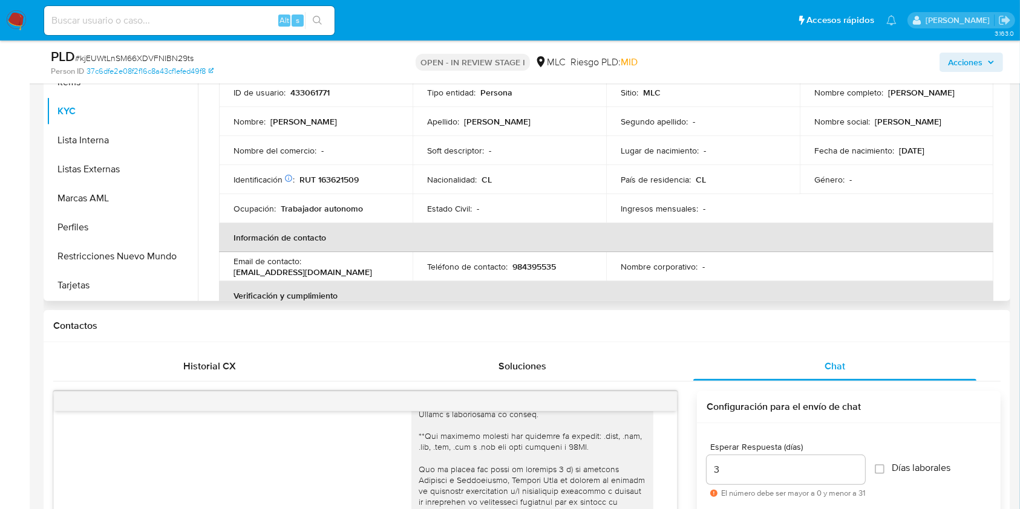
scroll to position [161, 0]
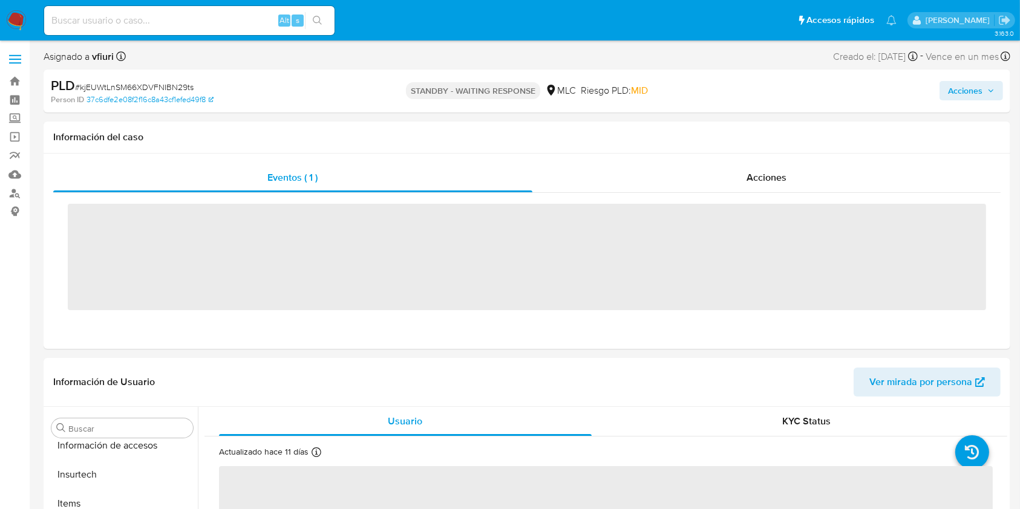
scroll to position [598, 0]
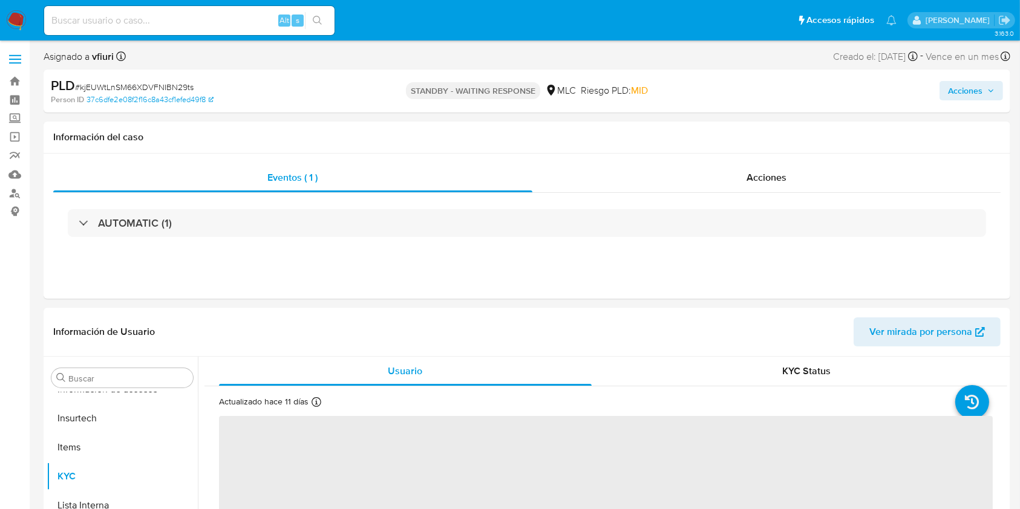
select select "10"
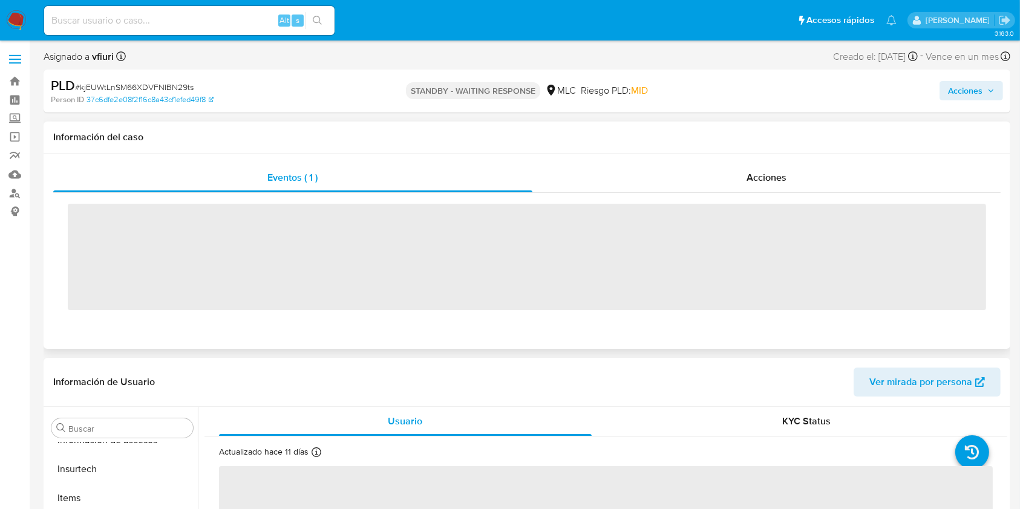
scroll to position [598, 0]
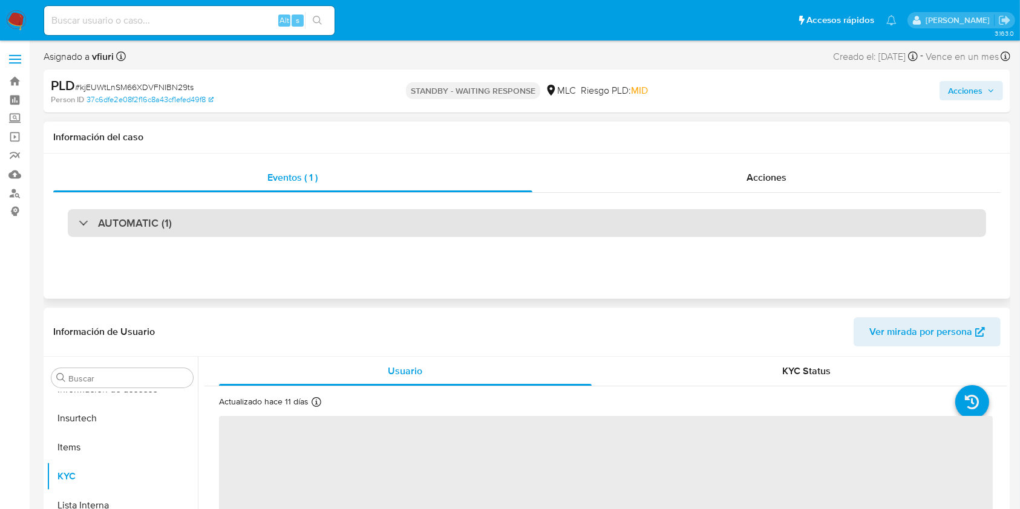
select select "10"
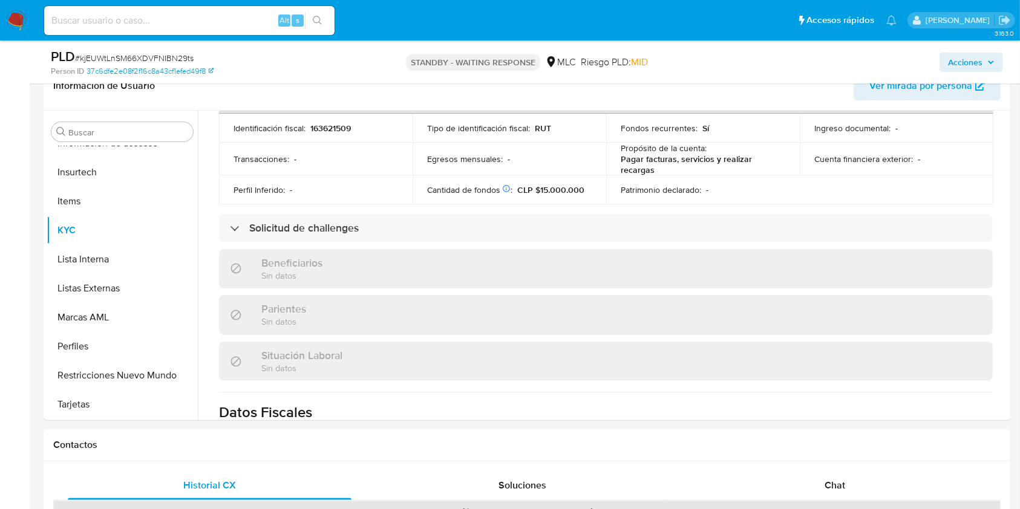
scroll to position [0, 0]
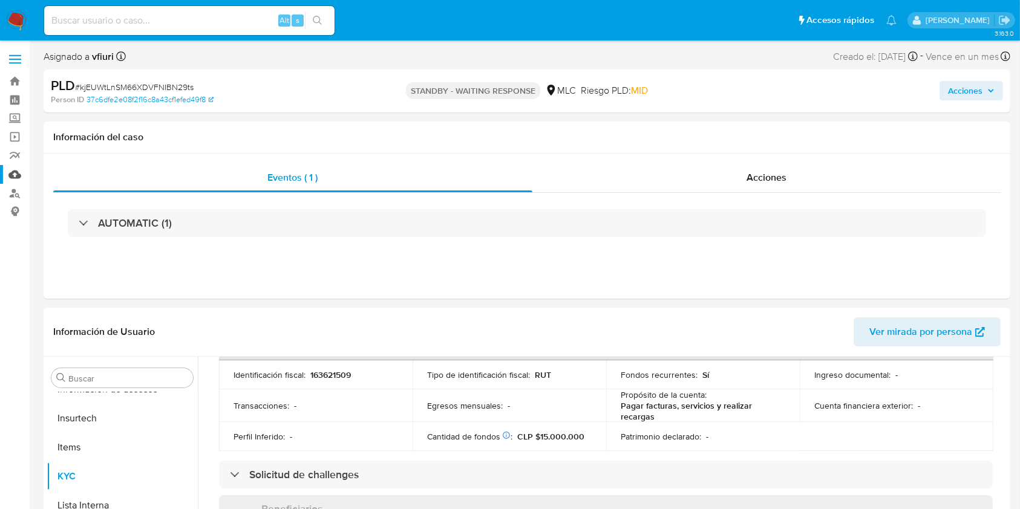
click at [13, 174] on link "Mulan" at bounding box center [72, 174] width 144 height 19
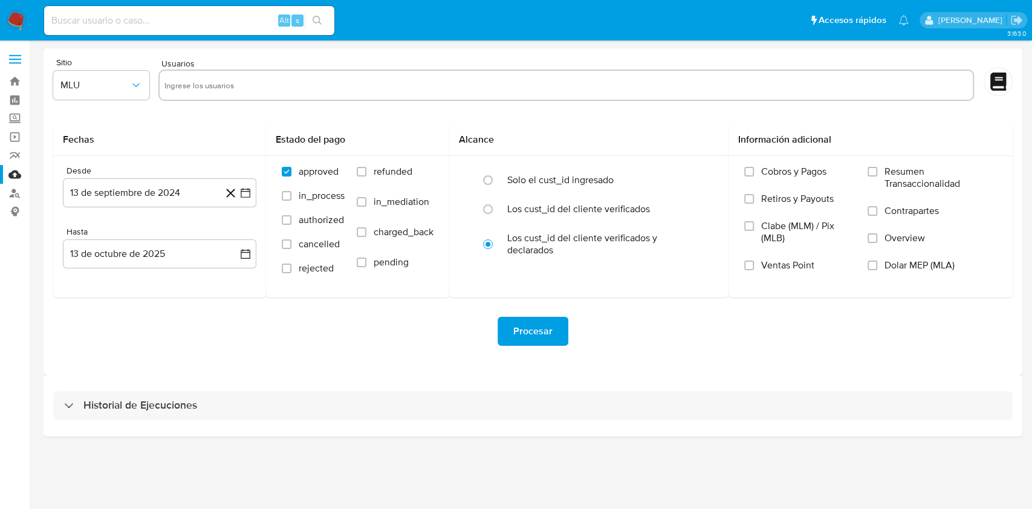
drag, startPoint x: 174, startPoint y: 401, endPoint x: 178, endPoint y: 389, distance: 12.1
click at [174, 400] on h3 "Historial de Ejecuciones" at bounding box center [140, 406] width 114 height 15
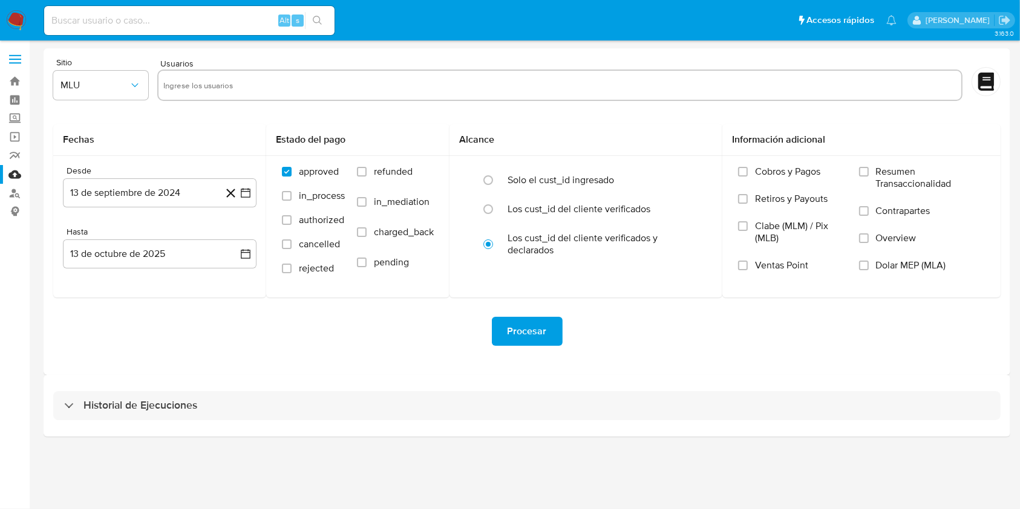
select select "10"
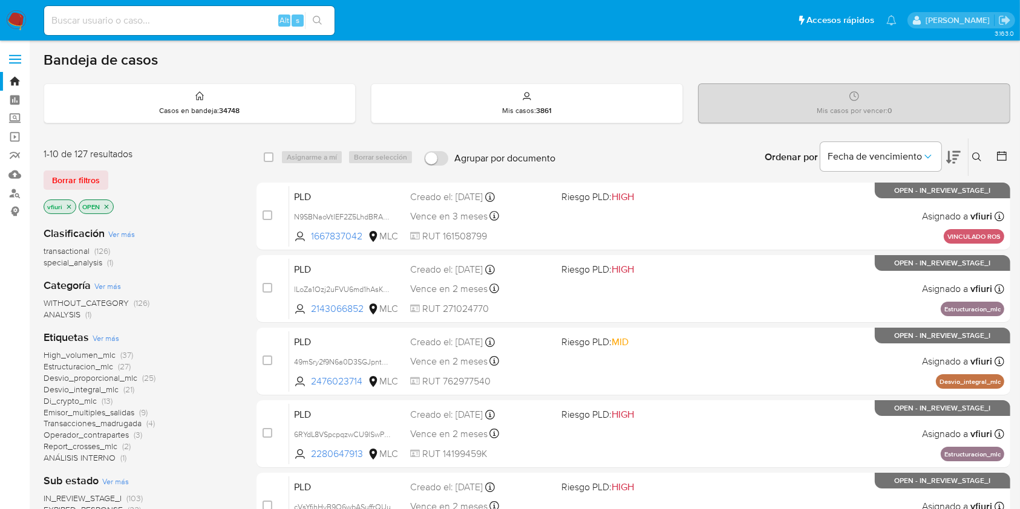
click at [973, 152] on icon at bounding box center [977, 157] width 10 height 10
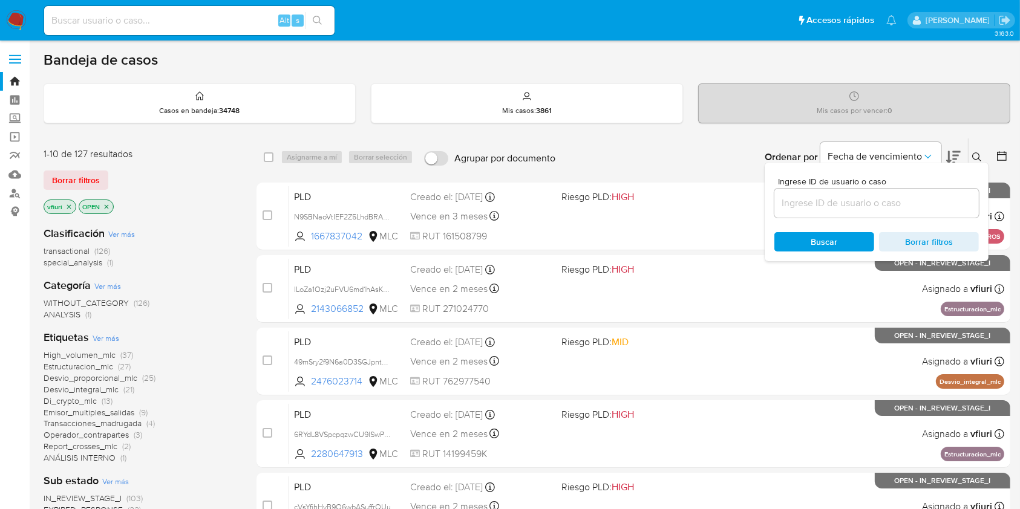
click at [943, 206] on input at bounding box center [876, 203] width 204 height 16
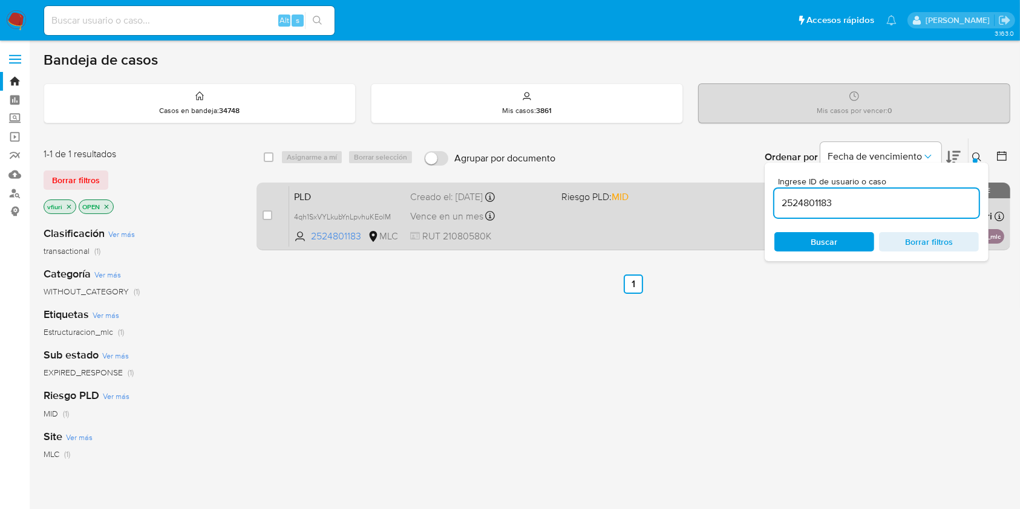
click at [371, 207] on div "PLD 4qh1SxVYLkubYnLpvhuKEolM 2524801183 MLC Riesgo PLD: MID Creado el: 12/08/20…" at bounding box center [646, 216] width 715 height 61
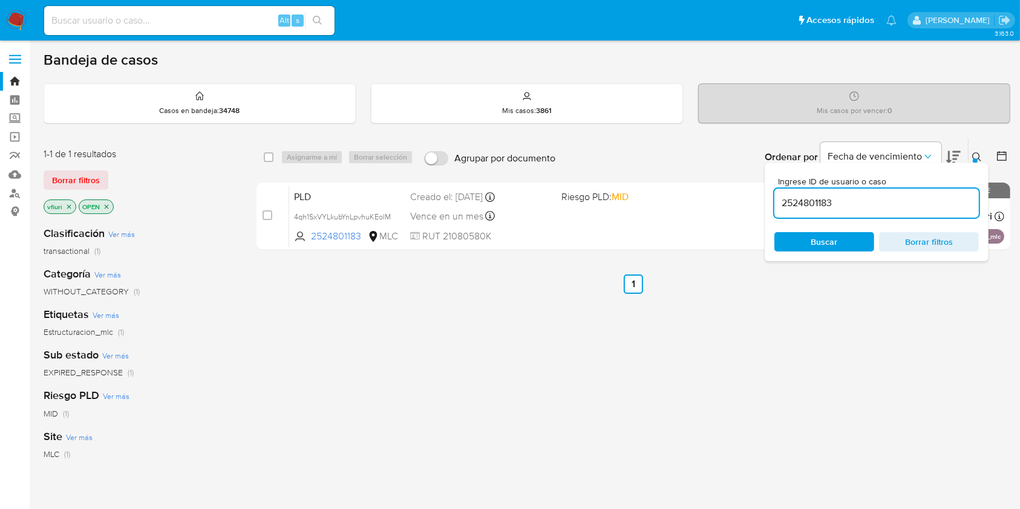
drag, startPoint x: 852, startPoint y: 201, endPoint x: 779, endPoint y: 201, distance: 72.6
click at [779, 201] on input "2524801183" at bounding box center [876, 203] width 204 height 16
paste input "433061771"
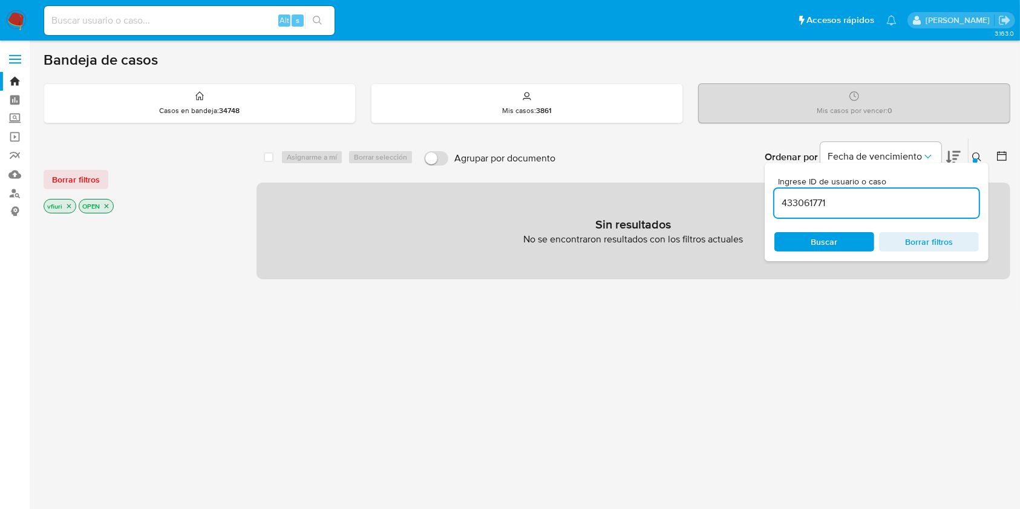
click at [106, 209] on p "OPEN" at bounding box center [96, 206] width 34 height 13
click at [106, 205] on icon "close-filter" at bounding box center [107, 206] width 4 height 4
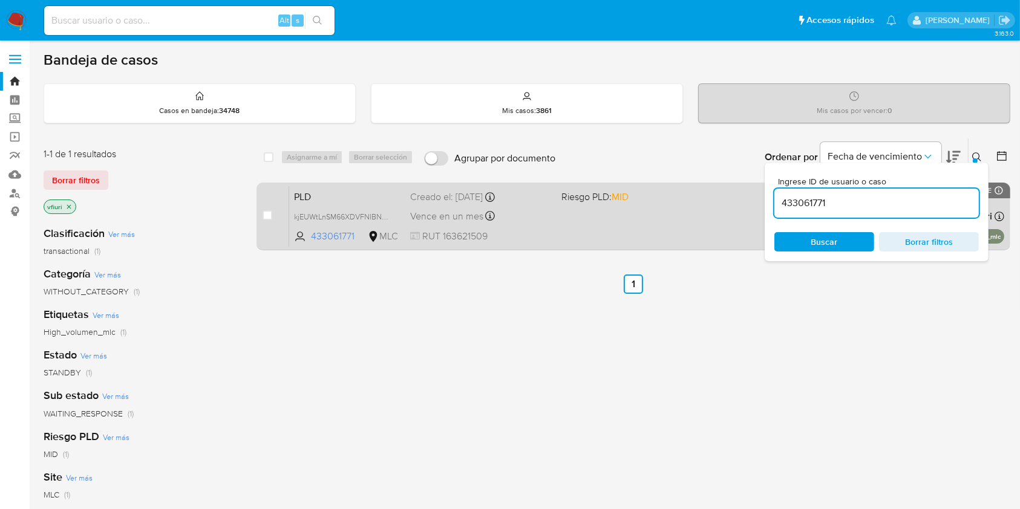
click at [505, 223] on div "Vence en un mes Vence el 10/11/2025 06:08:12" at bounding box center [480, 216] width 141 height 16
drag, startPoint x: 868, startPoint y: 198, endPoint x: 750, endPoint y: 194, distance: 118.0
click at [750, 194] on div "select-all-cases-checkbox Asignarme a mí Borrar selección Agrupar por documento…" at bounding box center [633, 196] width 754 height 117
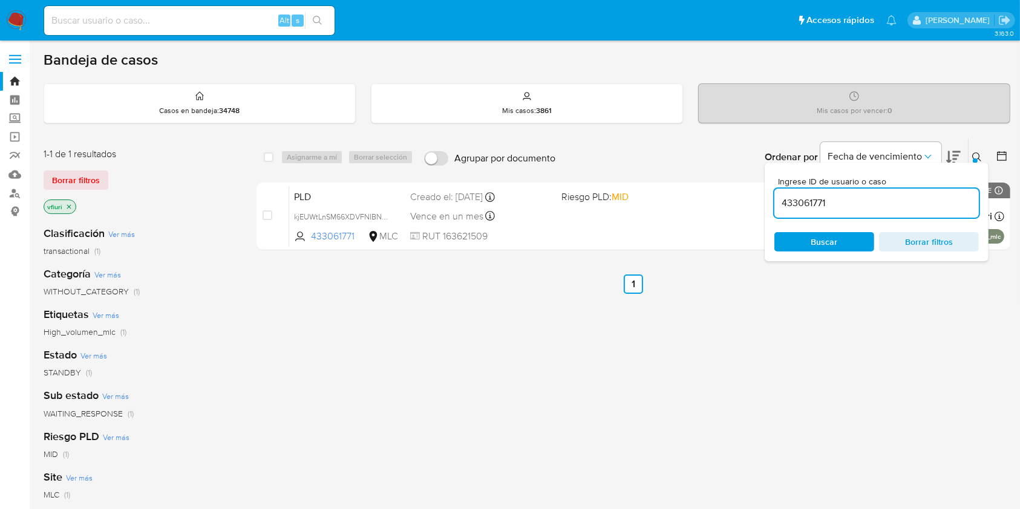
paste input "qh1SxVYLkubYnLpvhuKEolM"
type input "4qh1SxVYLkubYnLpvhuKEolM"
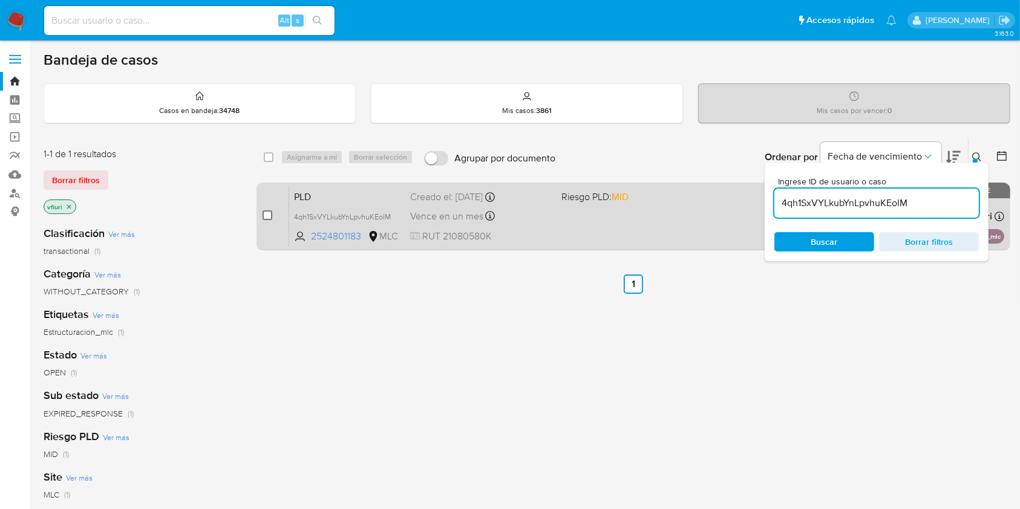
click at [267, 213] on input "checkbox" at bounding box center [267, 215] width 10 height 10
checkbox input "true"
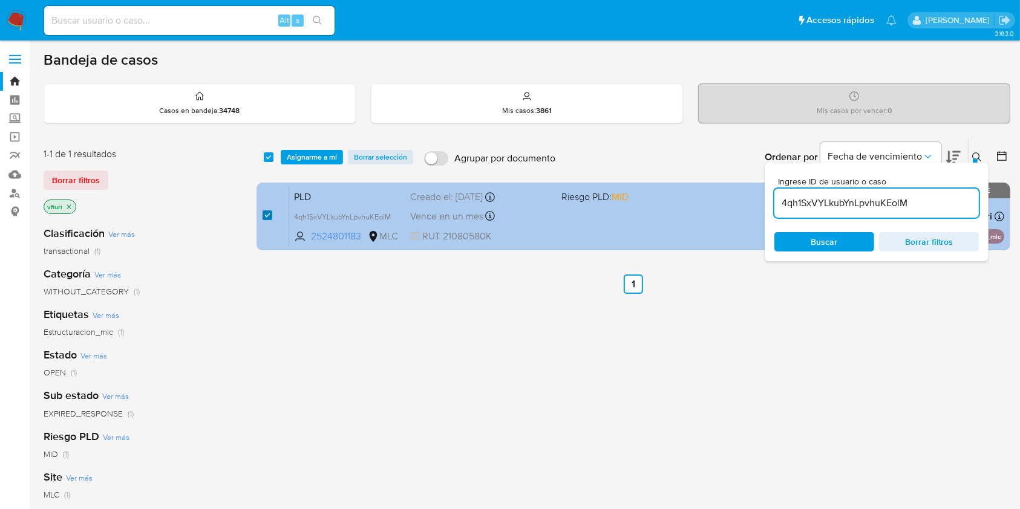
checkbox input "true"
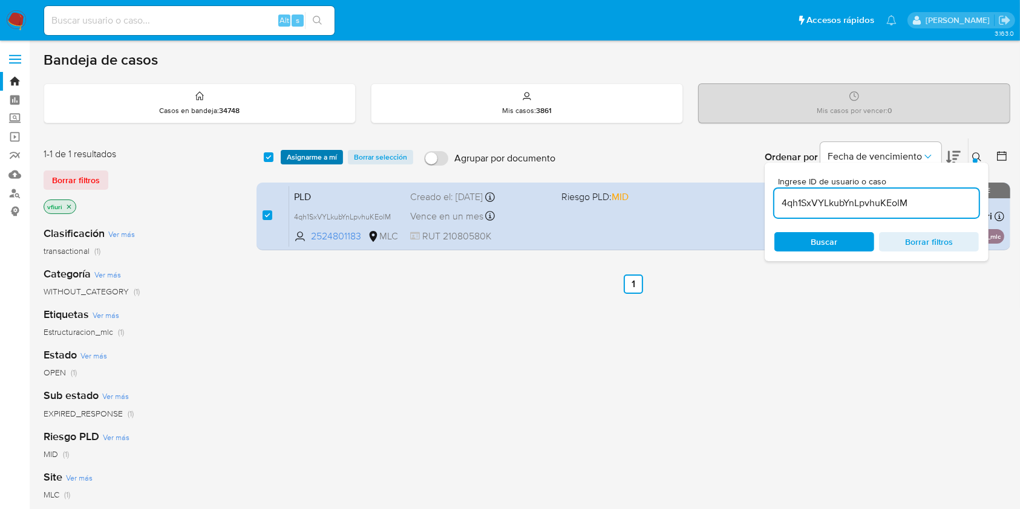
click at [307, 154] on span "Asignarme a mí" at bounding box center [312, 157] width 50 height 12
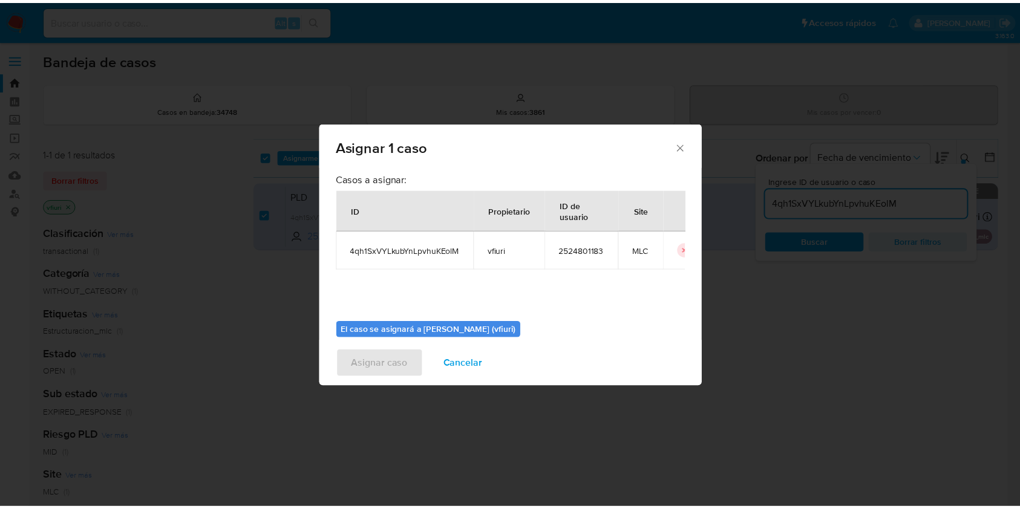
scroll to position [62, 0]
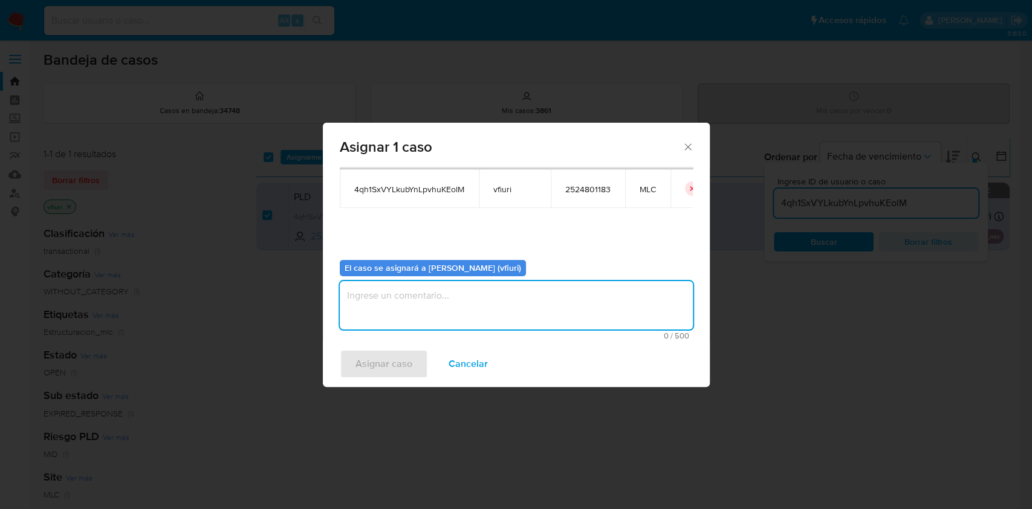
click at [501, 316] on textarea "assign-modal" at bounding box center [516, 305] width 353 height 48
type textarea "-"
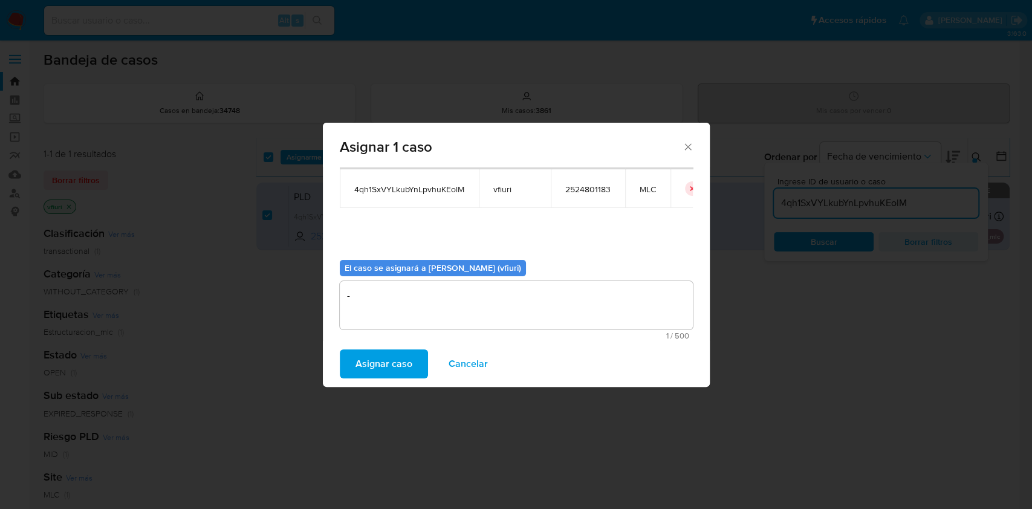
click at [398, 351] on span "Asignar caso" at bounding box center [384, 364] width 57 height 27
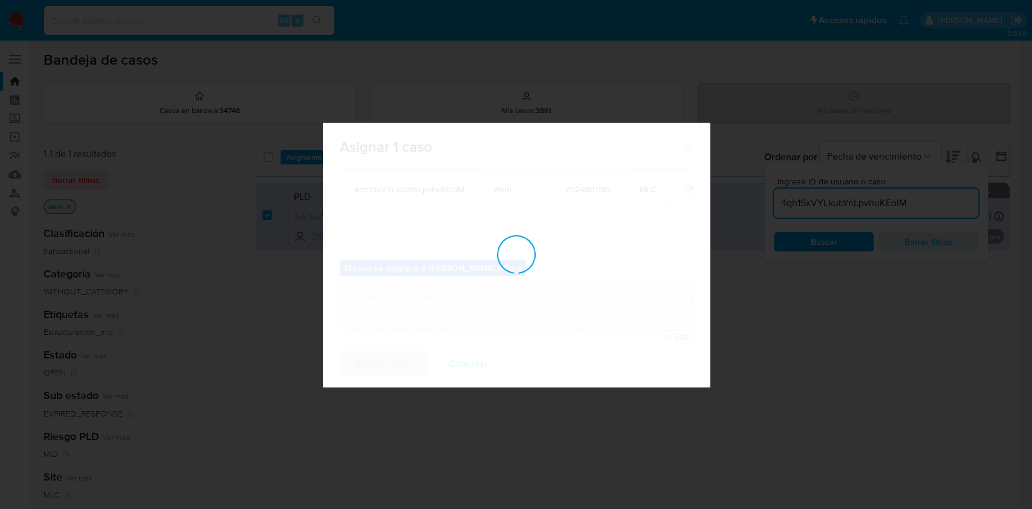
checkbox input "false"
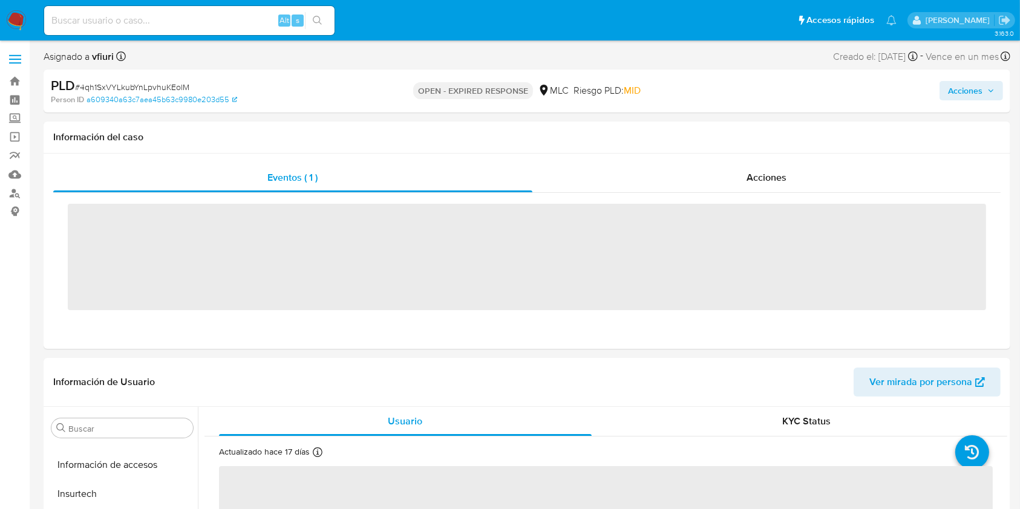
scroll to position [598, 0]
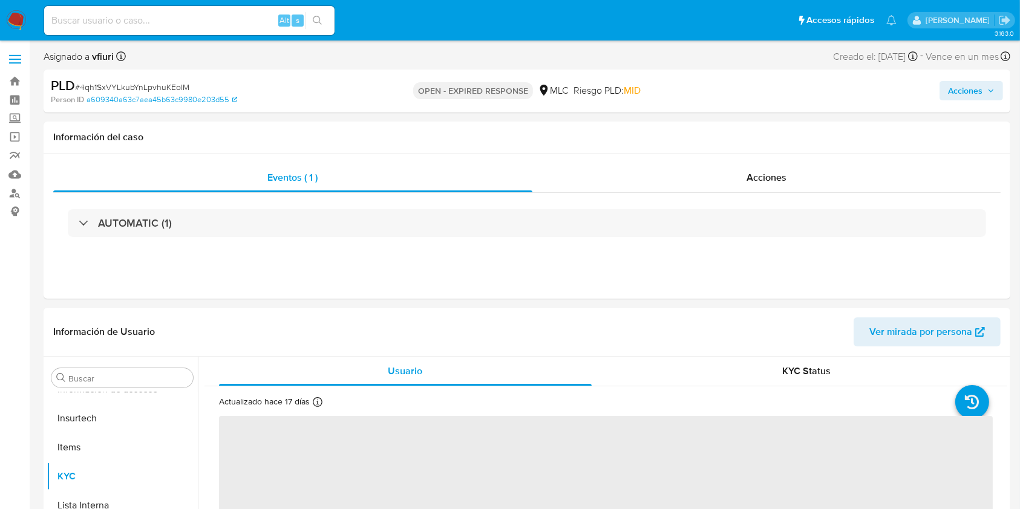
select select "10"
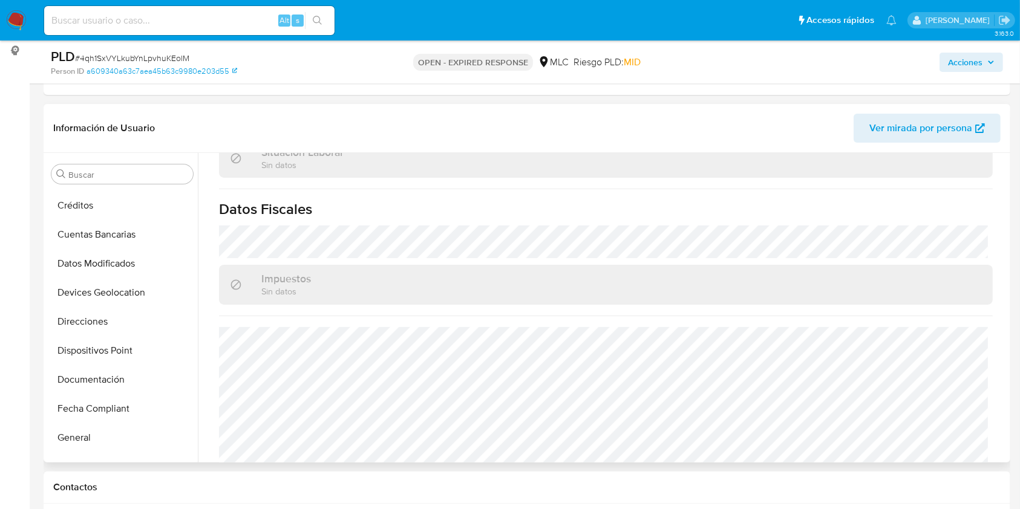
scroll to position [195, 0]
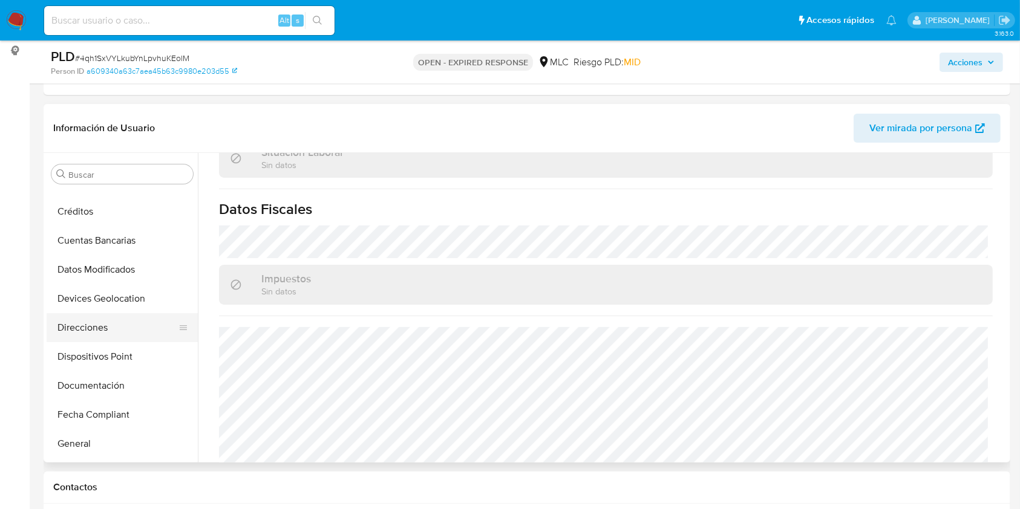
click at [108, 324] on button "Direcciones" at bounding box center [118, 327] width 142 height 29
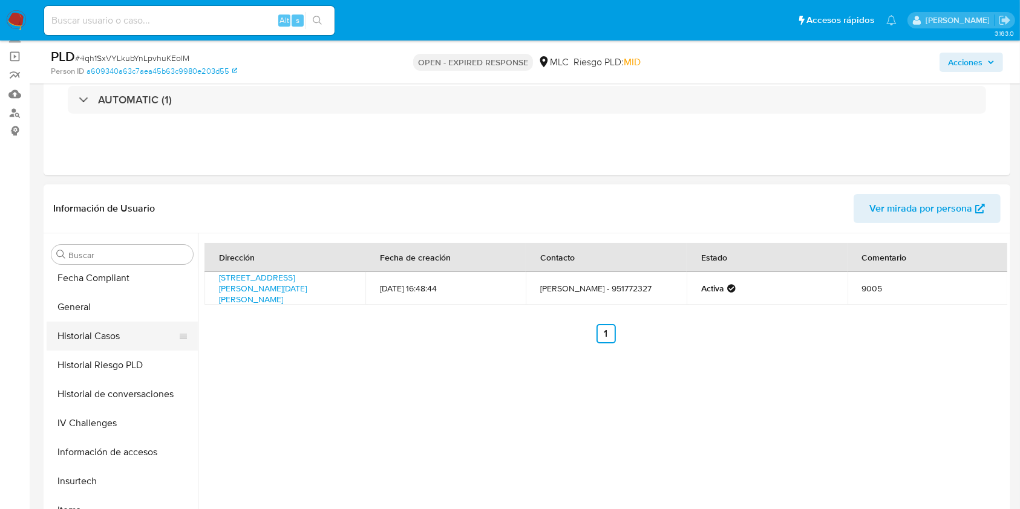
scroll to position [437, 0]
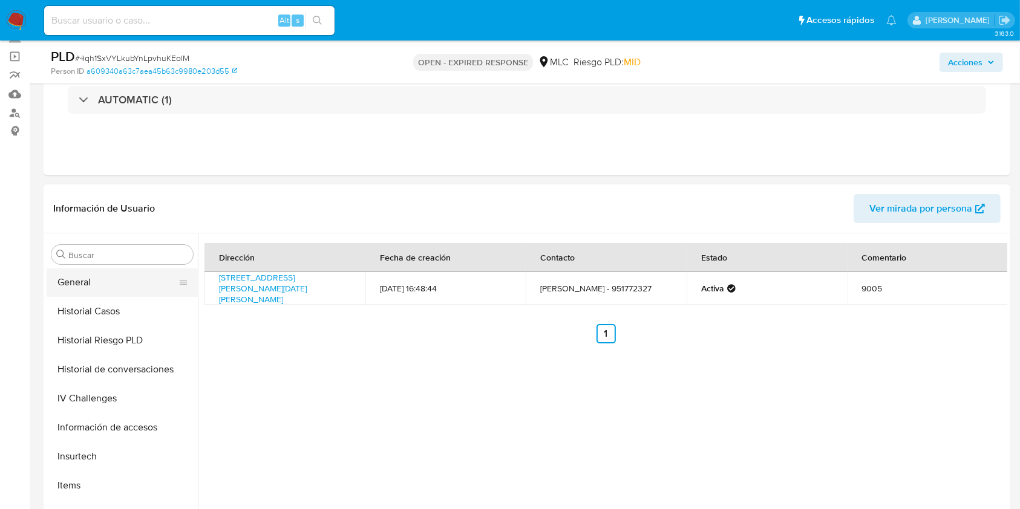
click at [107, 281] on button "General" at bounding box center [118, 282] width 142 height 29
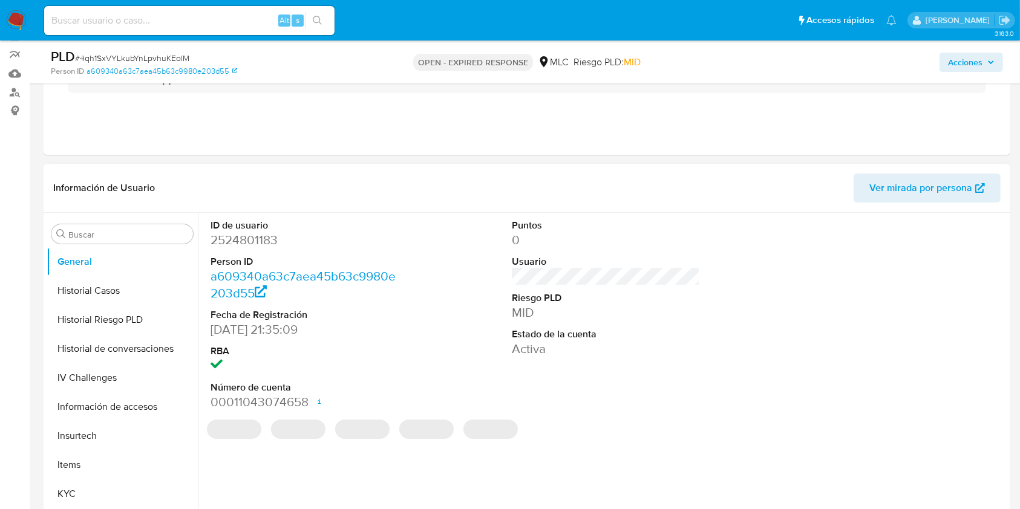
scroll to position [161, 0]
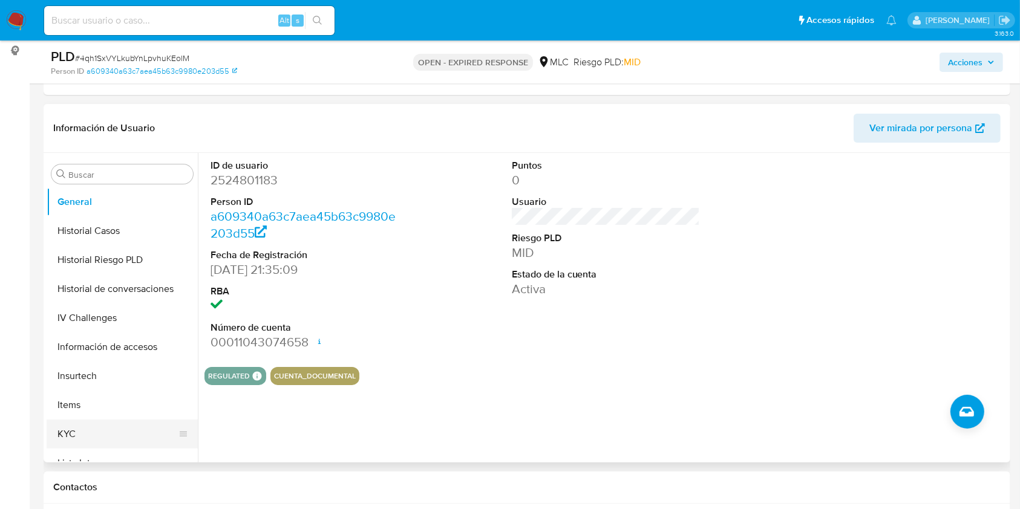
click at [112, 421] on button "KYC" at bounding box center [118, 434] width 142 height 29
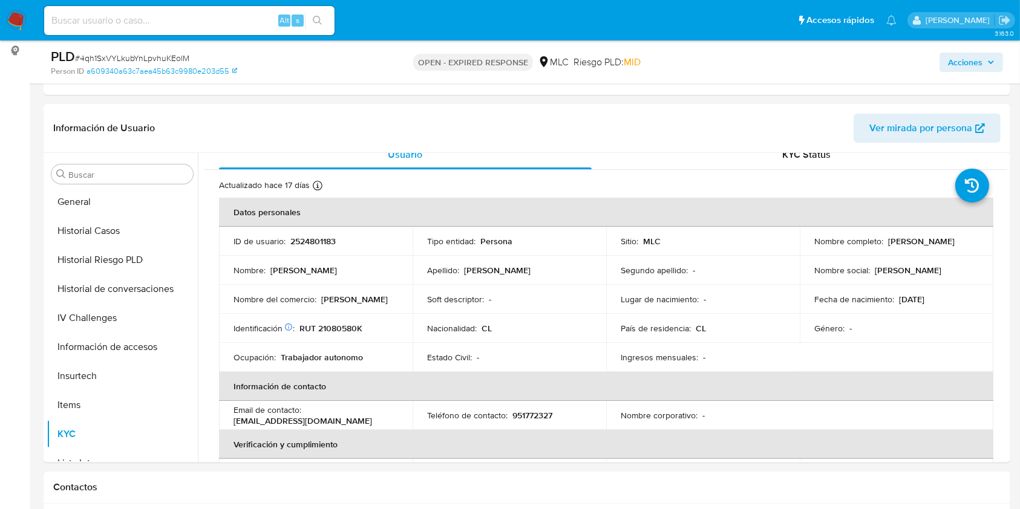
scroll to position [0, 0]
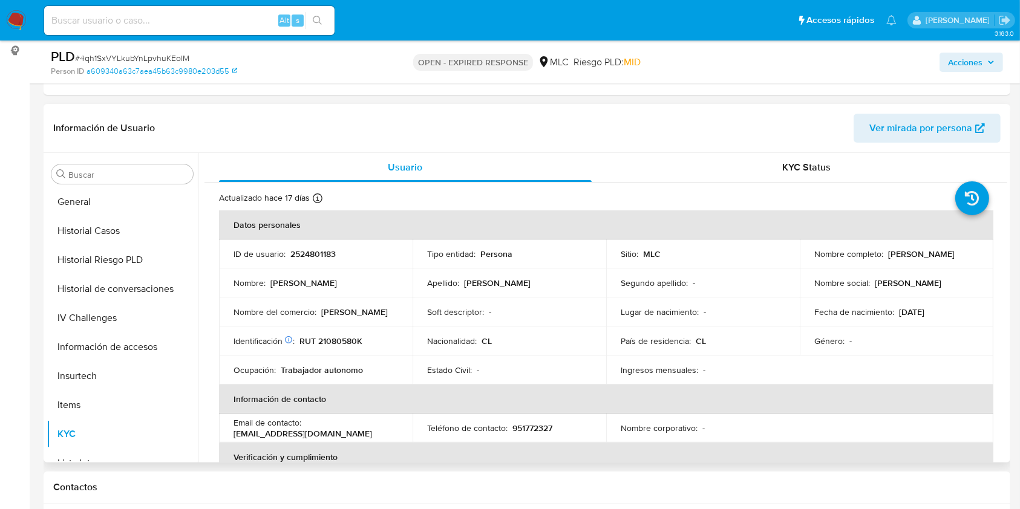
drag, startPoint x: 812, startPoint y: 262, endPoint x: 954, endPoint y: 256, distance: 142.2
click at [954, 256] on div "Nombre completo : Luciana Valentina Sepúlveda Castillo" at bounding box center [896, 254] width 165 height 11
copy p "Luciana Valentina Sepúlveda Castillo"
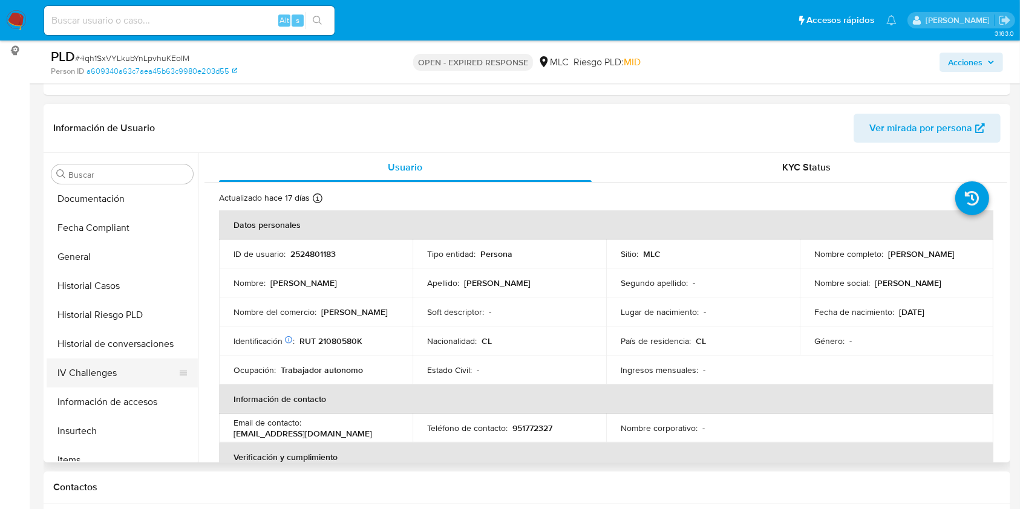
scroll to position [356, 0]
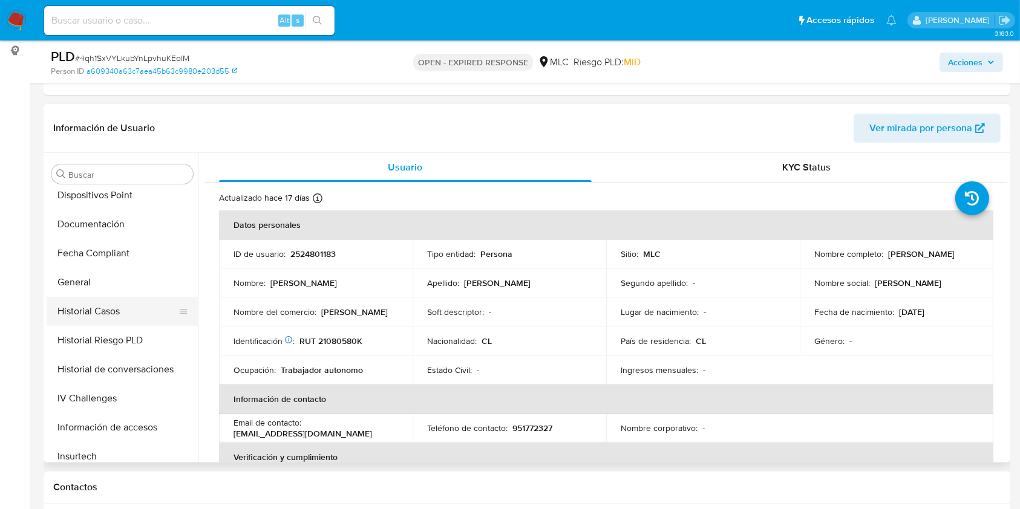
click at [110, 312] on button "Historial Casos" at bounding box center [118, 311] width 142 height 29
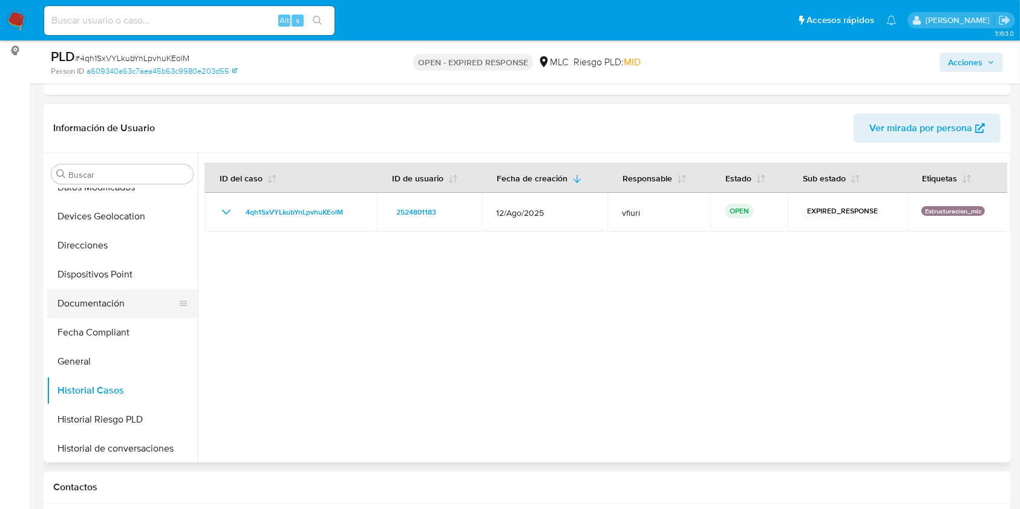
scroll to position [276, 0]
click at [108, 300] on button "Documentación" at bounding box center [118, 304] width 142 height 29
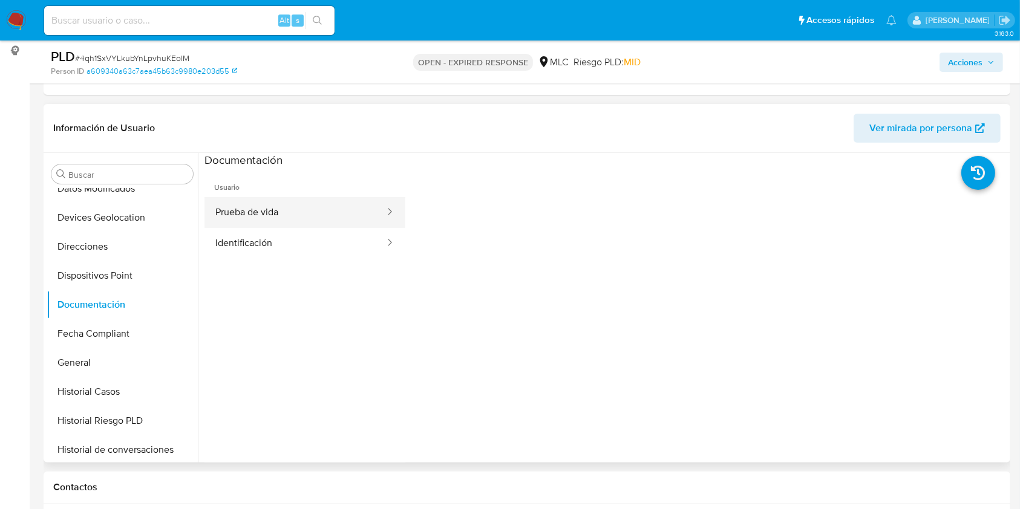
click at [282, 210] on button "Prueba de vida" at bounding box center [294, 212] width 181 height 31
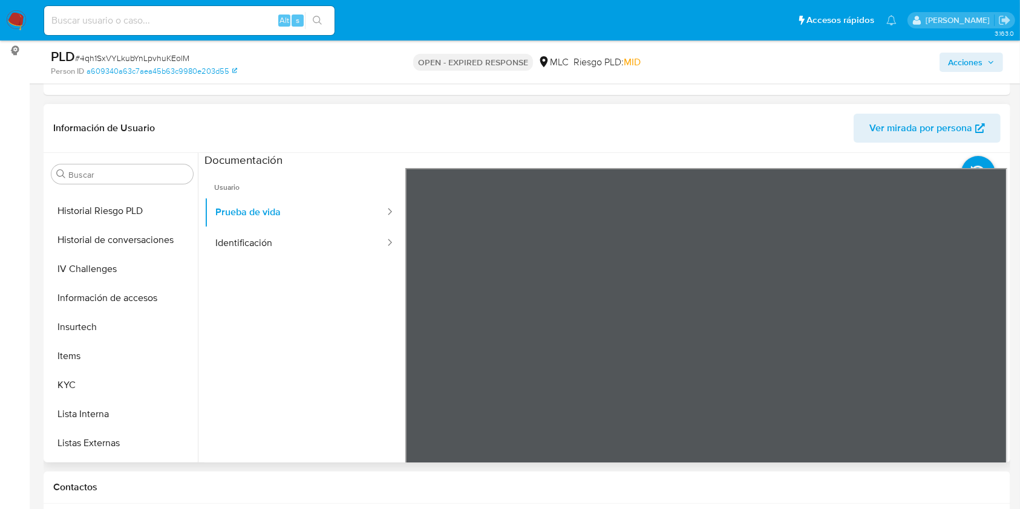
scroll to position [598, 0]
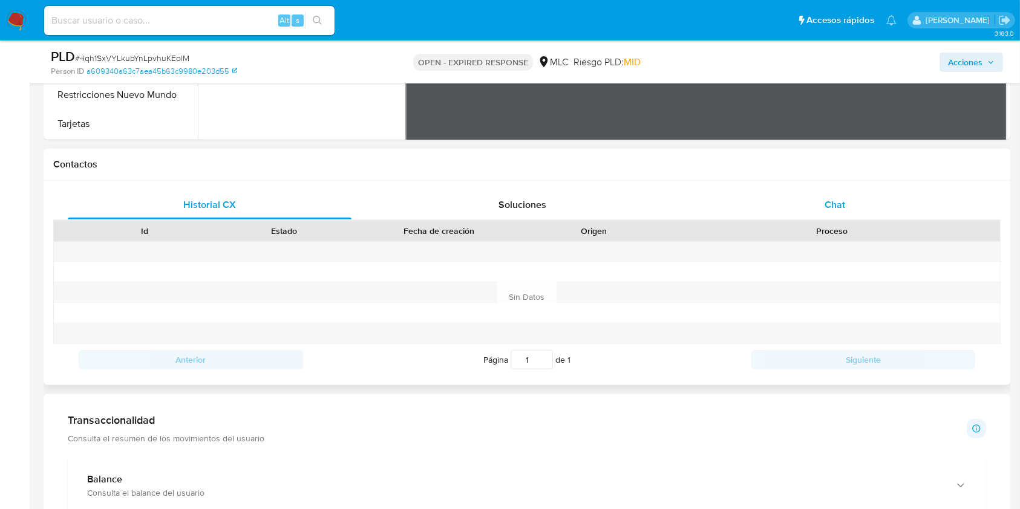
click at [807, 201] on div "Chat" at bounding box center [835, 205] width 284 height 29
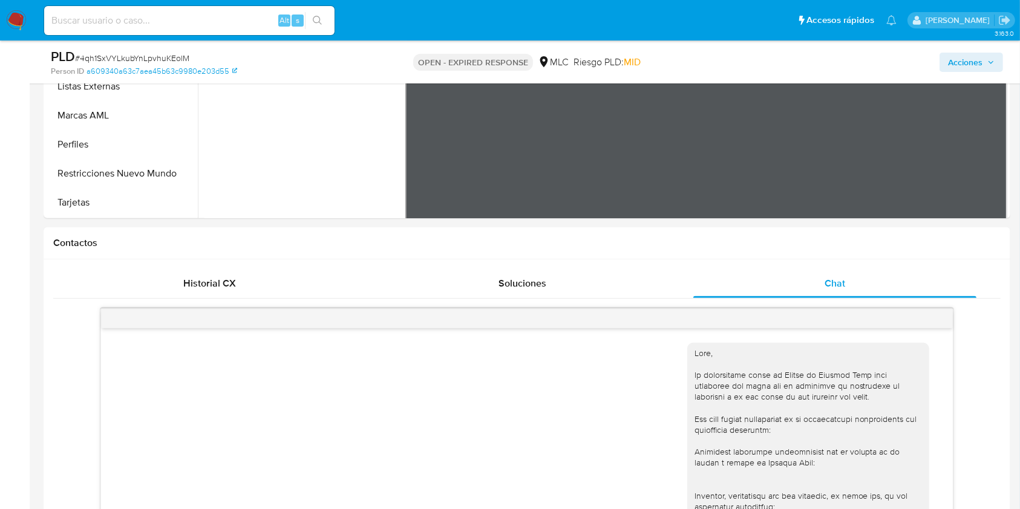
scroll to position [403, 0]
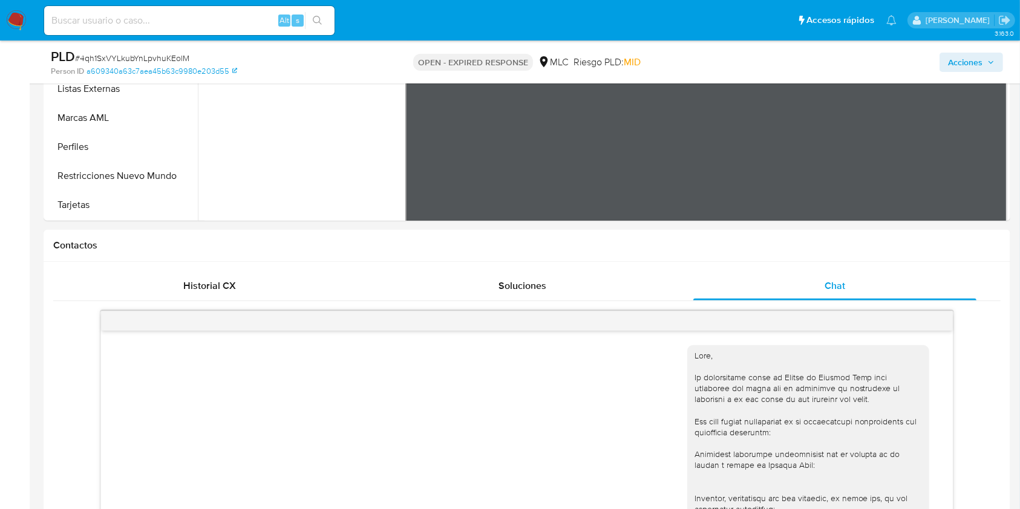
click at [178, 59] on span "# 4qh1SxVYLkubYnLpvhuKEolM" at bounding box center [132, 58] width 114 height 12
copy span "4qh1SxVYLkubYnLpvhuKEolM"
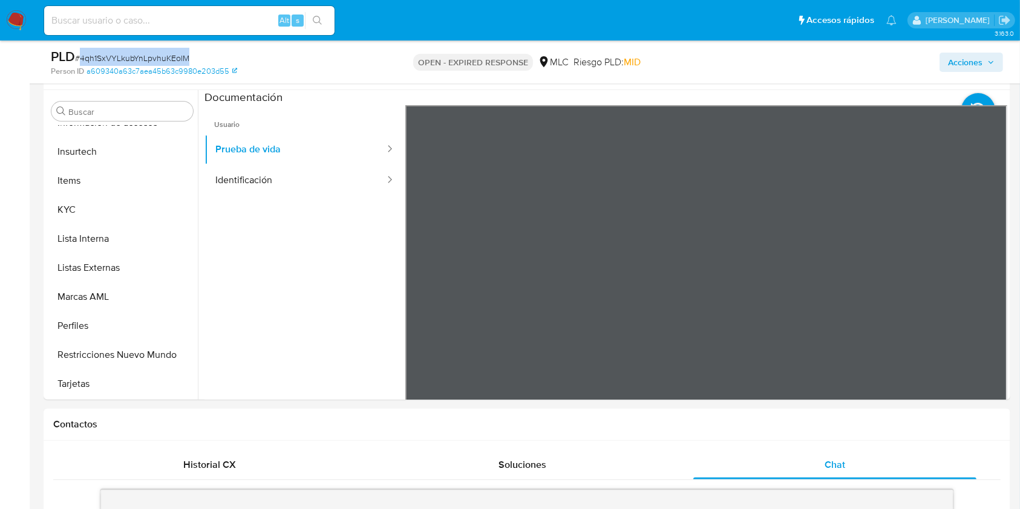
scroll to position [161, 0]
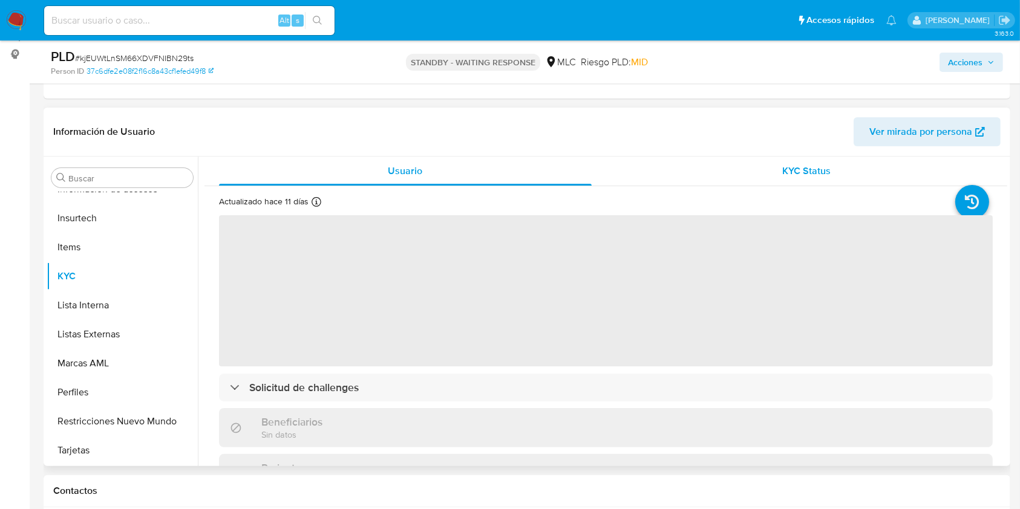
scroll to position [161, 0]
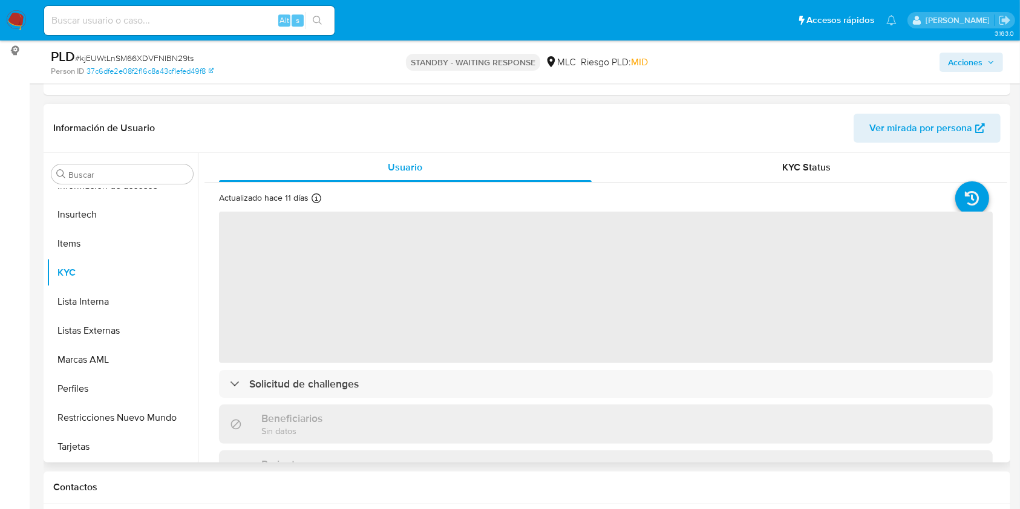
select select "10"
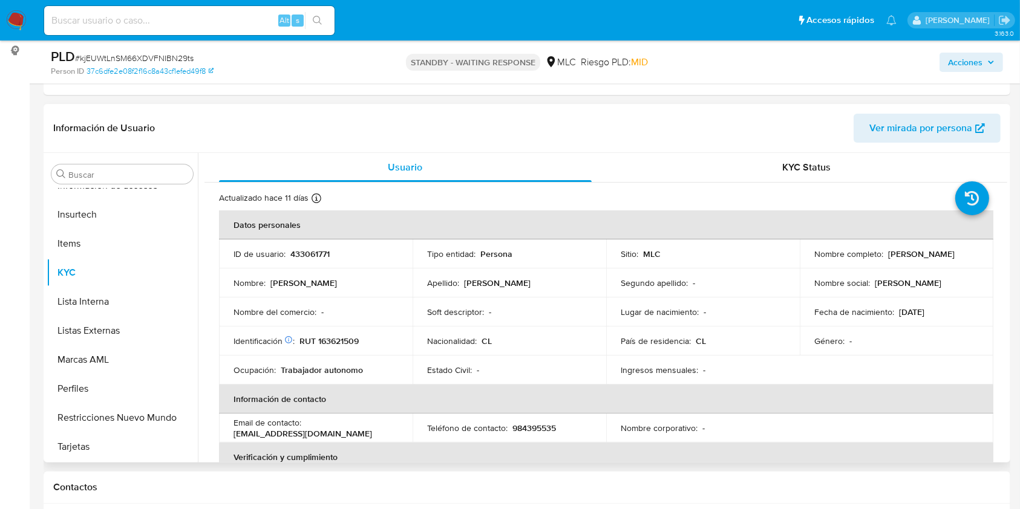
click at [311, 249] on p "433061771" at bounding box center [309, 254] width 39 height 11
copy p "433061771"
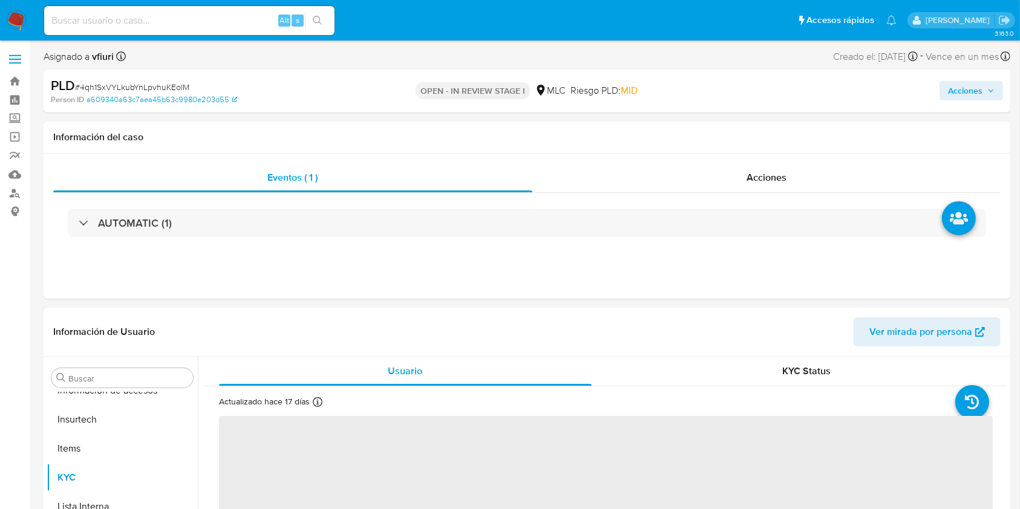
scroll to position [598, 0]
select select "10"
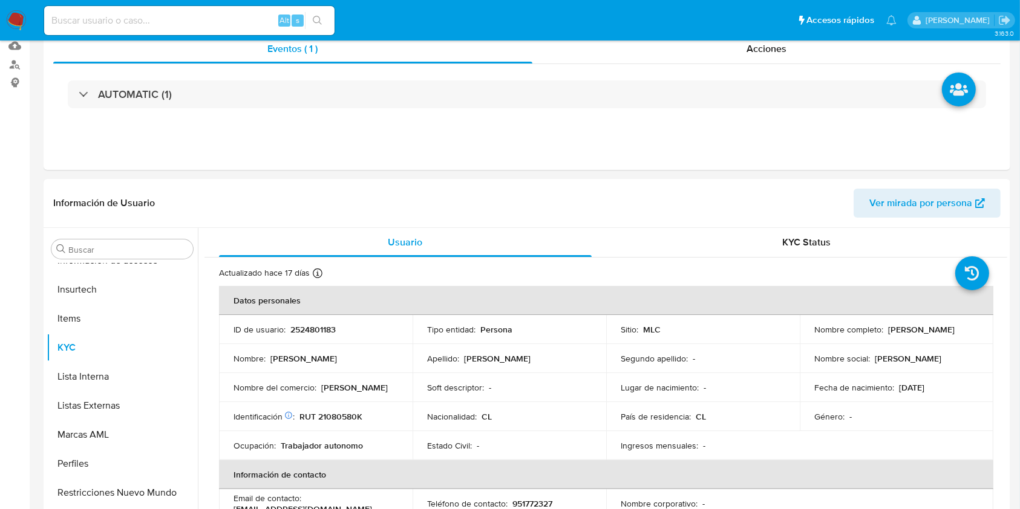
scroll to position [322, 0]
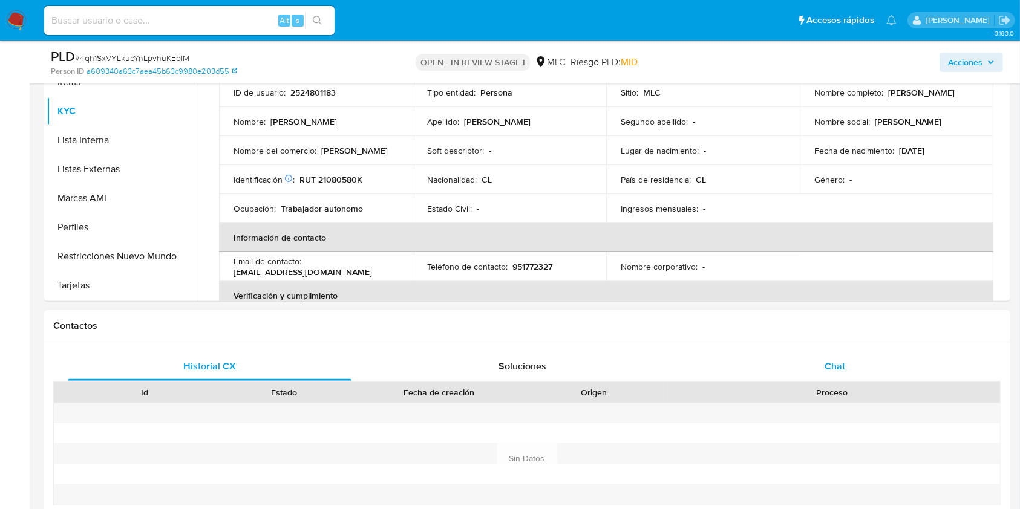
click at [834, 370] on span "Chat" at bounding box center [834, 366] width 21 height 14
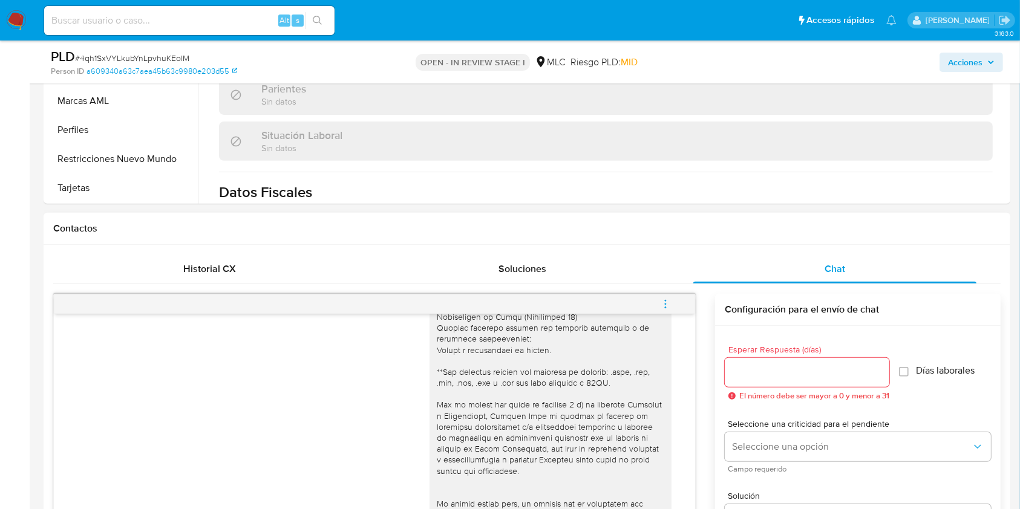
scroll to position [645, 0]
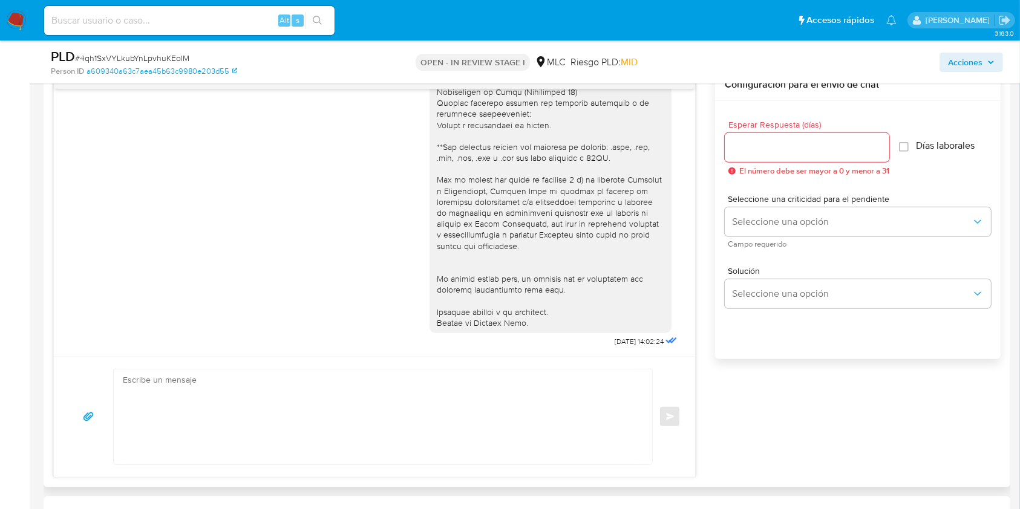
click at [767, 138] on div at bounding box center [807, 147] width 165 height 29
click at [769, 137] on div at bounding box center [807, 147] width 165 height 29
click at [774, 151] on input "Esperar Respuesta (días)" at bounding box center [807, 148] width 165 height 16
type input "3"
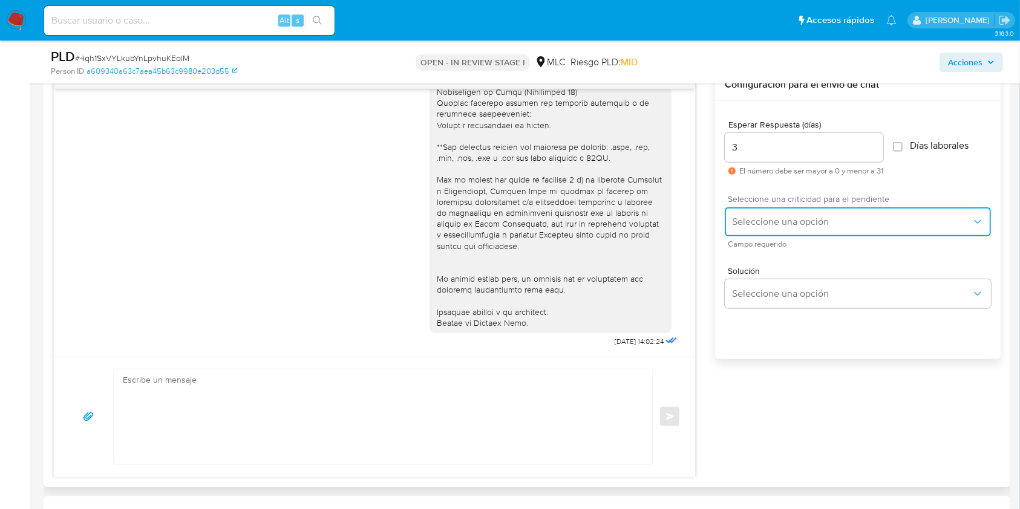
click at [771, 213] on button "Seleccione una opción" at bounding box center [858, 221] width 266 height 29
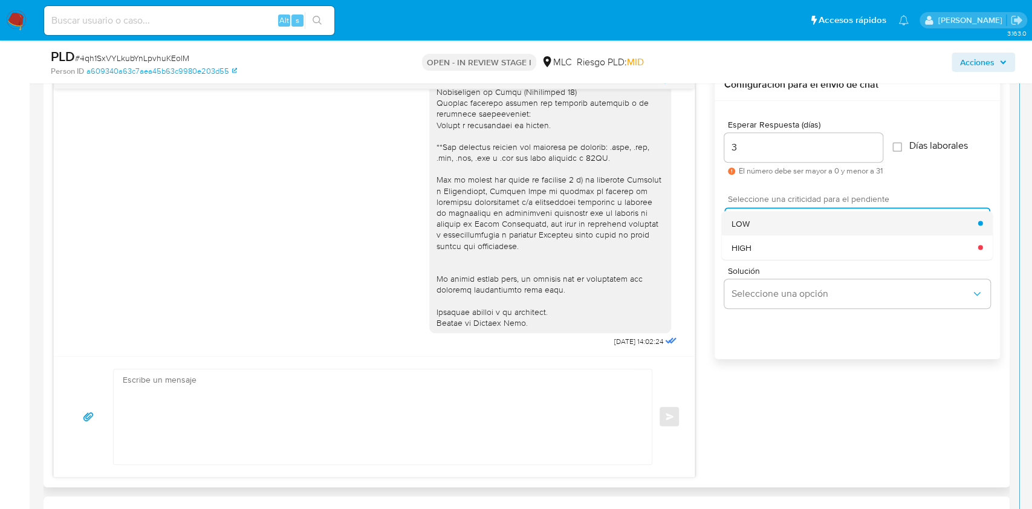
click at [773, 223] on div "LOW" at bounding box center [855, 223] width 247 height 24
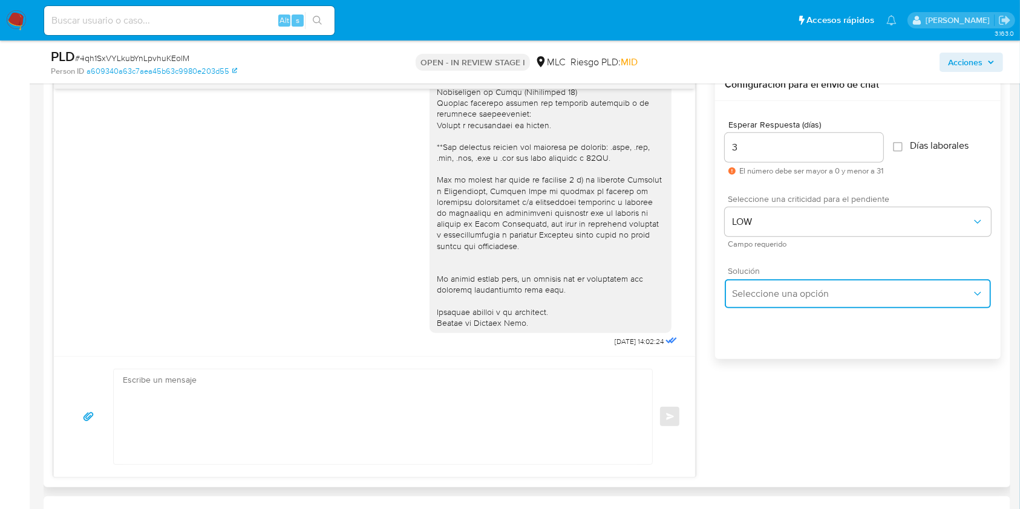
click at [772, 299] on button "Seleccione una opción" at bounding box center [858, 293] width 266 height 29
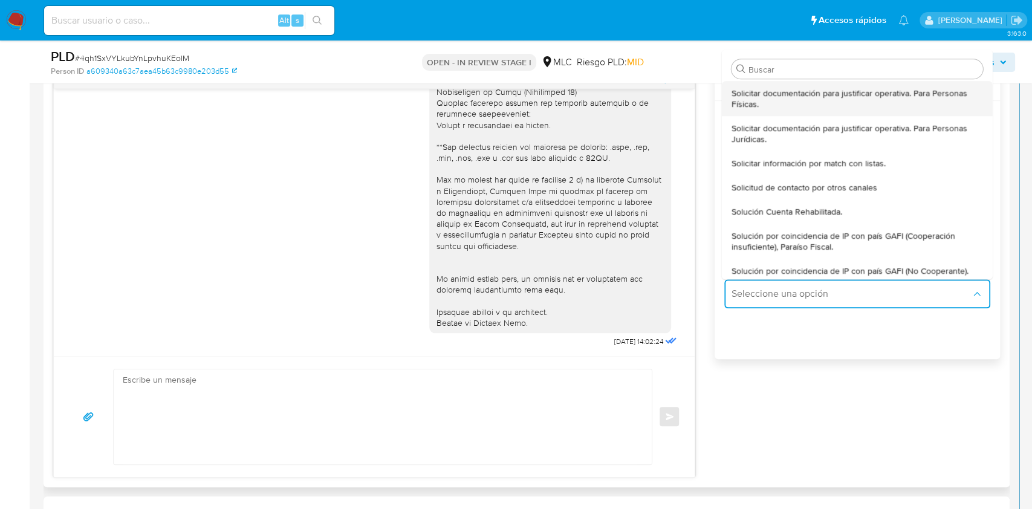
click at [774, 102] on span "Solicitar documentación para justificar operativa. Para Personas Físicas." at bounding box center [858, 99] width 252 height 22
type textarea "Hola ,Te contactamos dado que tu cuenta fue suspendida para una verificación de…"
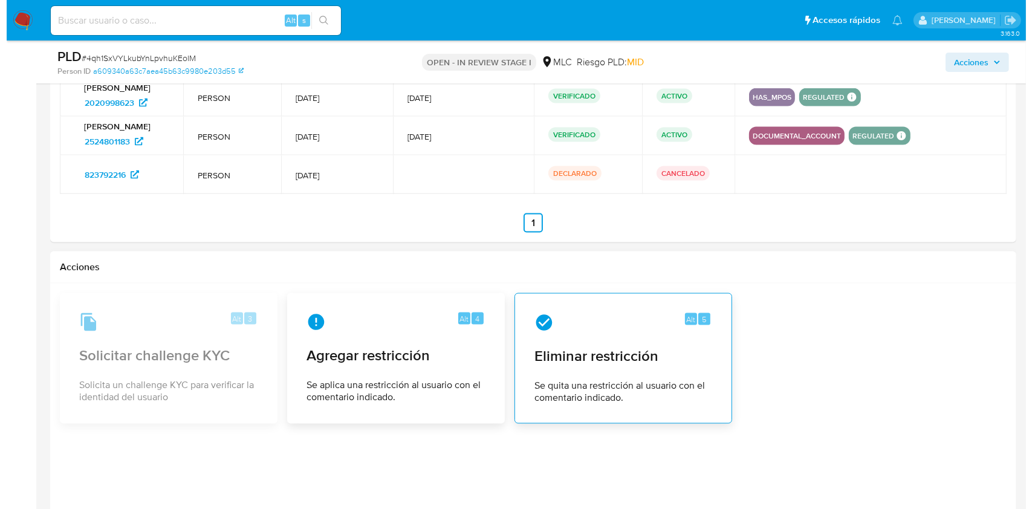
scroll to position [1854, 0]
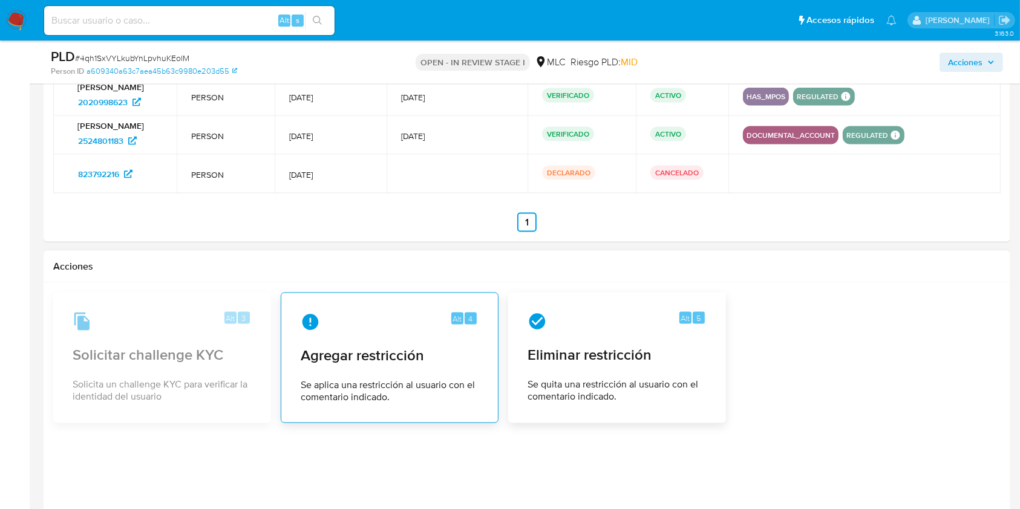
click at [356, 365] on div "Alt 4 Agregar restricción Se aplica una restricción al usuario con el comentari…" at bounding box center [389, 358] width 197 height 110
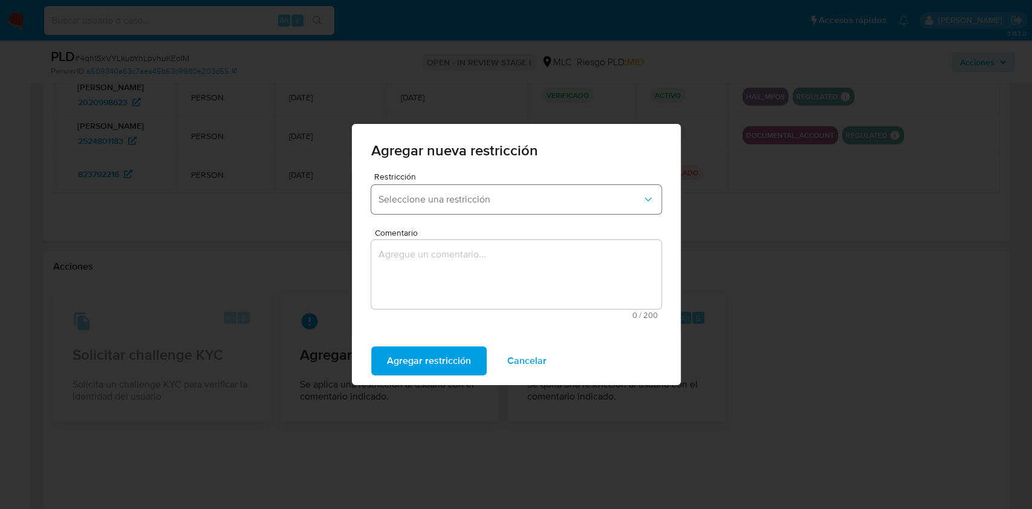
click at [467, 210] on button "Seleccione una restricción" at bounding box center [516, 199] width 290 height 29
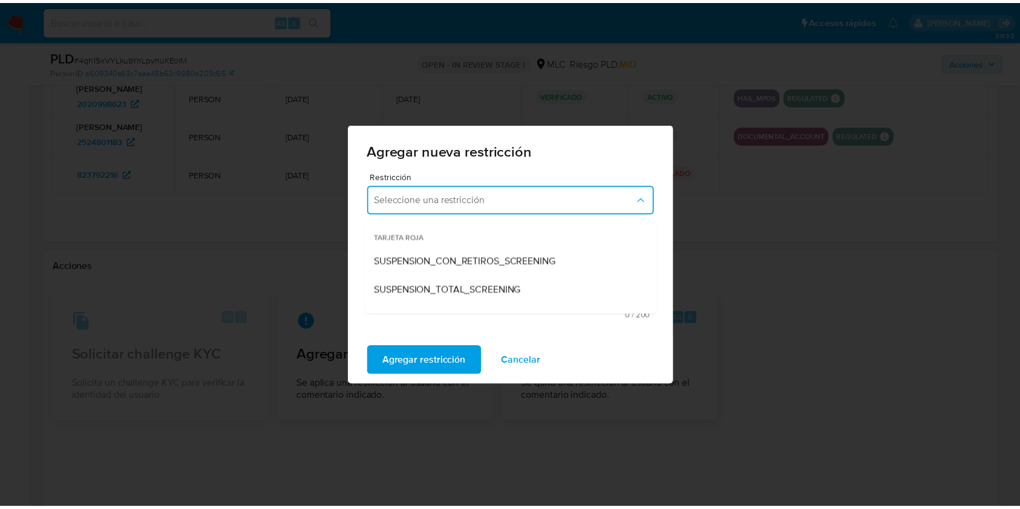
scroll to position [252, 0]
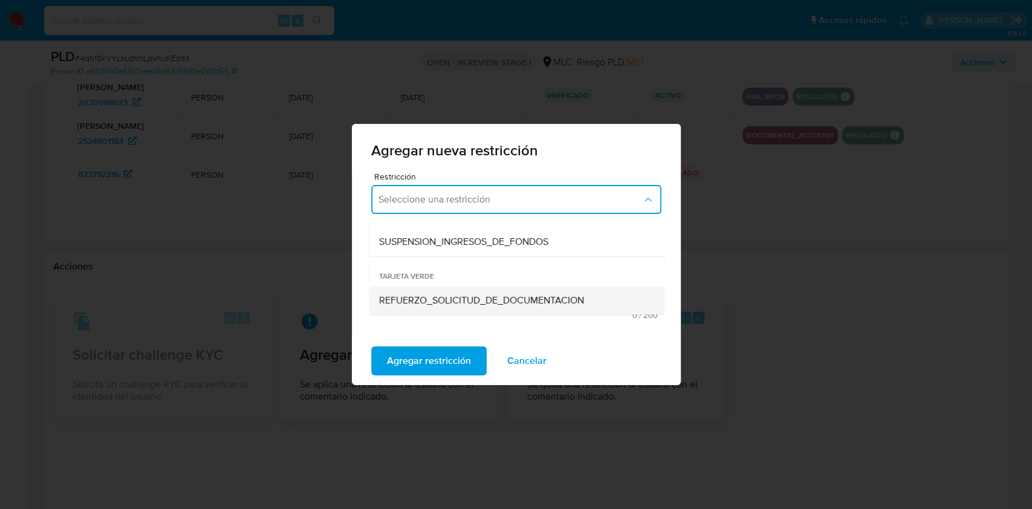
click at [465, 301] on span "REFUERZO_SOLICITUD_DE_DOCUMENTACION" at bounding box center [481, 301] width 205 height 12
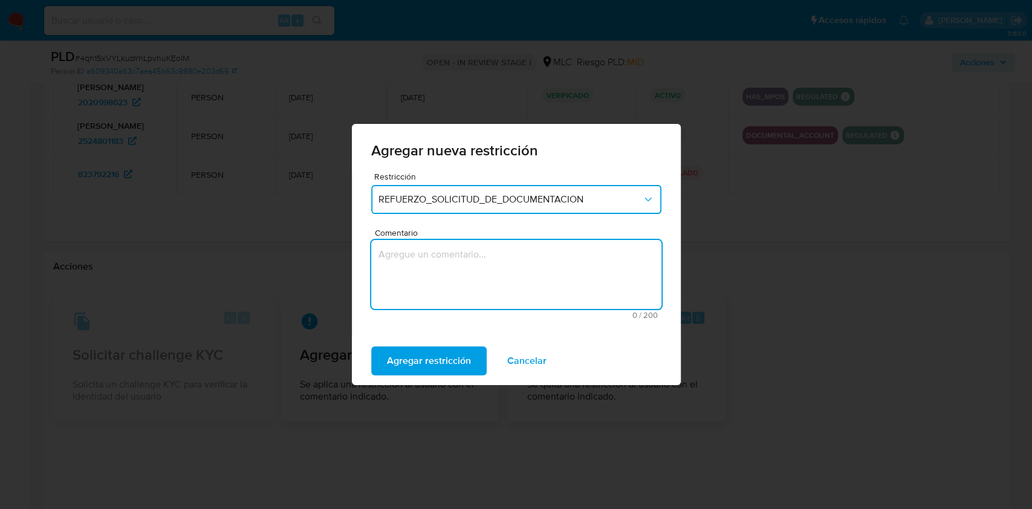
click at [435, 279] on textarea "Comentario" at bounding box center [516, 274] width 290 height 69
type textarea "a"
type textarea "tarjeta verde"
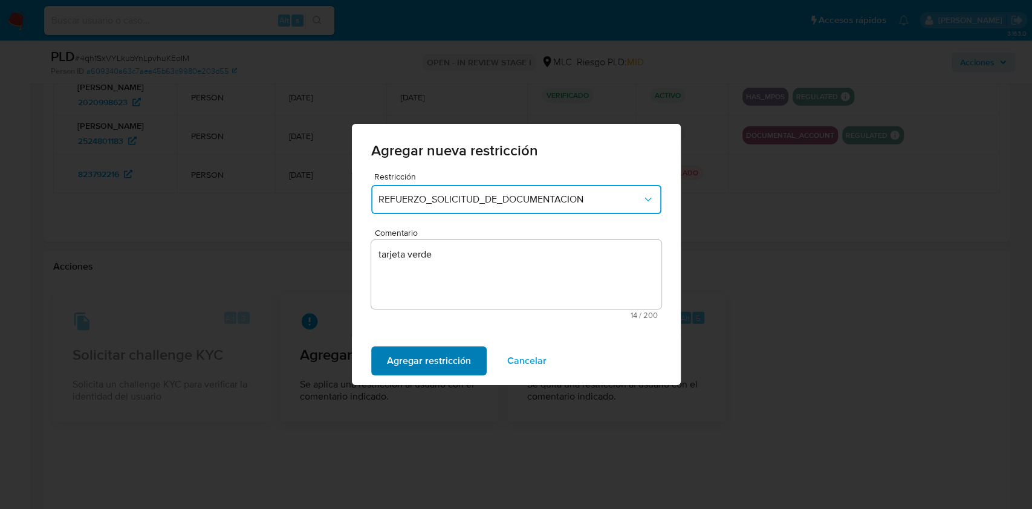
click at [445, 351] on span "Agregar restricción" at bounding box center [429, 361] width 84 height 27
click at [402, 355] on span "Confirmar" at bounding box center [409, 361] width 44 height 27
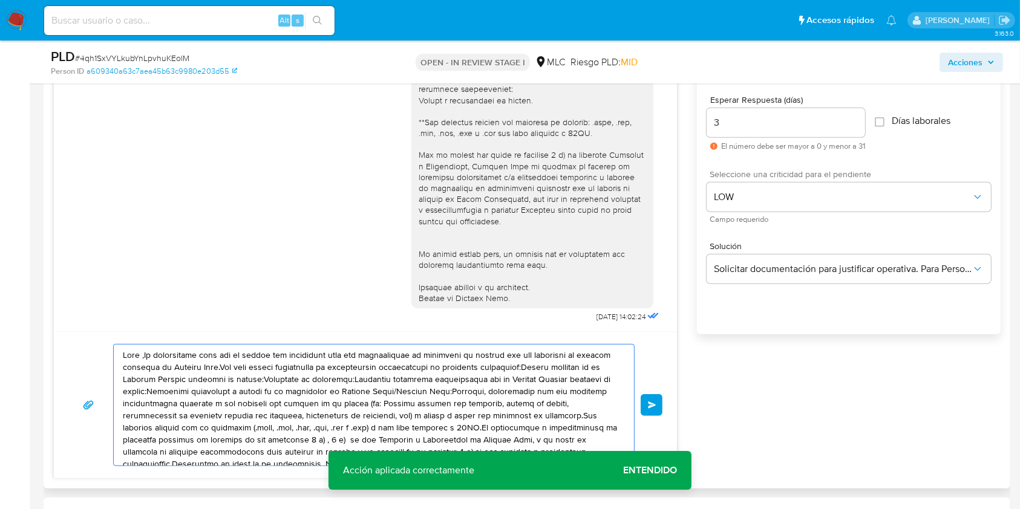
scroll to position [645, 0]
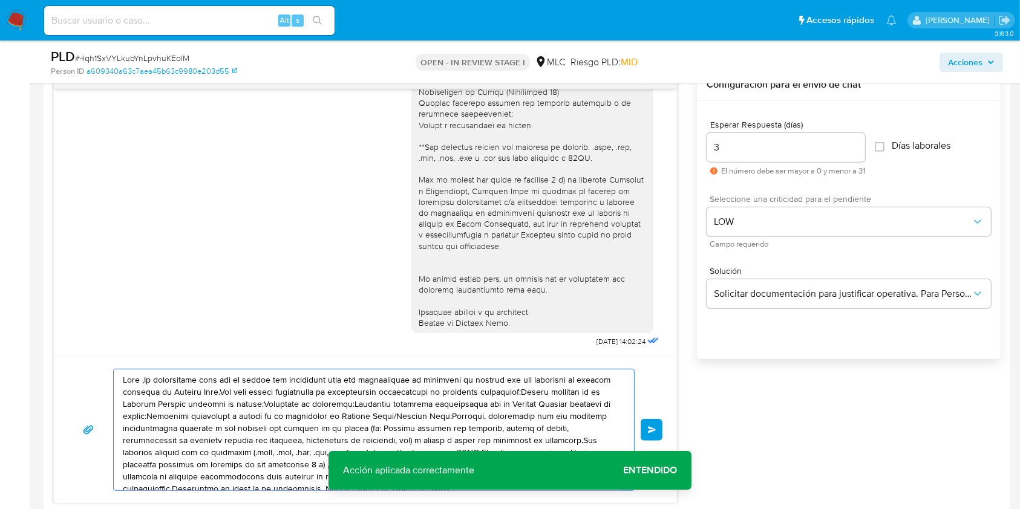
drag, startPoint x: 356, startPoint y: 344, endPoint x: 79, endPoint y: 299, distance: 280.0
click at [79, 299] on div "18/08/2025 14:02:24 Enviar" at bounding box center [365, 286] width 624 height 435
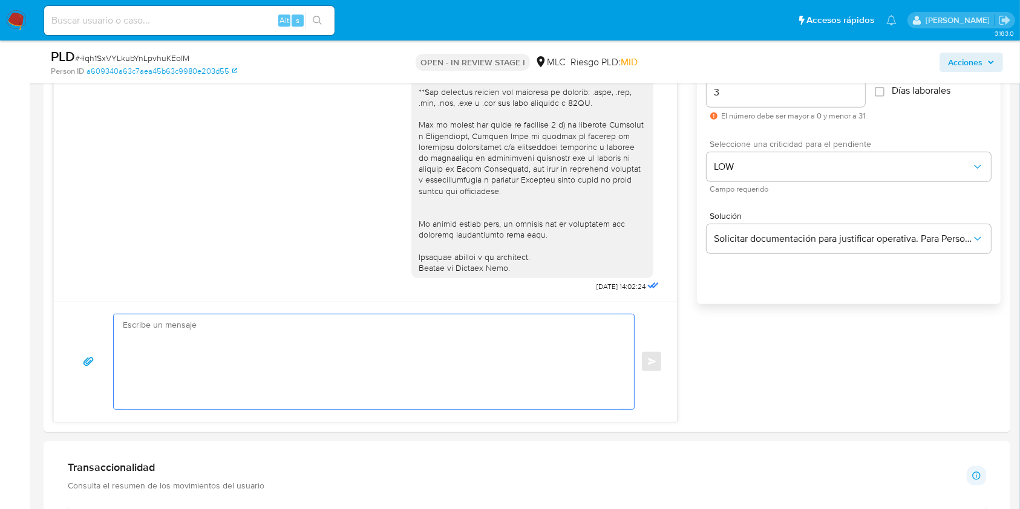
scroll to position [726, 0]
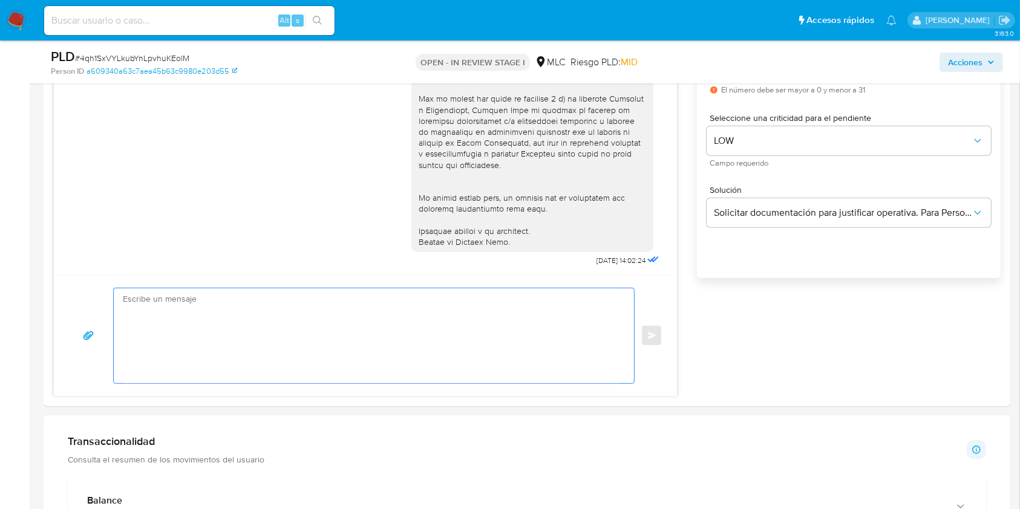
paste textarea "Hola XXX, Te contactamos desde el Equipo de Mercado Pago para verificar tus dat…"
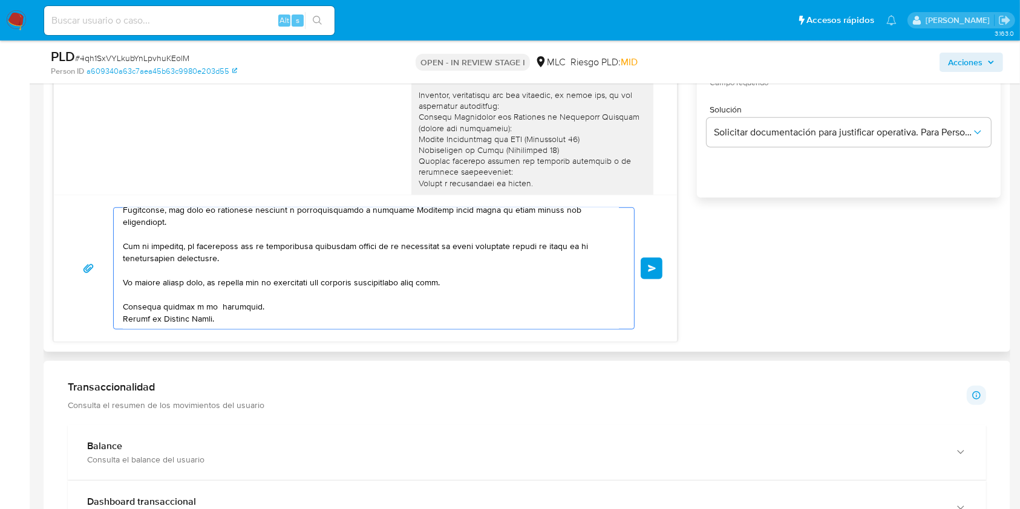
scroll to position [0, 0]
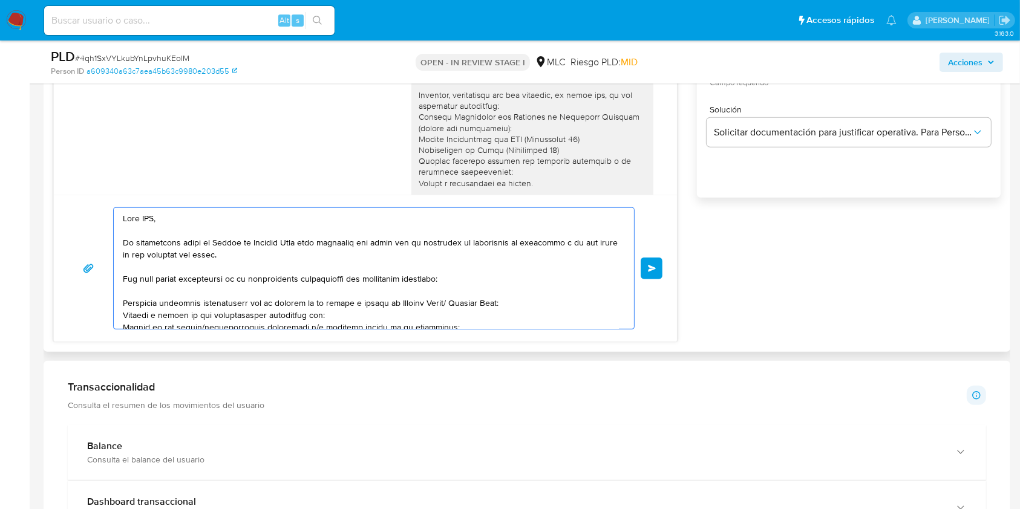
click at [147, 216] on textarea at bounding box center [371, 268] width 496 height 121
click at [325, 258] on textarea at bounding box center [371, 268] width 496 height 121
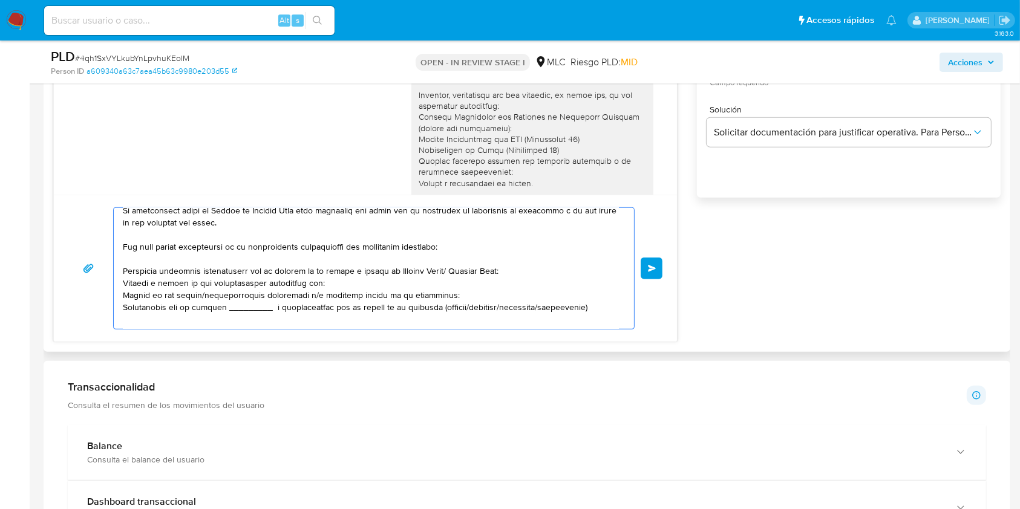
drag, startPoint x: 446, startPoint y: 275, endPoint x: 385, endPoint y: 273, distance: 61.1
click at [385, 273] on textarea at bounding box center [371, 268] width 496 height 121
click at [313, 286] on textarea at bounding box center [371, 268] width 496 height 121
drag, startPoint x: 331, startPoint y: 285, endPoint x: 116, endPoint y: 282, distance: 215.3
click at [116, 282] on div at bounding box center [371, 268] width 514 height 121
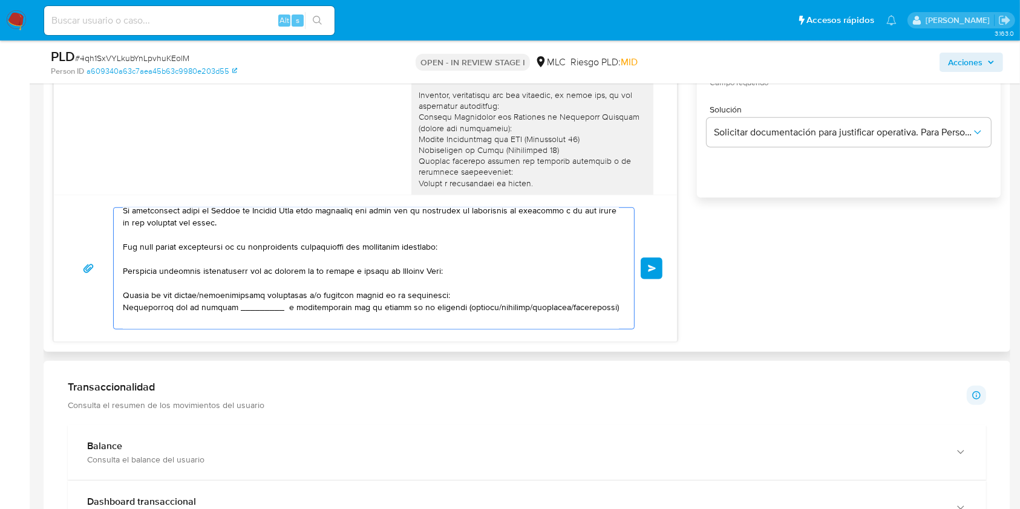
click at [310, 298] on textarea at bounding box center [371, 268] width 496 height 121
click at [123, 293] on textarea at bounding box center [371, 268] width 496 height 121
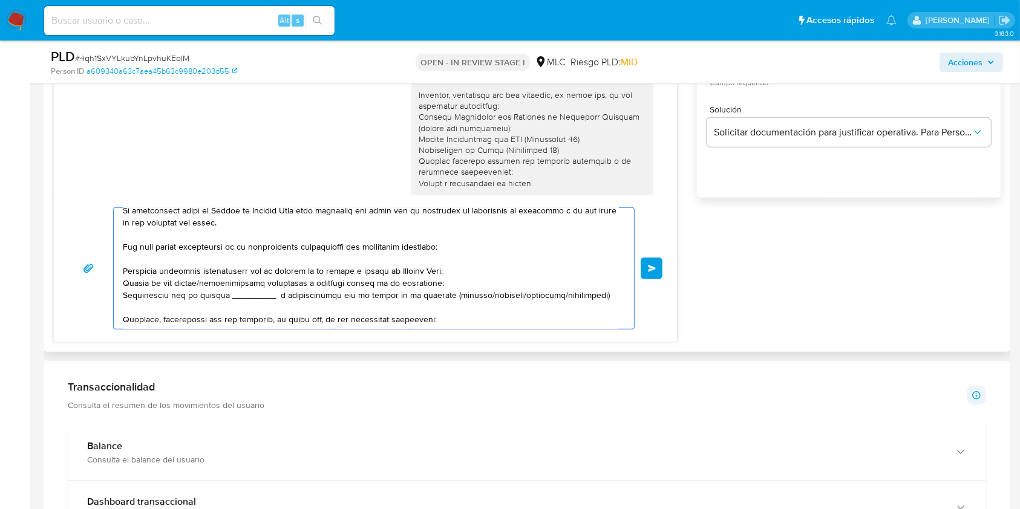
click at [447, 277] on textarea at bounding box center [371, 268] width 496 height 121
click at [437, 284] on textarea at bounding box center [371, 268] width 496 height 121
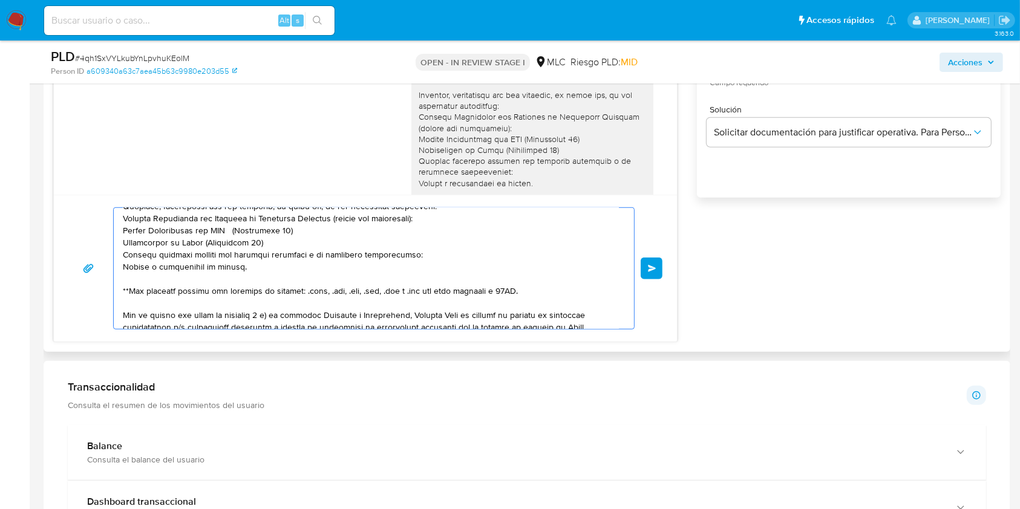
scroll to position [194, 0]
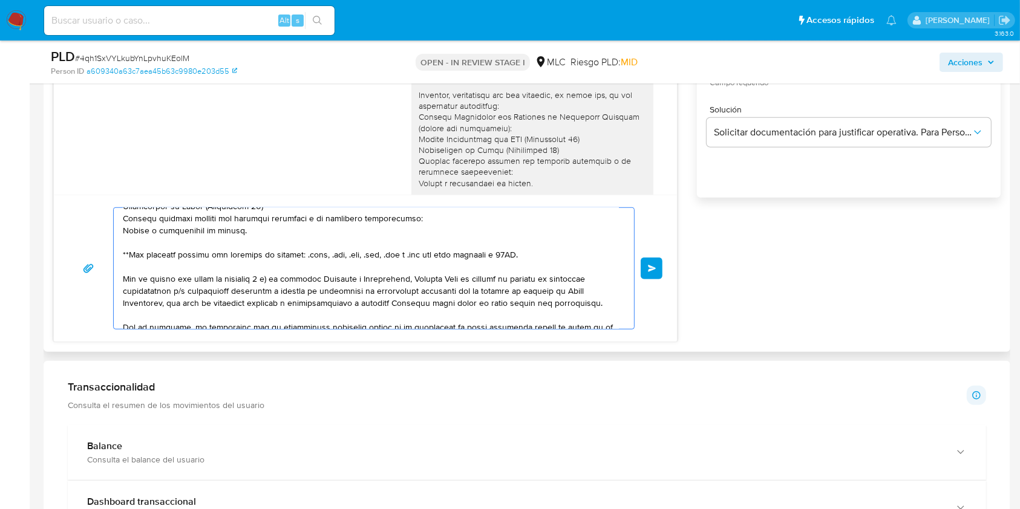
drag, startPoint x: 125, startPoint y: 227, endPoint x: 574, endPoint y: 264, distance: 450.9
click at [574, 264] on textarea at bounding box center [371, 268] width 496 height 121
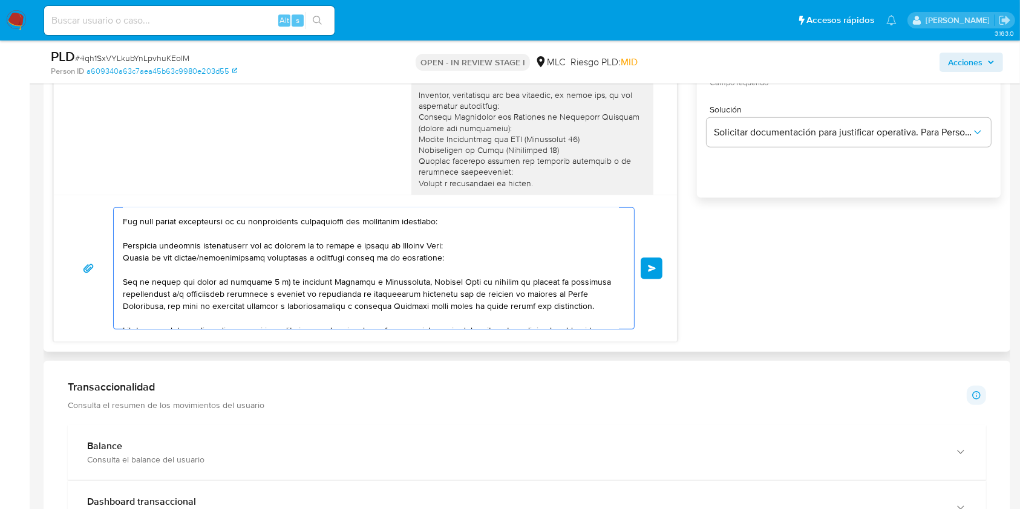
click at [464, 252] on textarea at bounding box center [371, 268] width 496 height 121
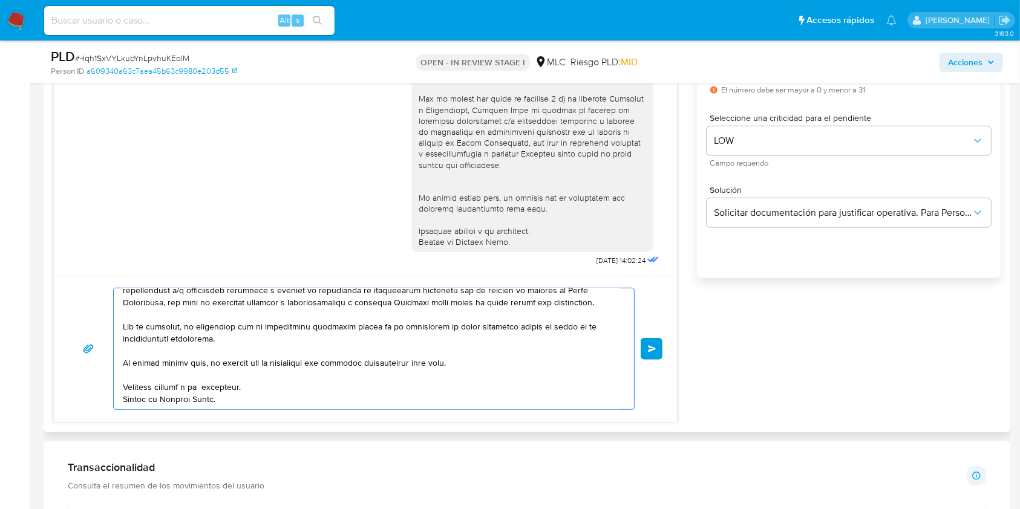
scroll to position [172, 0]
type textarea "Hola Luciana, Te contactamos desde el Equipo de Mercado Pago para verificar tus…"
click at [648, 354] on button "Enviar" at bounding box center [651, 349] width 22 height 22
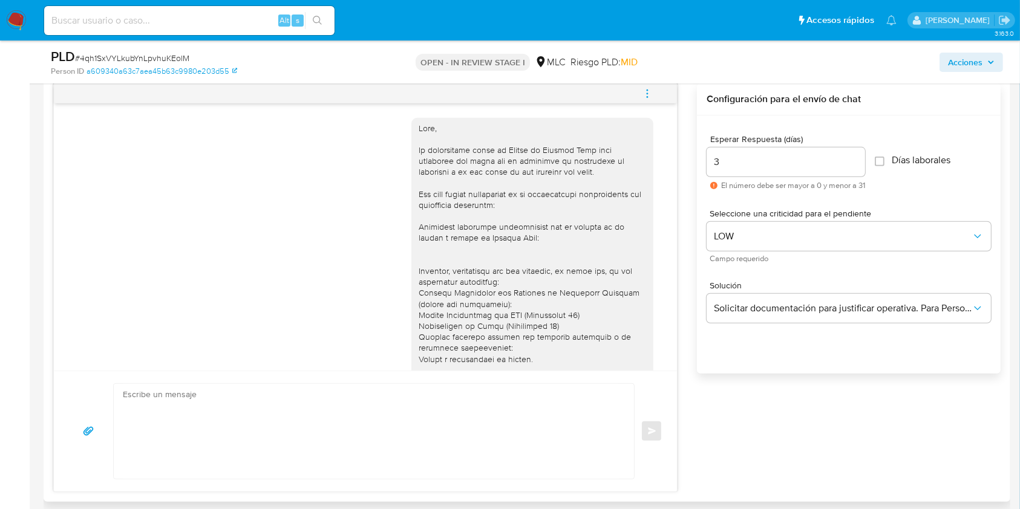
scroll to position [484, 0]
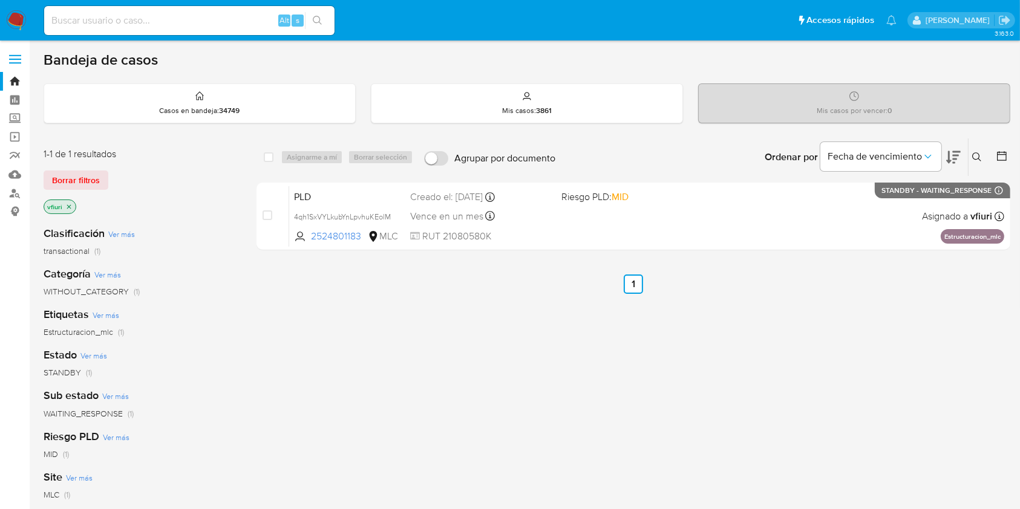
click at [73, 204] on p "vfiuri" at bounding box center [59, 206] width 31 height 13
click at [71, 206] on icon "close-filter" at bounding box center [68, 206] width 7 height 7
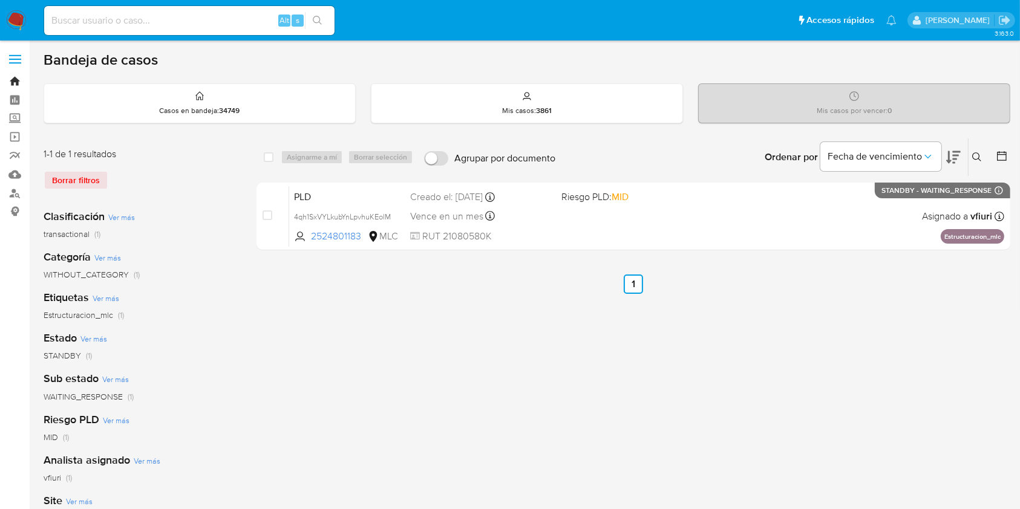
click at [21, 82] on link "Bandeja" at bounding box center [72, 81] width 144 height 19
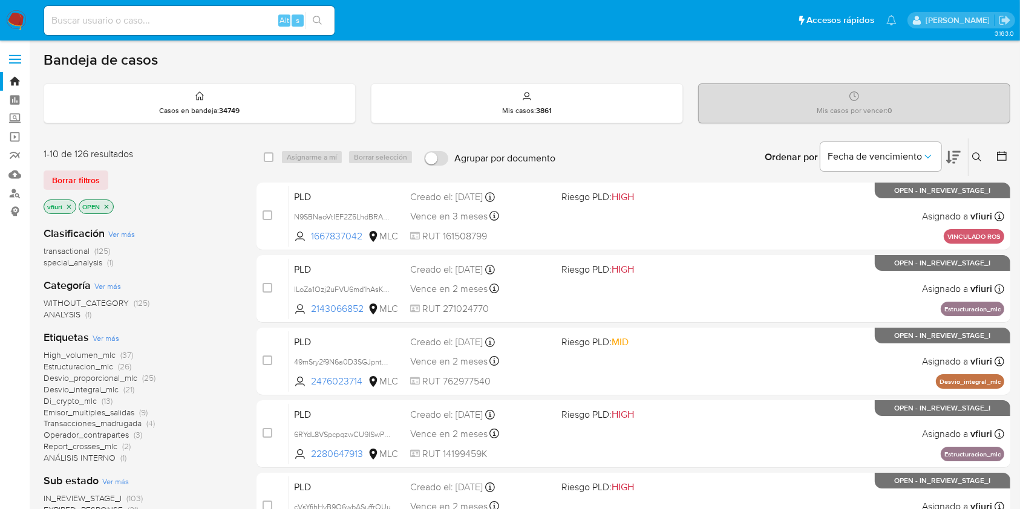
click at [978, 157] on icon at bounding box center [976, 156] width 9 height 9
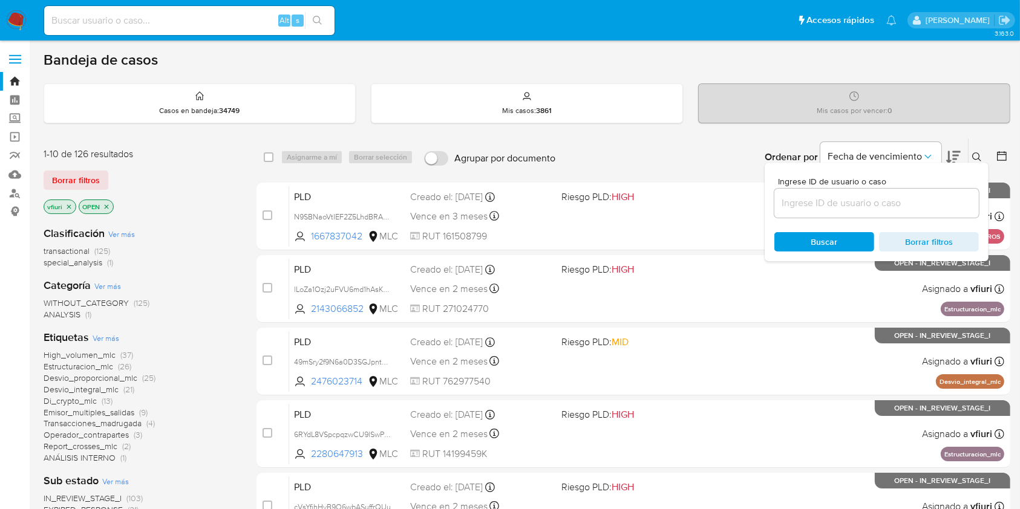
click at [207, 269] on div "Clasificación Ver más transactional (125) special_analysis (1) Categoría Ver má…" at bounding box center [141, 424] width 194 height 415
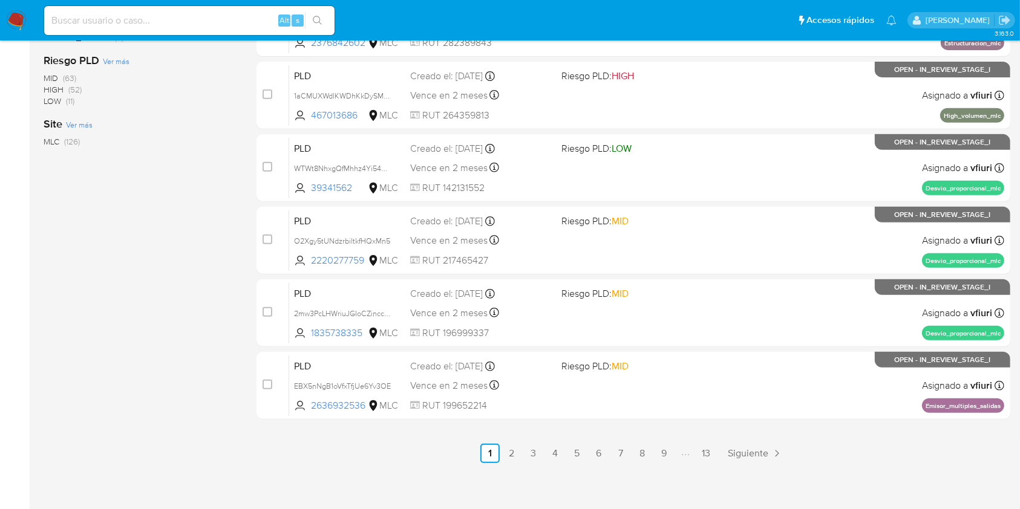
scroll to position [489, 0]
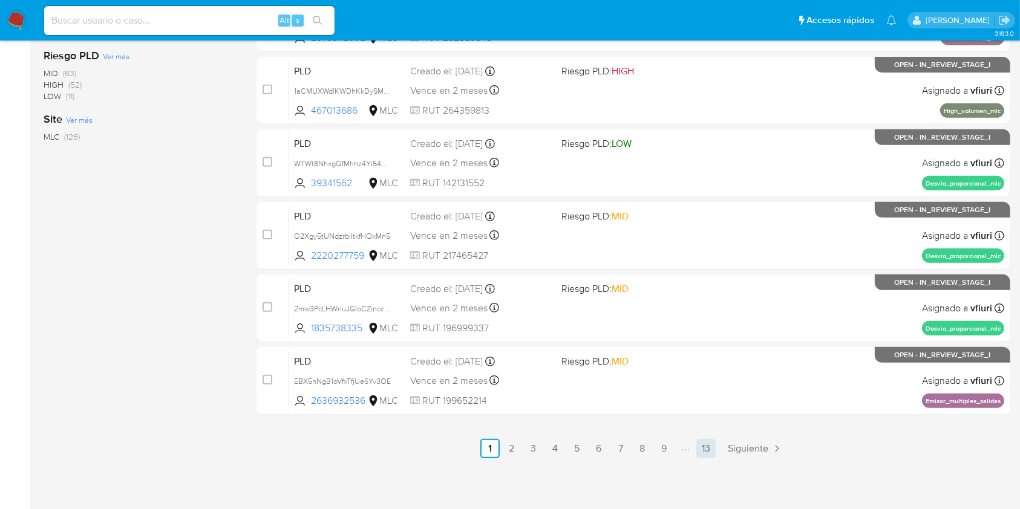
click at [706, 440] on link "13" at bounding box center [705, 448] width 19 height 19
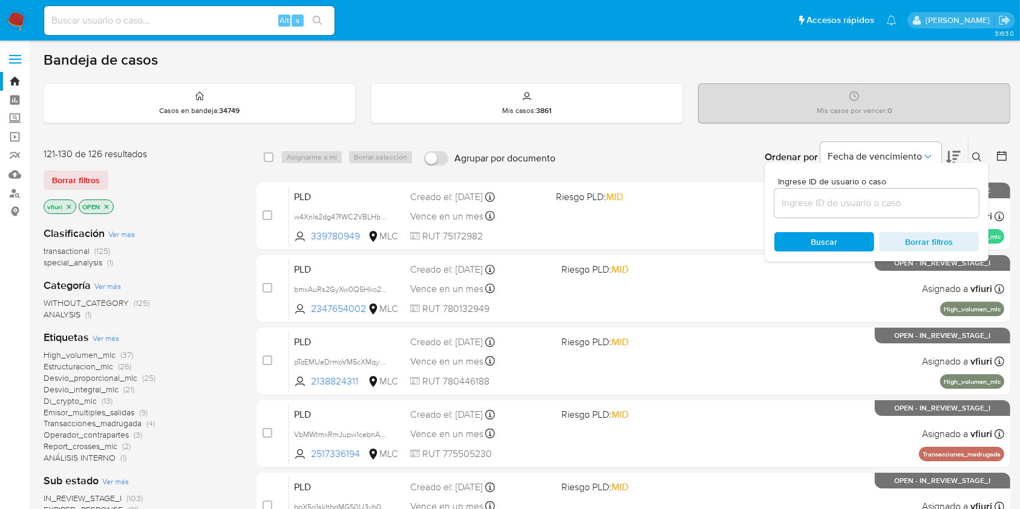
click at [974, 157] on icon at bounding box center [977, 157] width 10 height 10
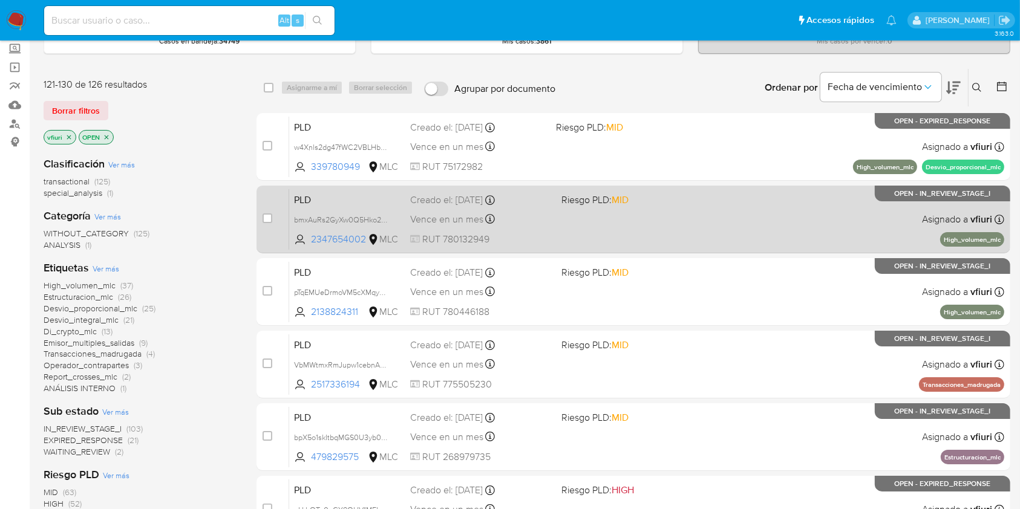
scroll to position [231, 0]
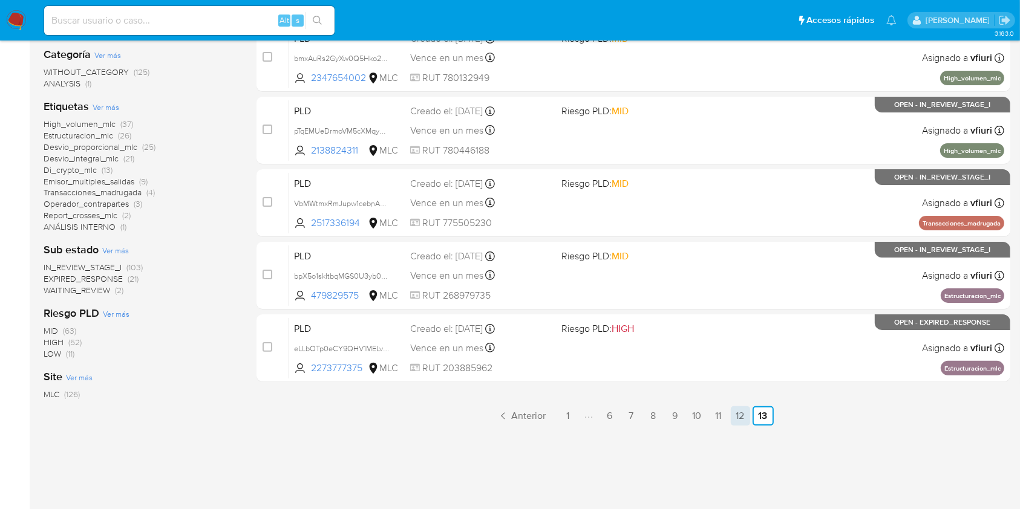
click at [734, 415] on link "12" at bounding box center [740, 415] width 19 height 19
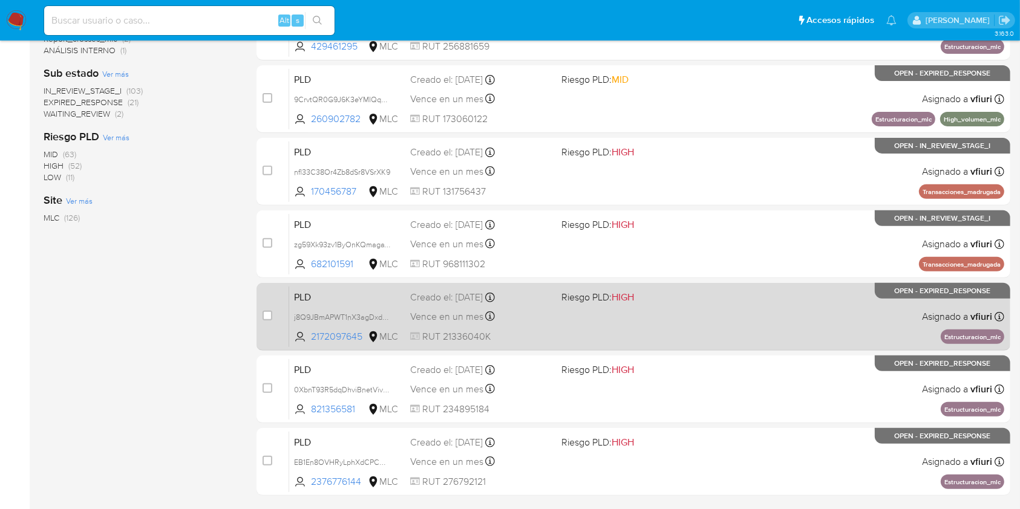
scroll to position [247, 0]
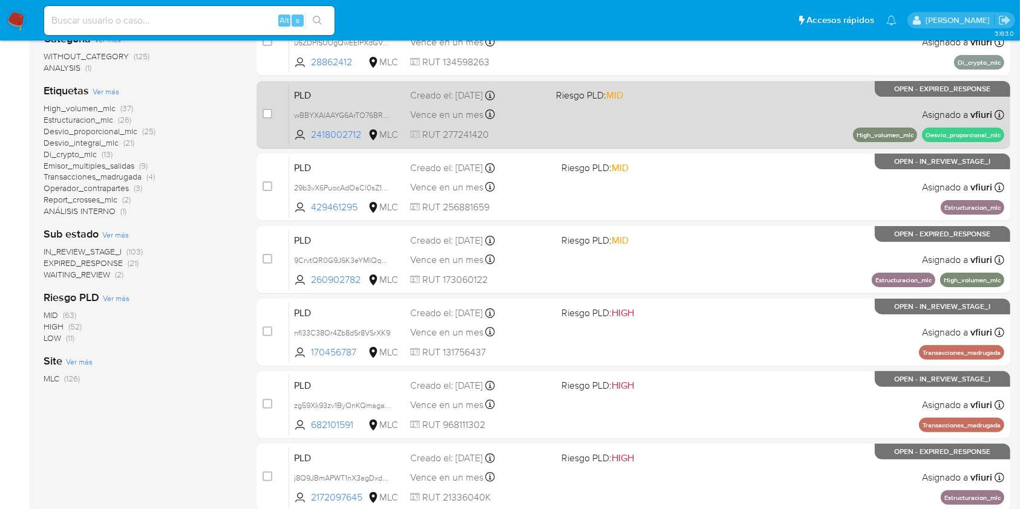
click at [662, 133] on div "PLD wBBYXAlAAYG6ArTO76BRXJGv 2418002712 MLC Riesgo PLD: MID Creado el: [DATE] C…" at bounding box center [646, 114] width 715 height 61
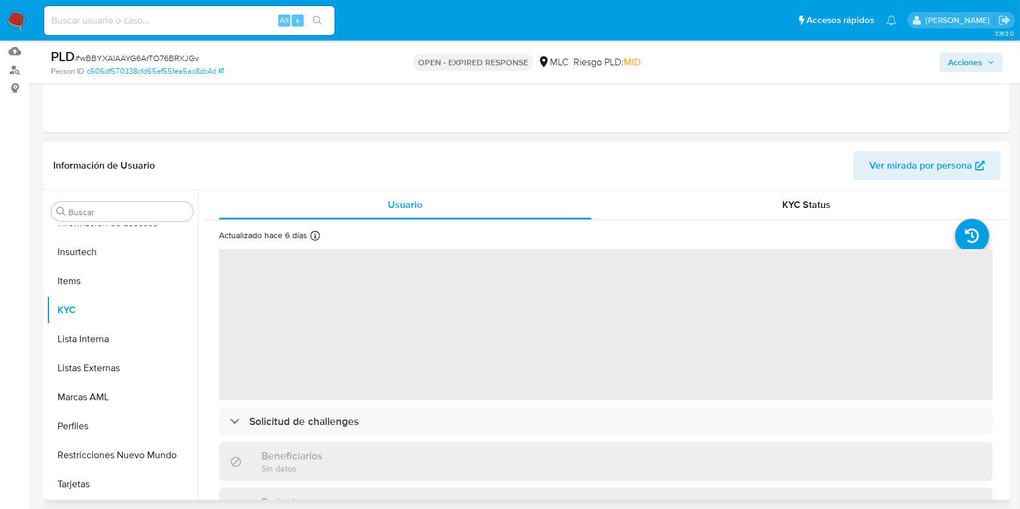
scroll to position [161, 0]
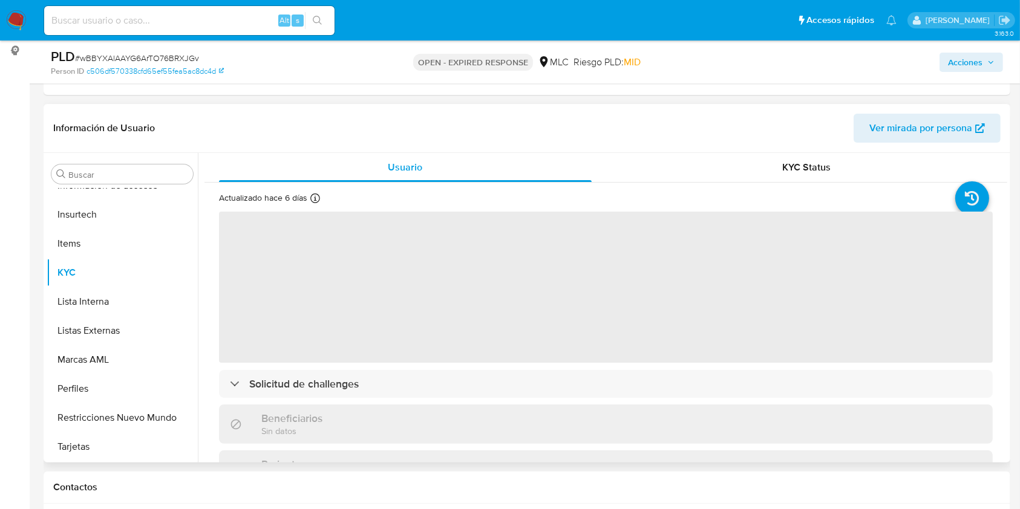
select select "10"
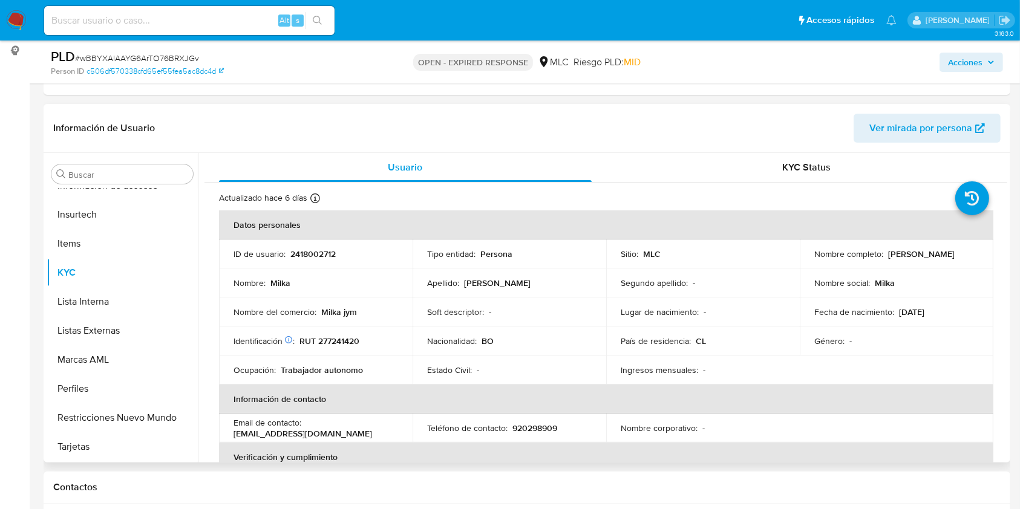
click at [318, 251] on p "2418002712" at bounding box center [312, 254] width 45 height 11
copy p "2418002712"
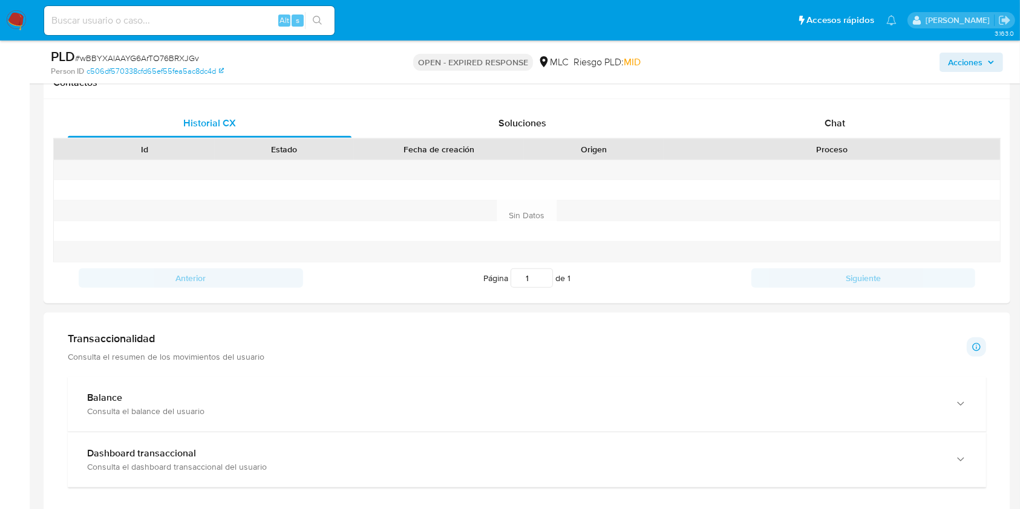
scroll to position [645, 0]
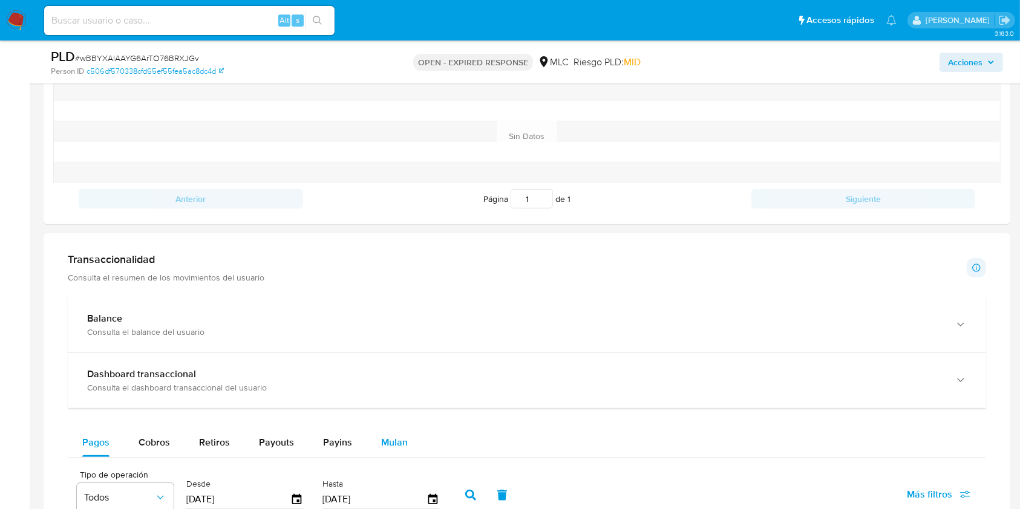
click at [389, 438] on span "Mulan" at bounding box center [394, 442] width 27 height 14
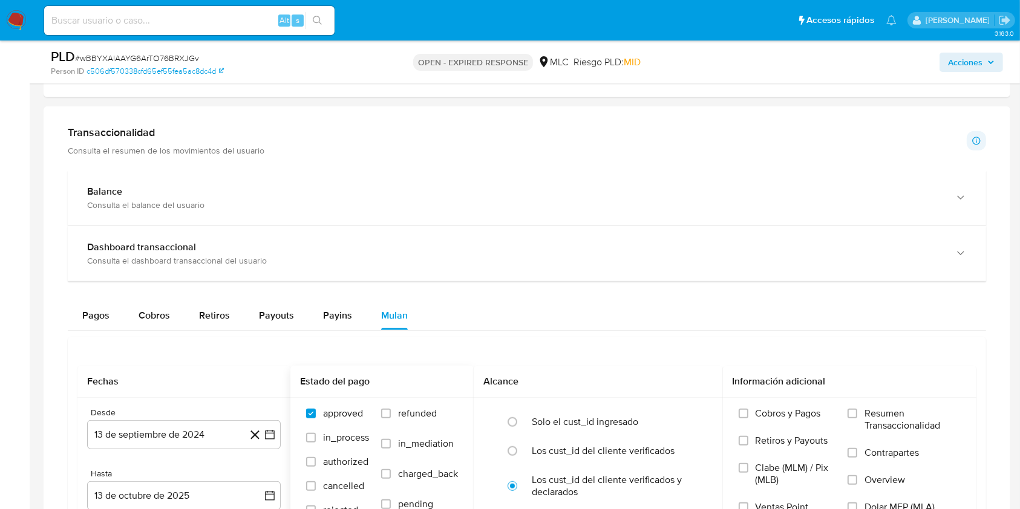
scroll to position [887, 0]
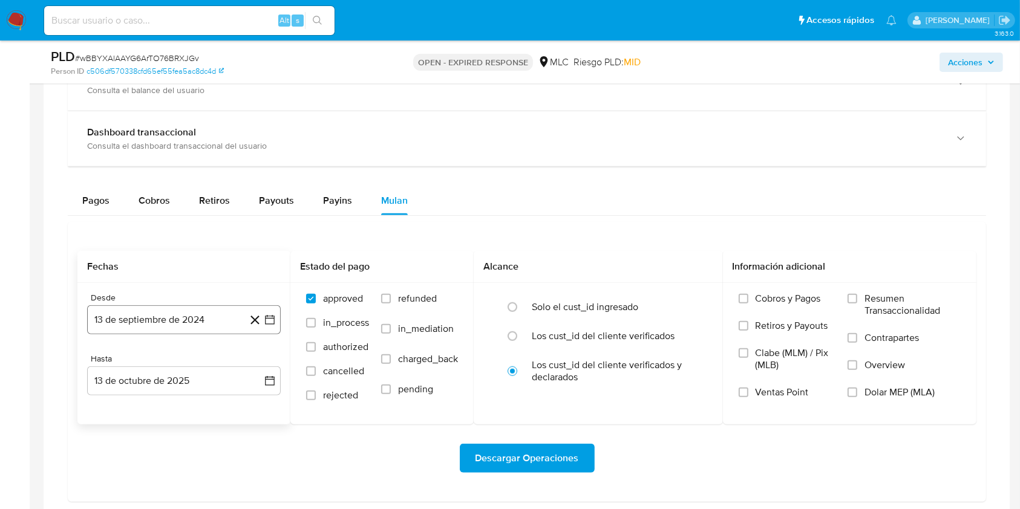
click at [268, 325] on icon "button" at bounding box center [270, 320] width 12 height 12
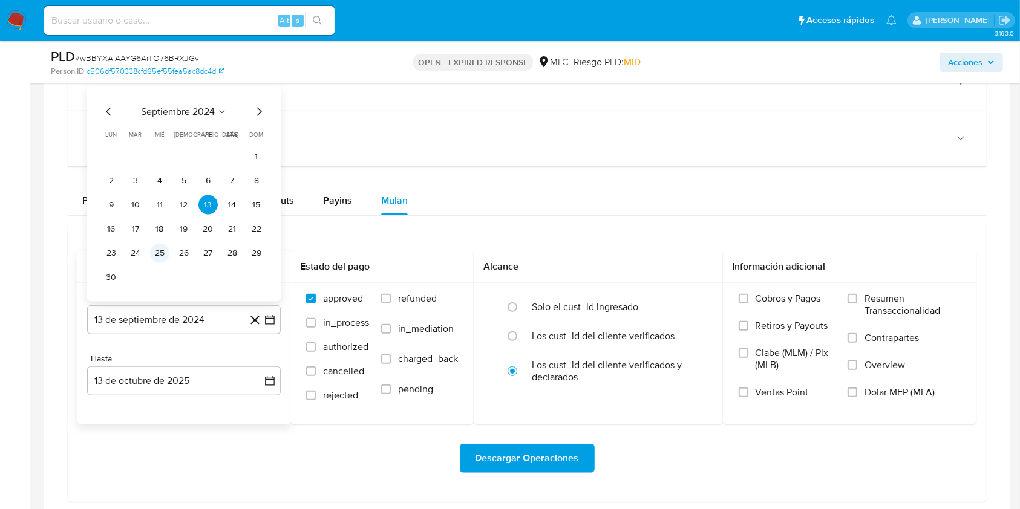
click at [153, 254] on button "25" at bounding box center [159, 253] width 19 height 19
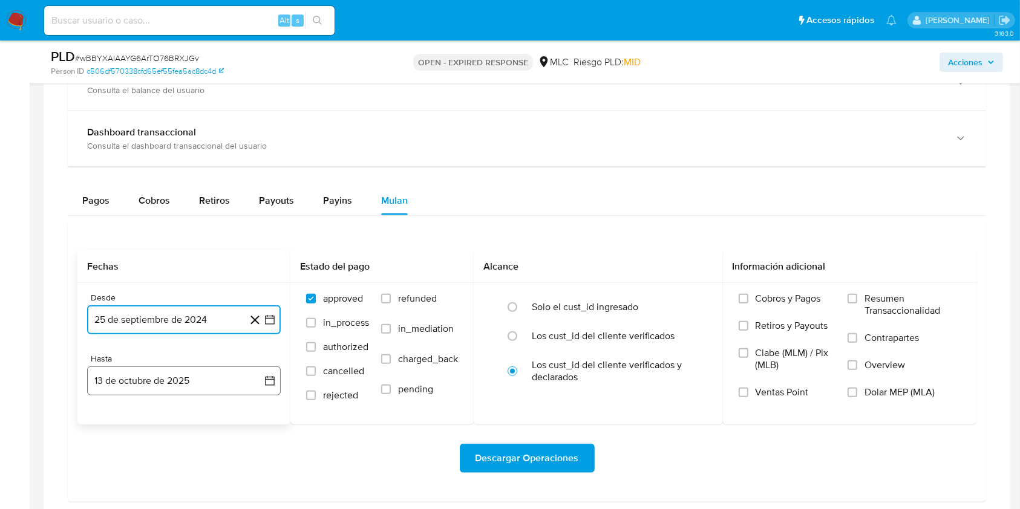
click at [271, 375] on icon "button" at bounding box center [270, 381] width 12 height 12
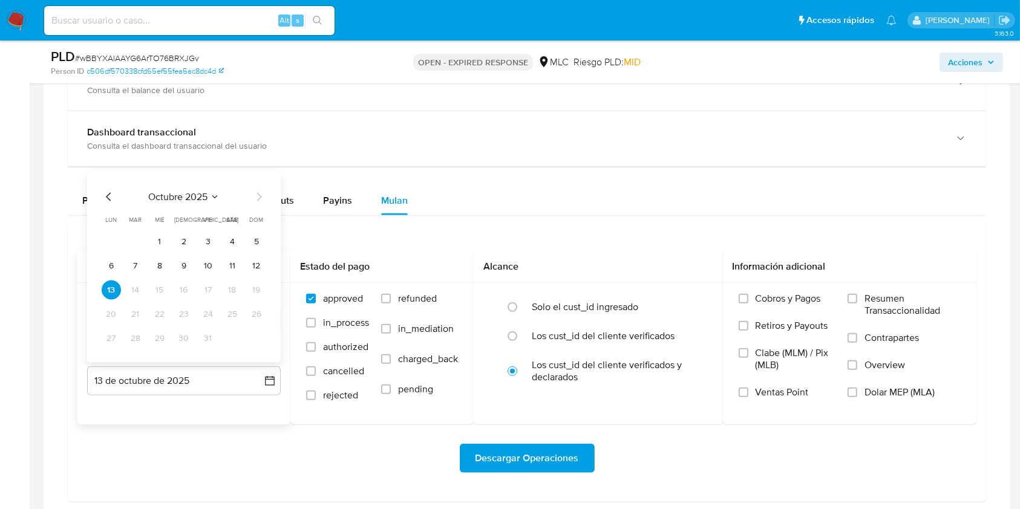
click at [106, 198] on icon "Mes anterior" at bounding box center [109, 197] width 15 height 15
click at [165, 310] on button "24" at bounding box center [159, 314] width 19 height 19
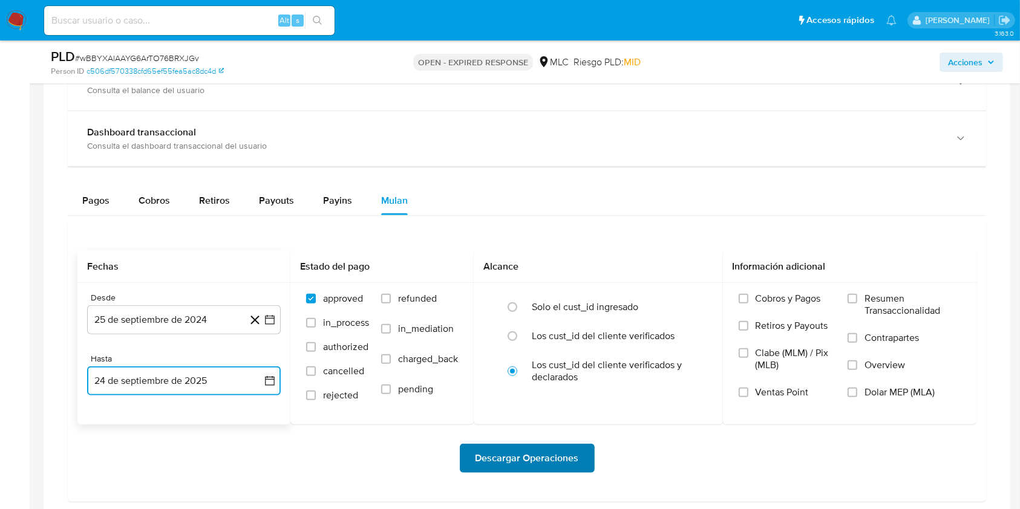
click at [515, 452] on span "Descargar Operaciones" at bounding box center [526, 458] width 103 height 27
